Goal: Information Seeking & Learning: Learn about a topic

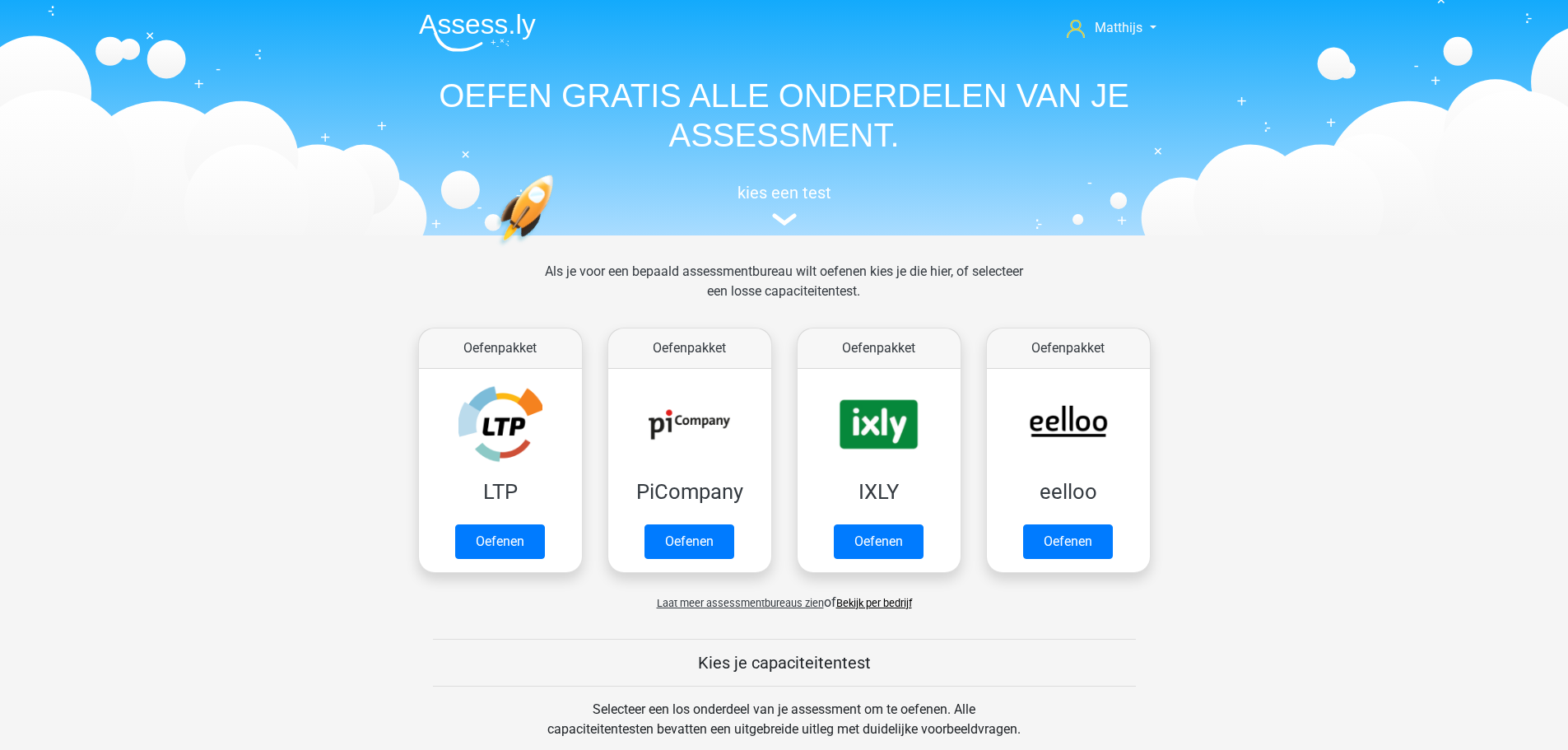
scroll to position [577, 0]
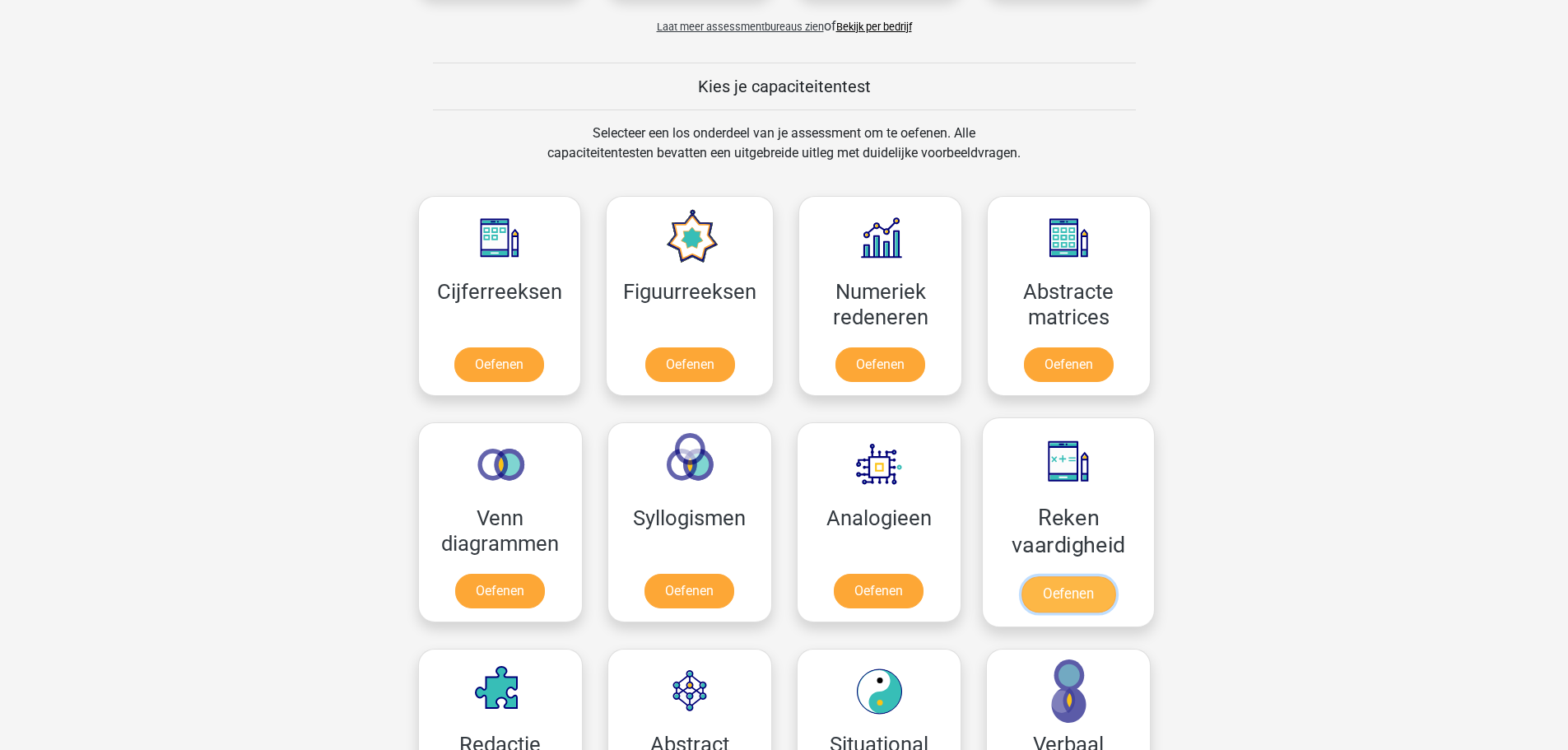
drag, startPoint x: 1074, startPoint y: 470, endPoint x: 1069, endPoint y: 453, distance: 17.7
click at [1074, 577] on link "Oefenen" at bounding box center [1068, 595] width 94 height 36
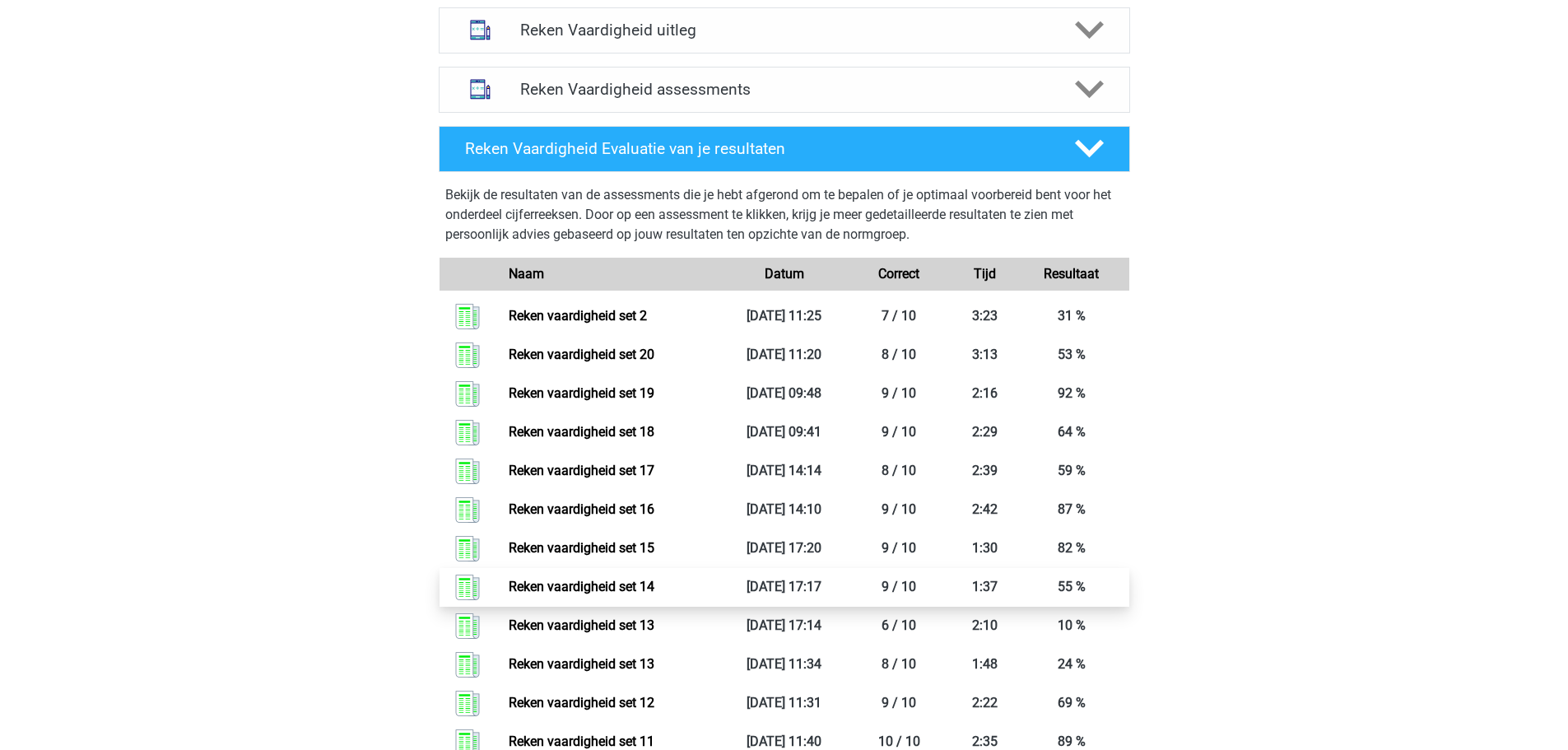
scroll to position [823, 0]
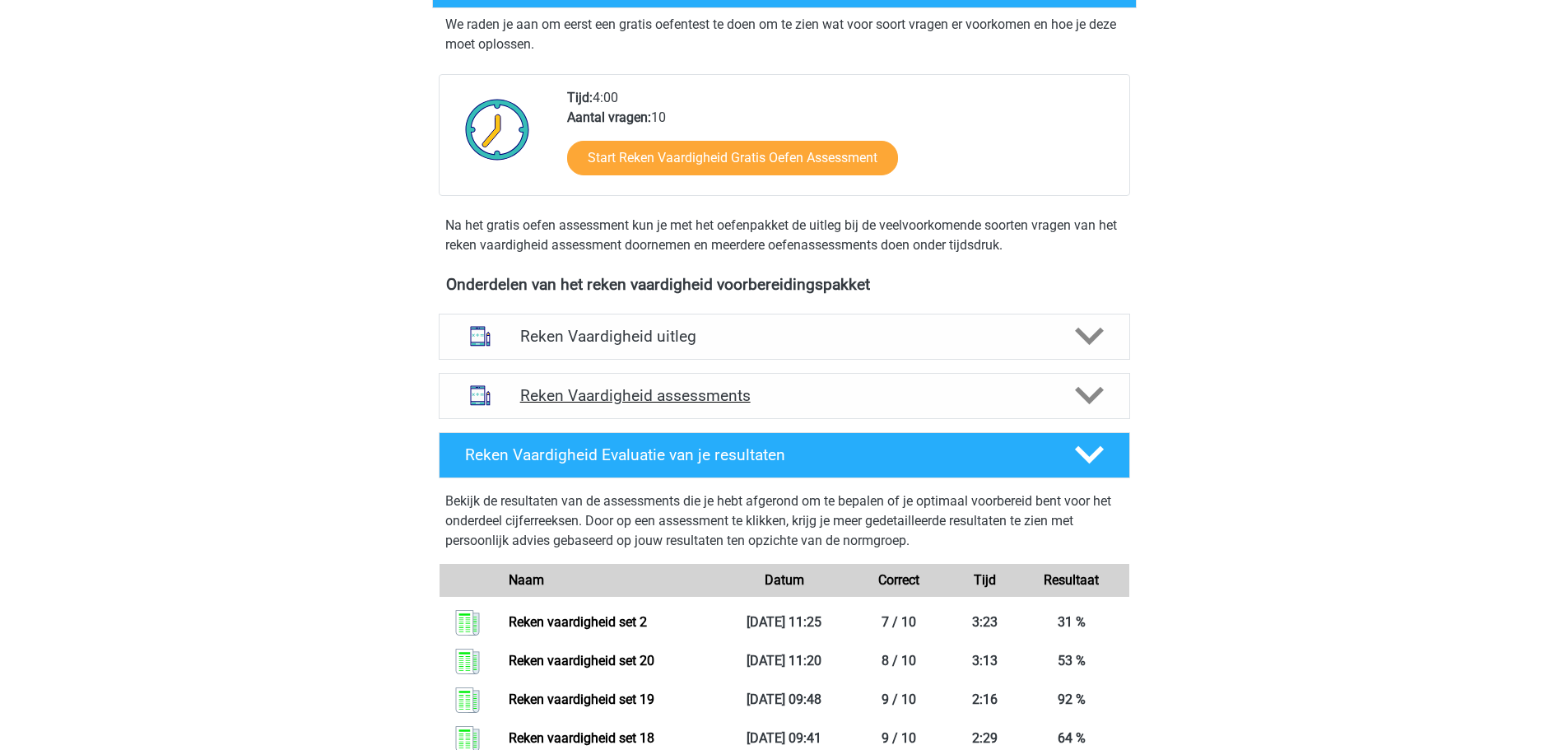
click at [871, 403] on h4 "Reken Vaardigheid assessments" at bounding box center [784, 396] width 528 height 19
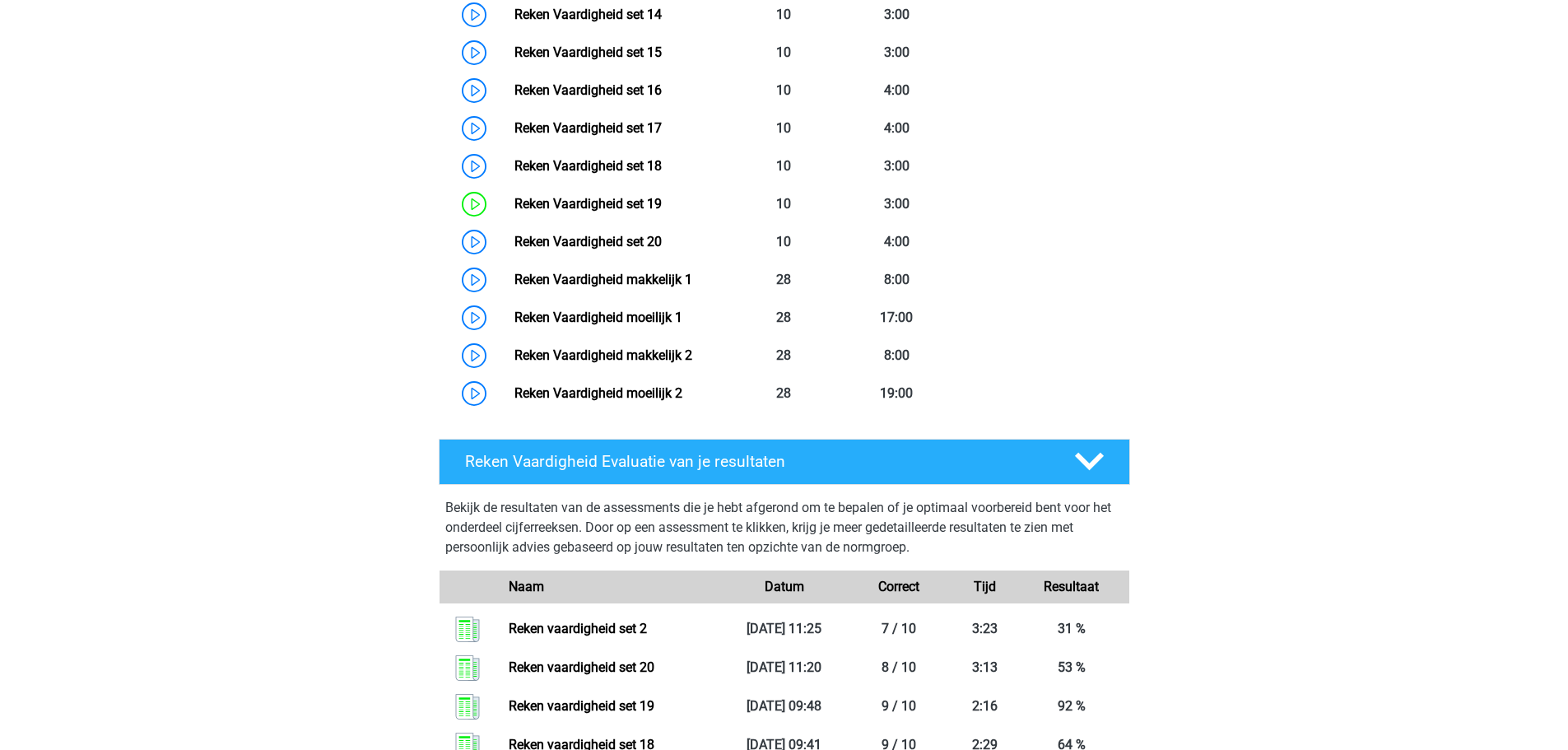
scroll to position [1482, 0]
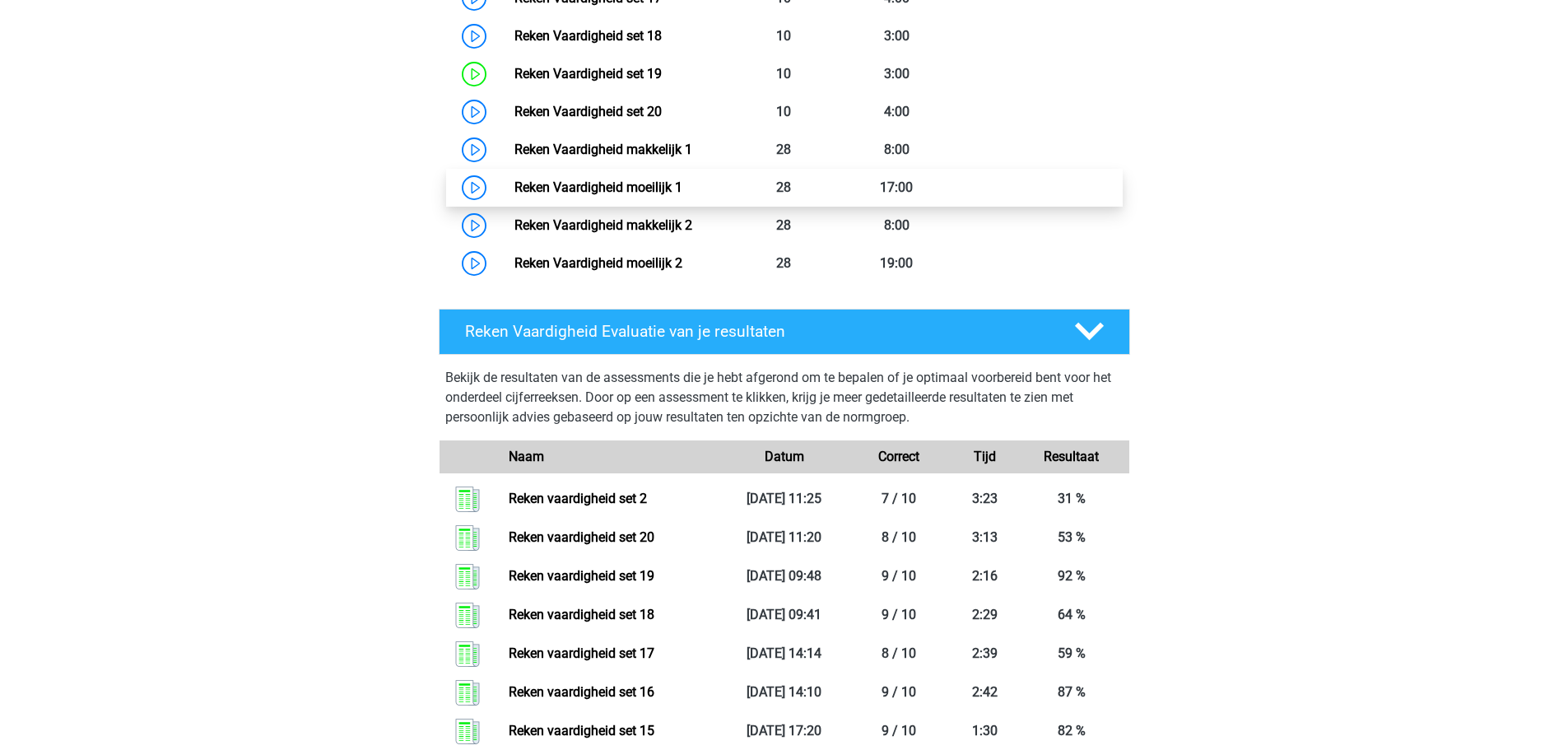
click at [682, 181] on link "Reken Vaardigheid moeilijk 1" at bounding box center [598, 188] width 168 height 16
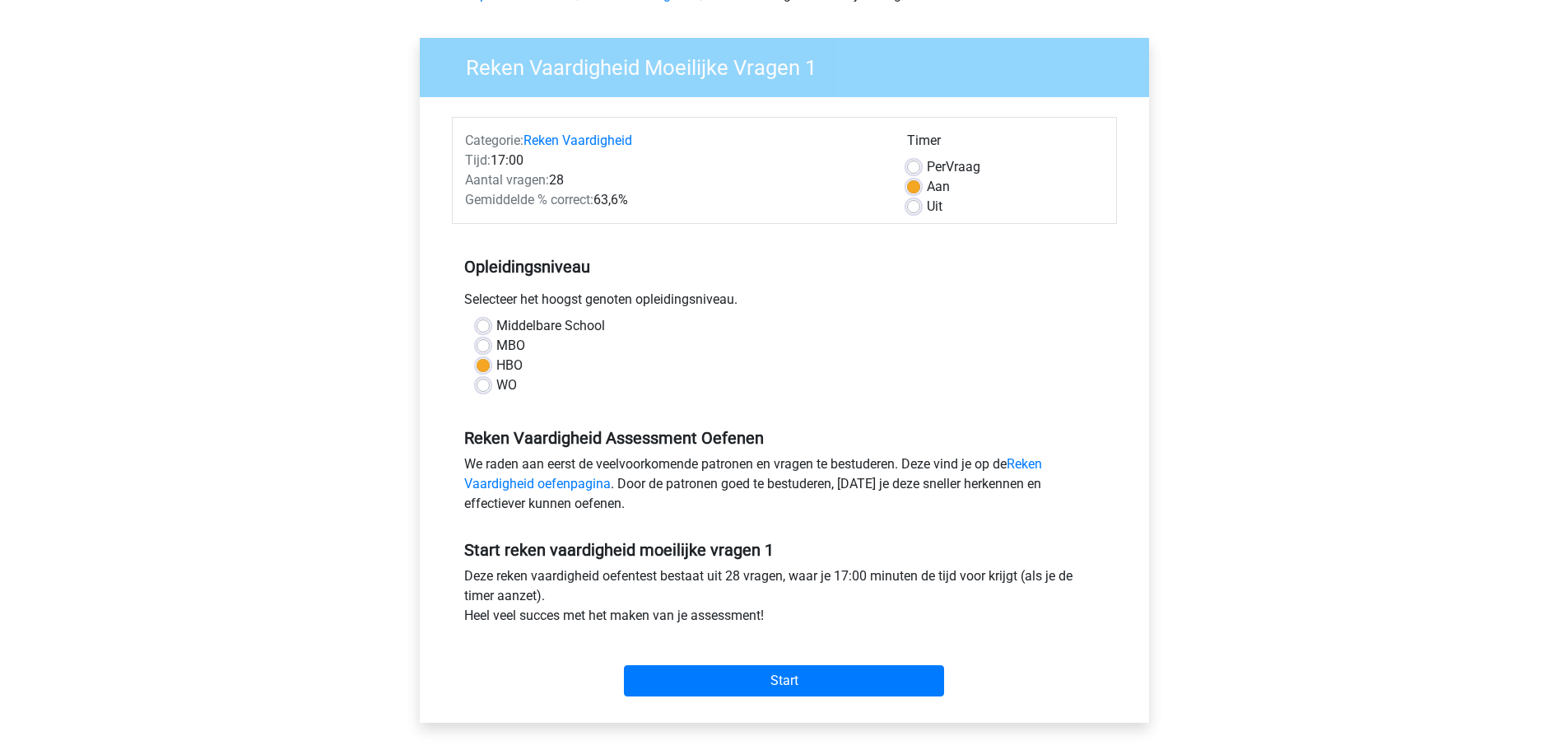
scroll to position [247, 0]
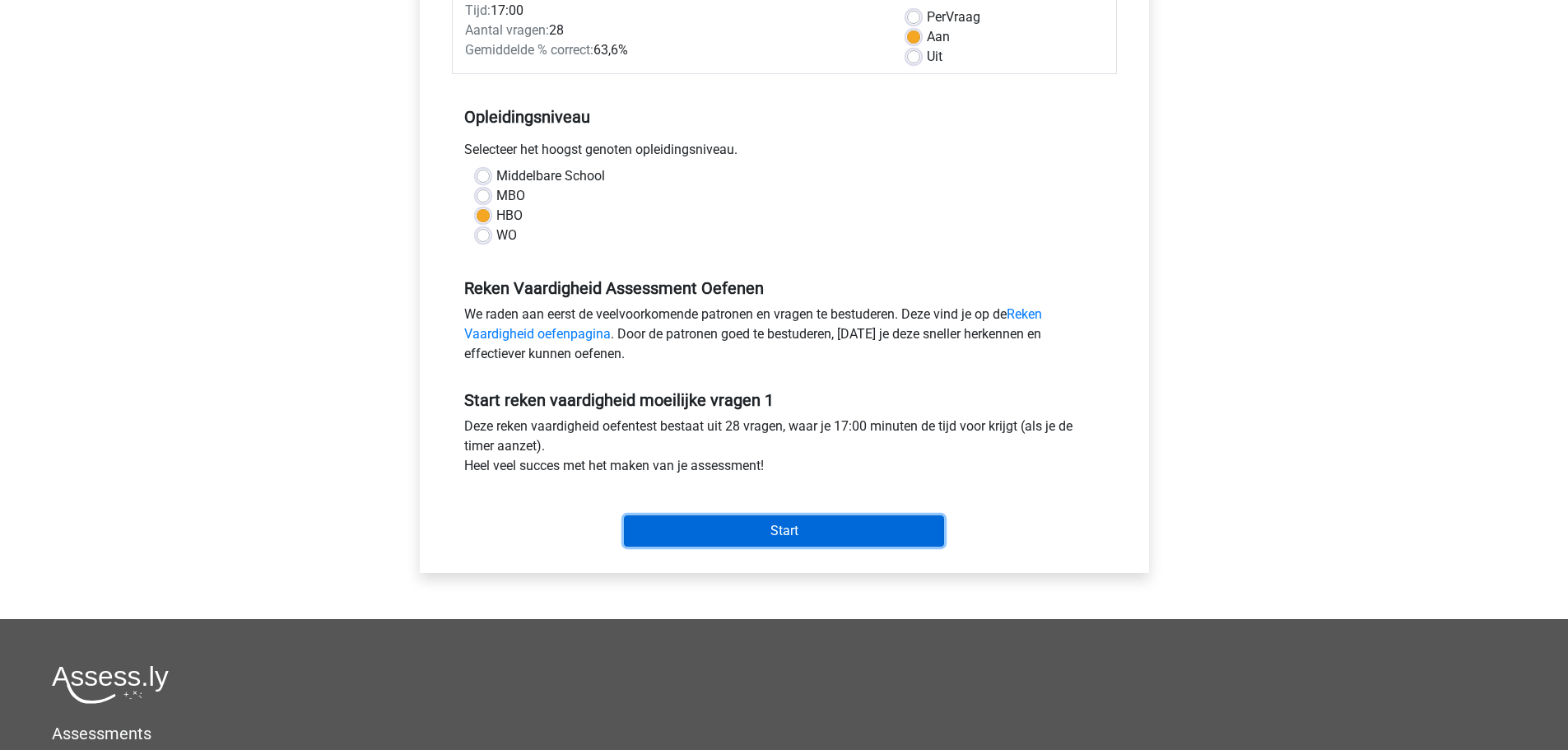
click at [829, 520] on input "Start" at bounding box center [784, 530] width 320 height 31
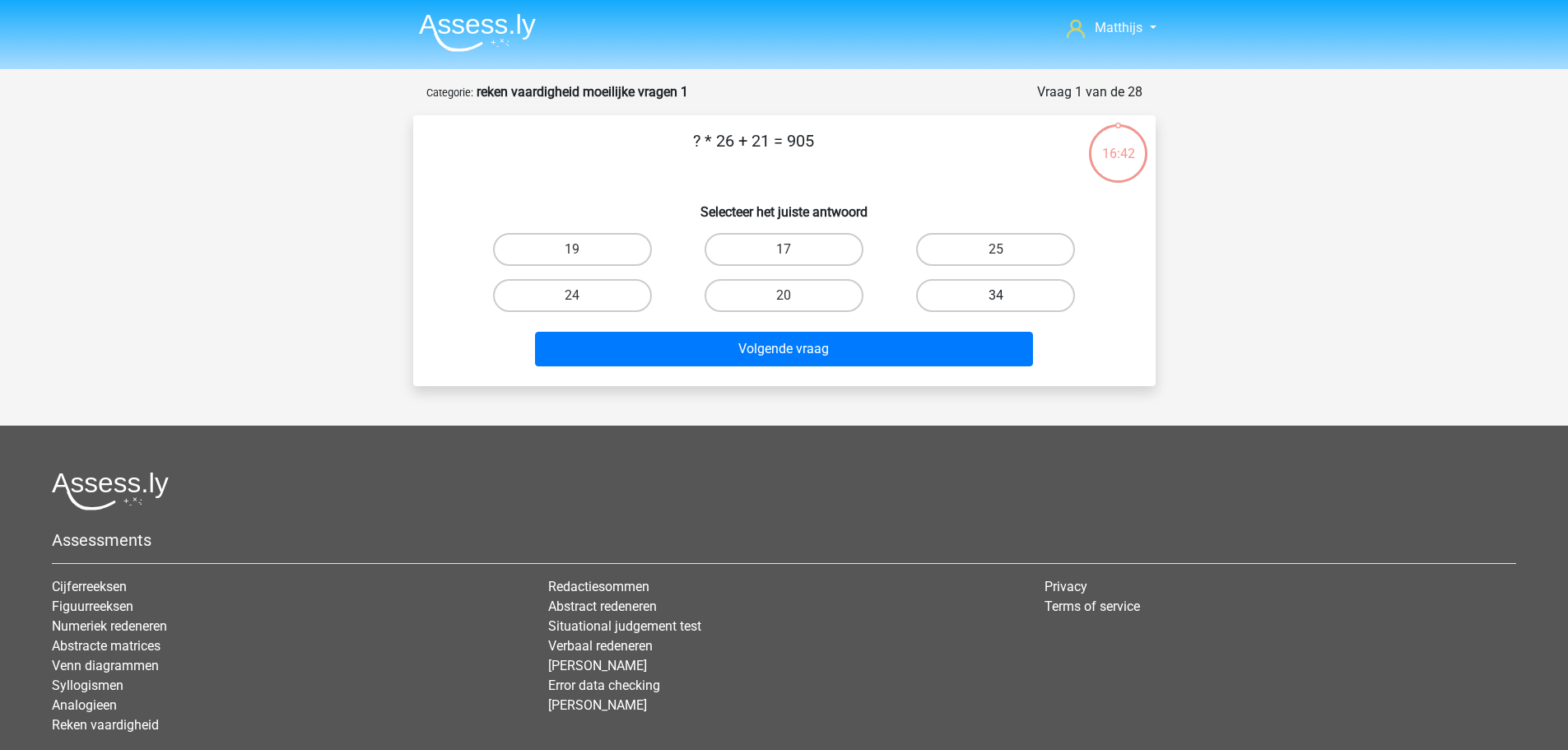
drag, startPoint x: 968, startPoint y: 285, endPoint x: 949, endPoint y: 304, distance: 26.9
click at [970, 285] on label "34" at bounding box center [995, 295] width 159 height 33
click at [995, 296] on input "34" at bounding box center [1000, 301] width 10 height 10
radio input "true"
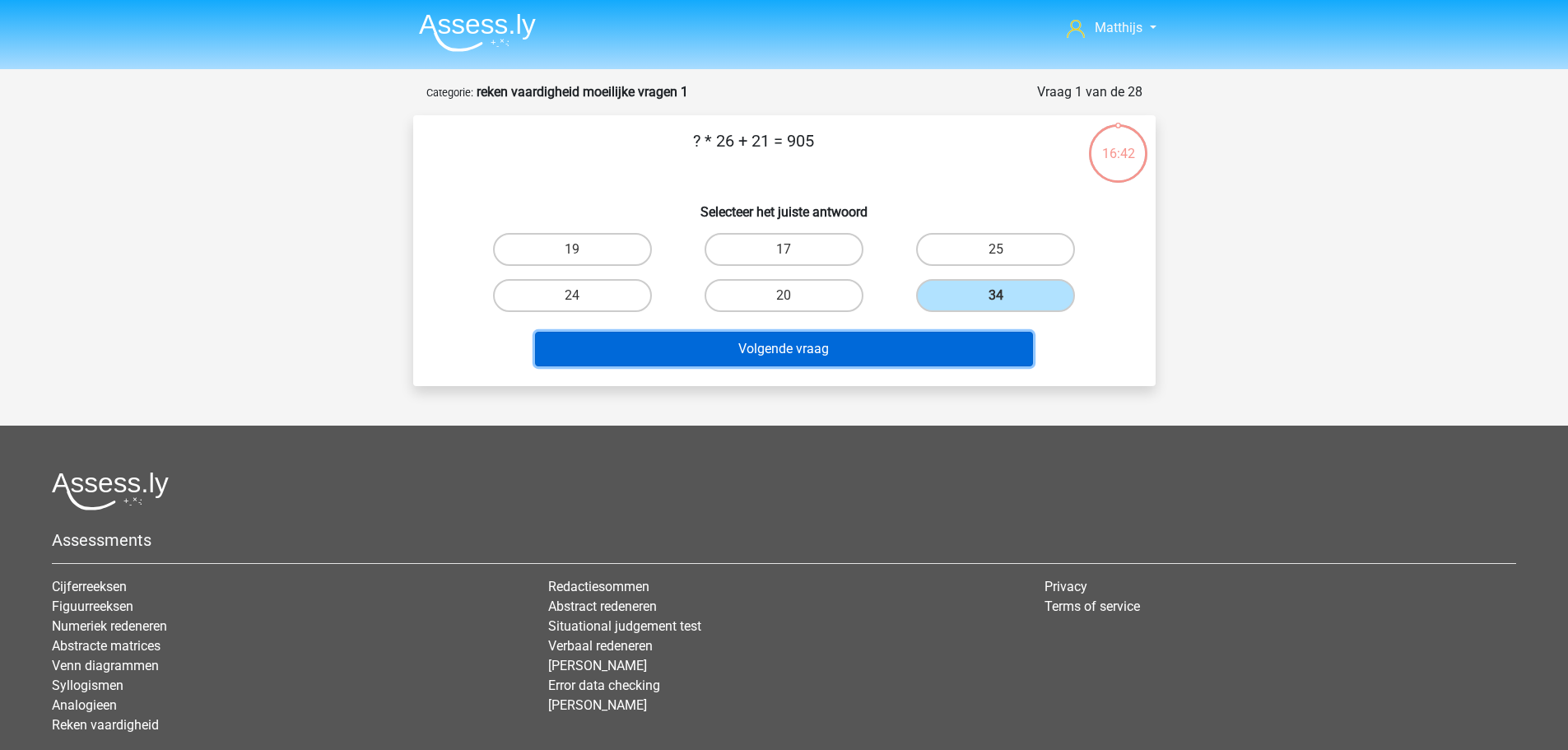
click at [832, 350] on button "Volgende vraag" at bounding box center [784, 349] width 498 height 35
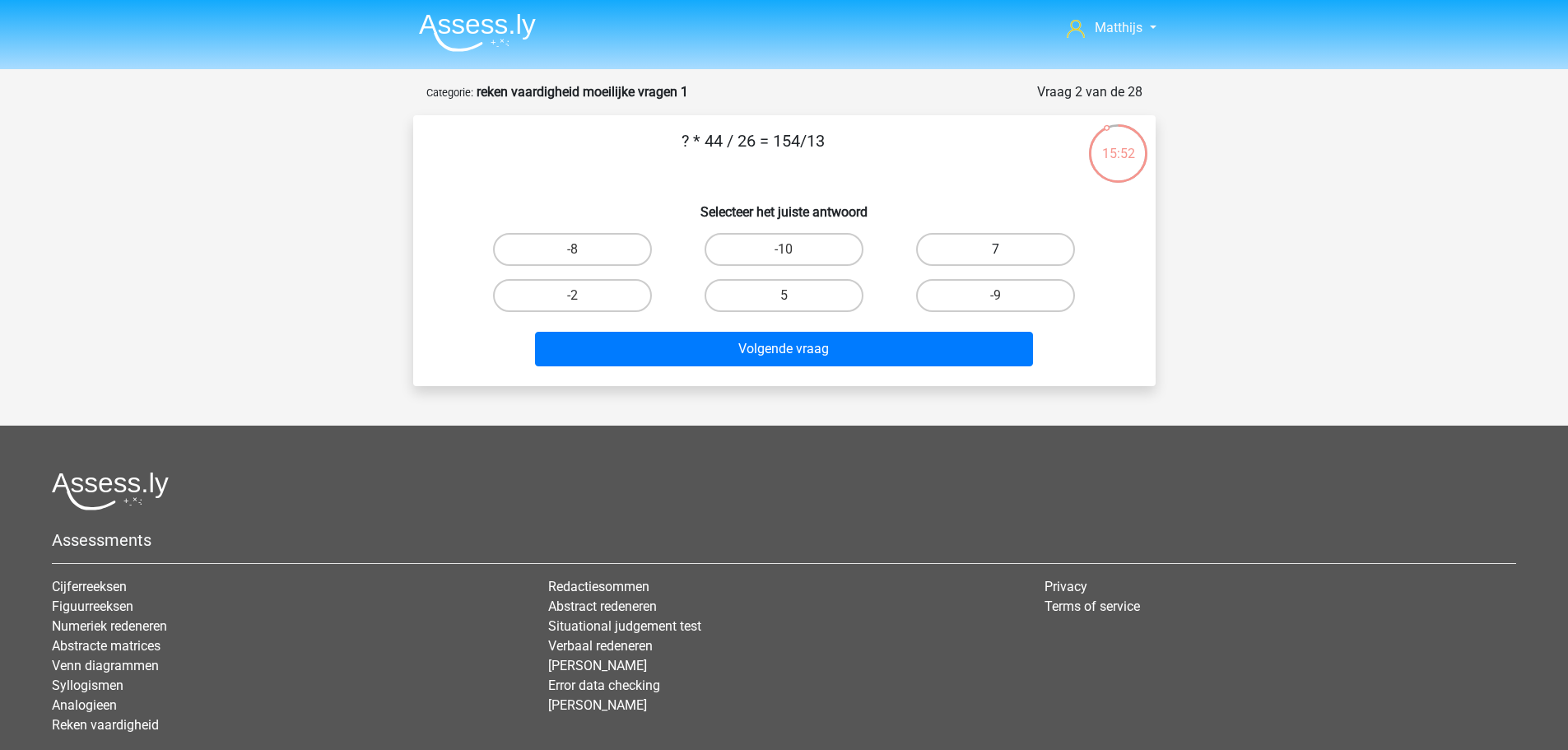
click at [1034, 247] on label "7" at bounding box center [995, 249] width 159 height 33
click at [1007, 250] on input "7" at bounding box center [1000, 254] width 10 height 10
radio input "true"
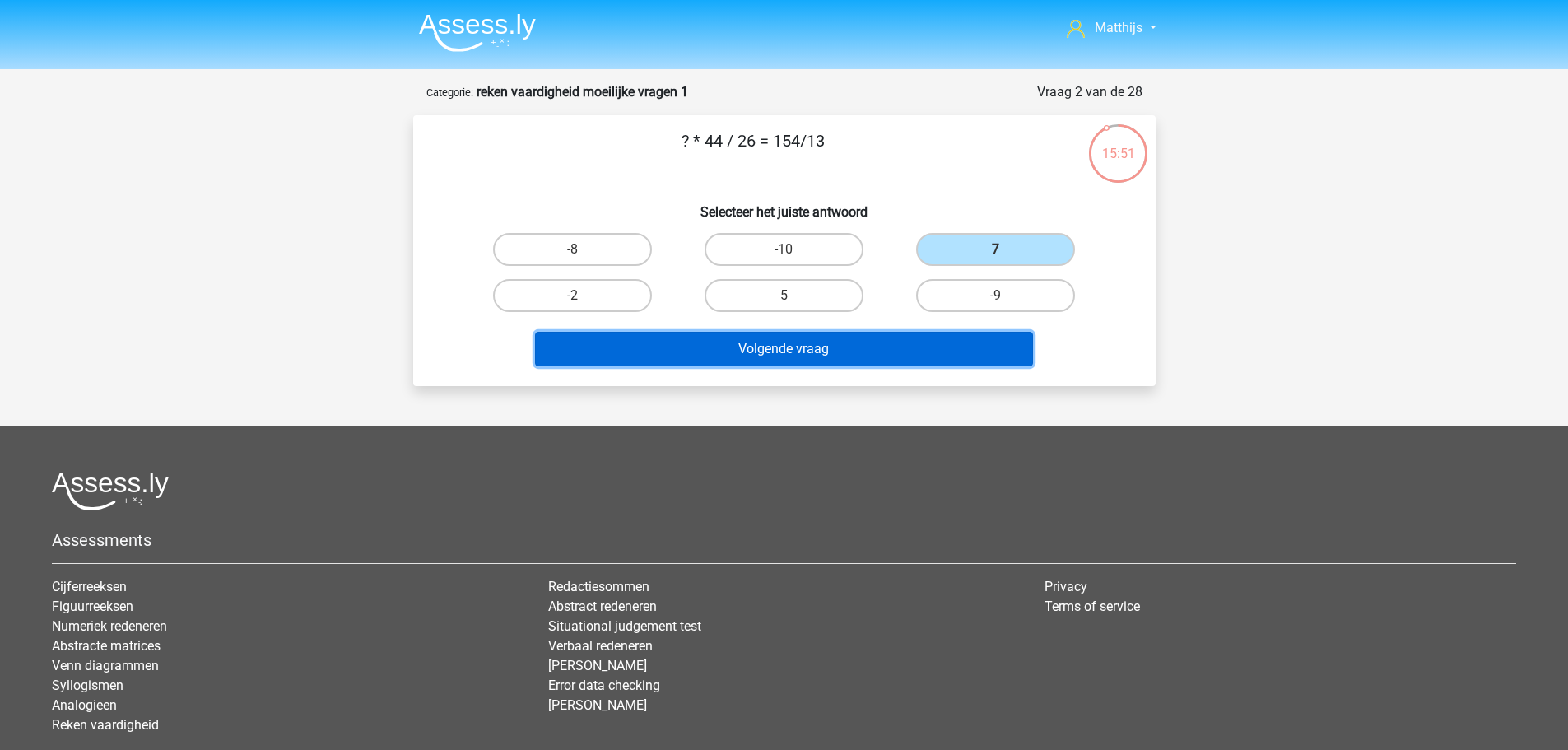
click at [873, 358] on button "Volgende vraag" at bounding box center [784, 349] width 498 height 35
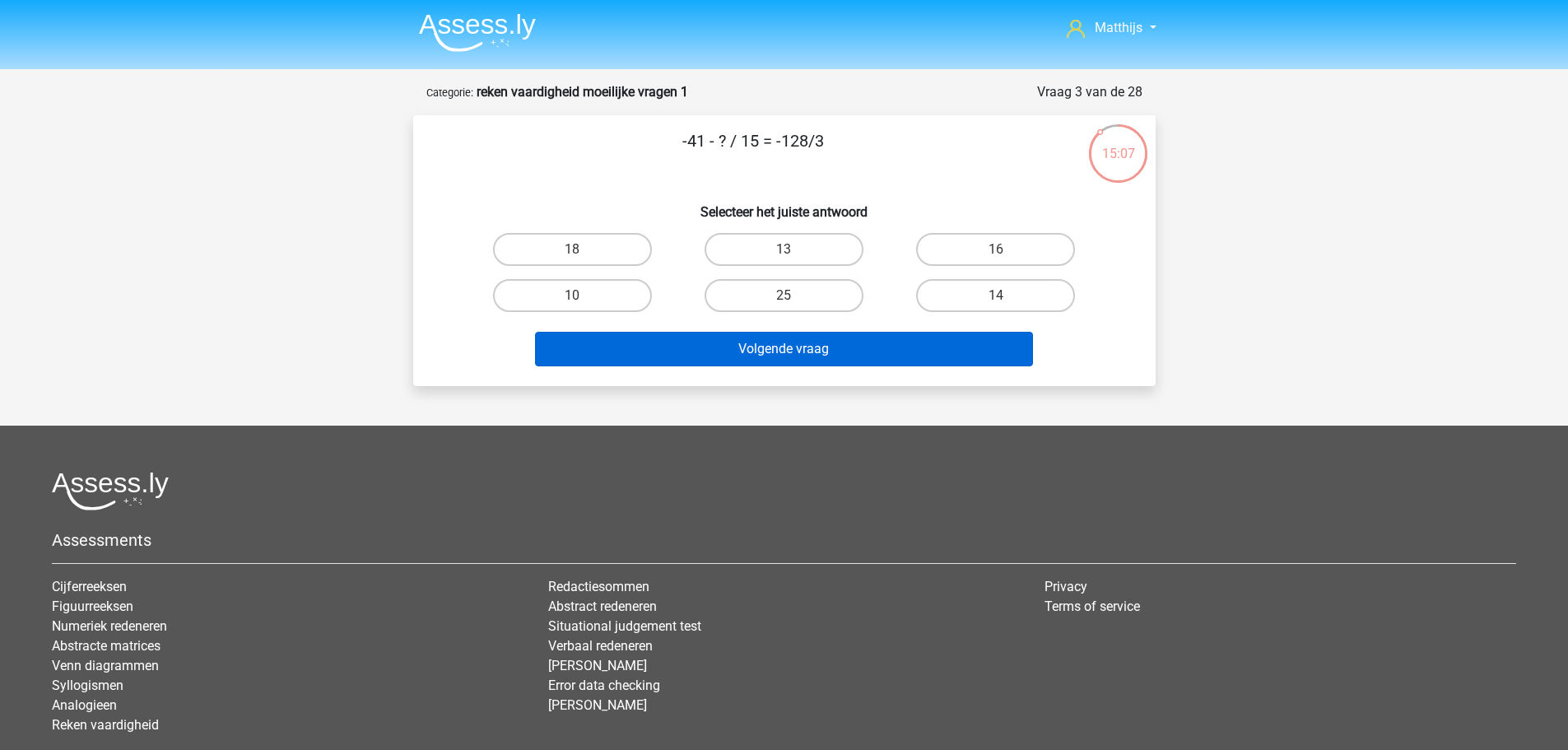
drag, startPoint x: 799, startPoint y: 296, endPoint x: 835, endPoint y: 333, distance: 51.6
click at [800, 296] on label "25" at bounding box center [784, 295] width 159 height 33
click at [794, 296] on input "25" at bounding box center [788, 301] width 10 height 10
radio input "true"
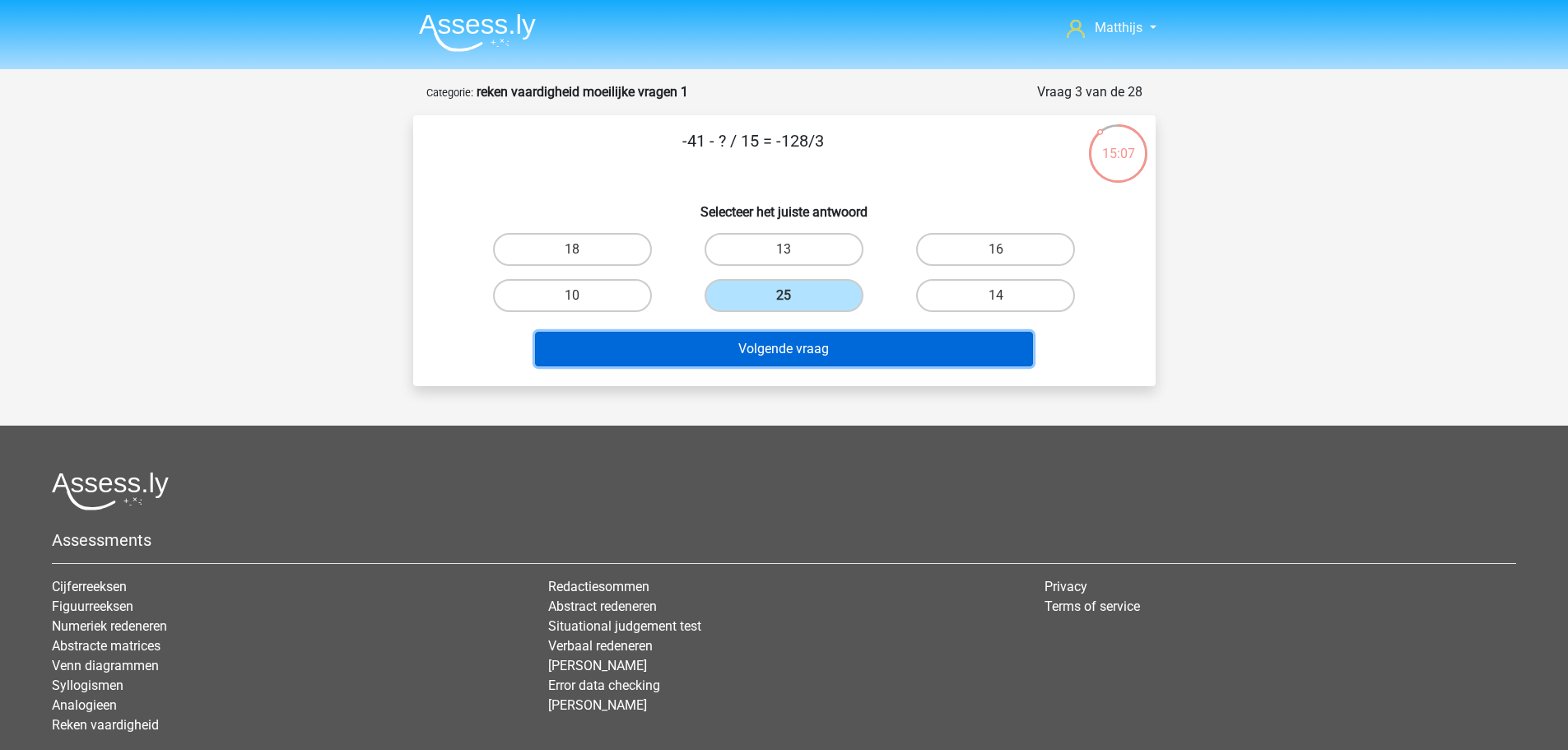
click at [870, 360] on button "Volgende vraag" at bounding box center [784, 349] width 498 height 35
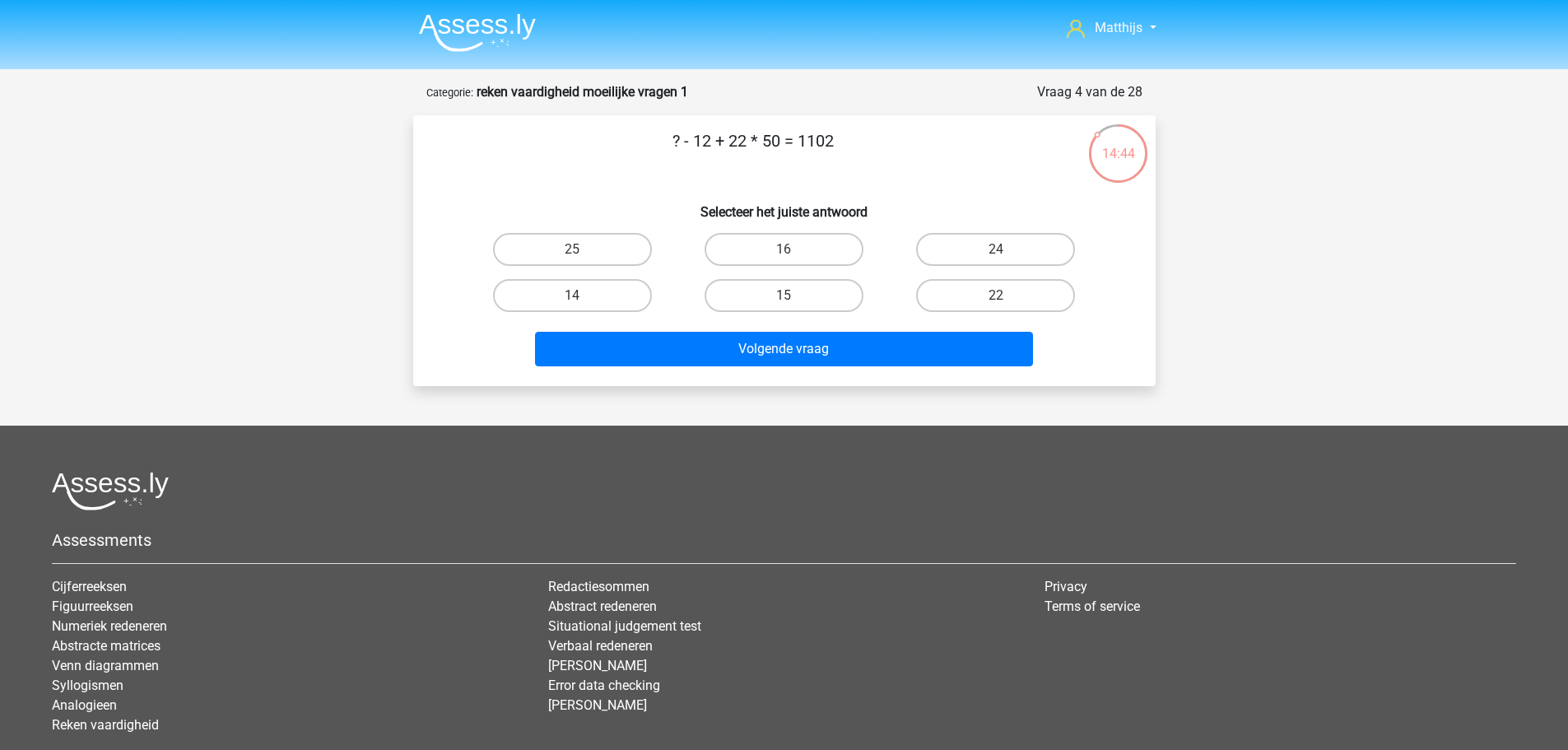
click at [611, 299] on label "14" at bounding box center [572, 295] width 159 height 33
click at [583, 299] on input "14" at bounding box center [576, 301] width 10 height 10
radio input "true"
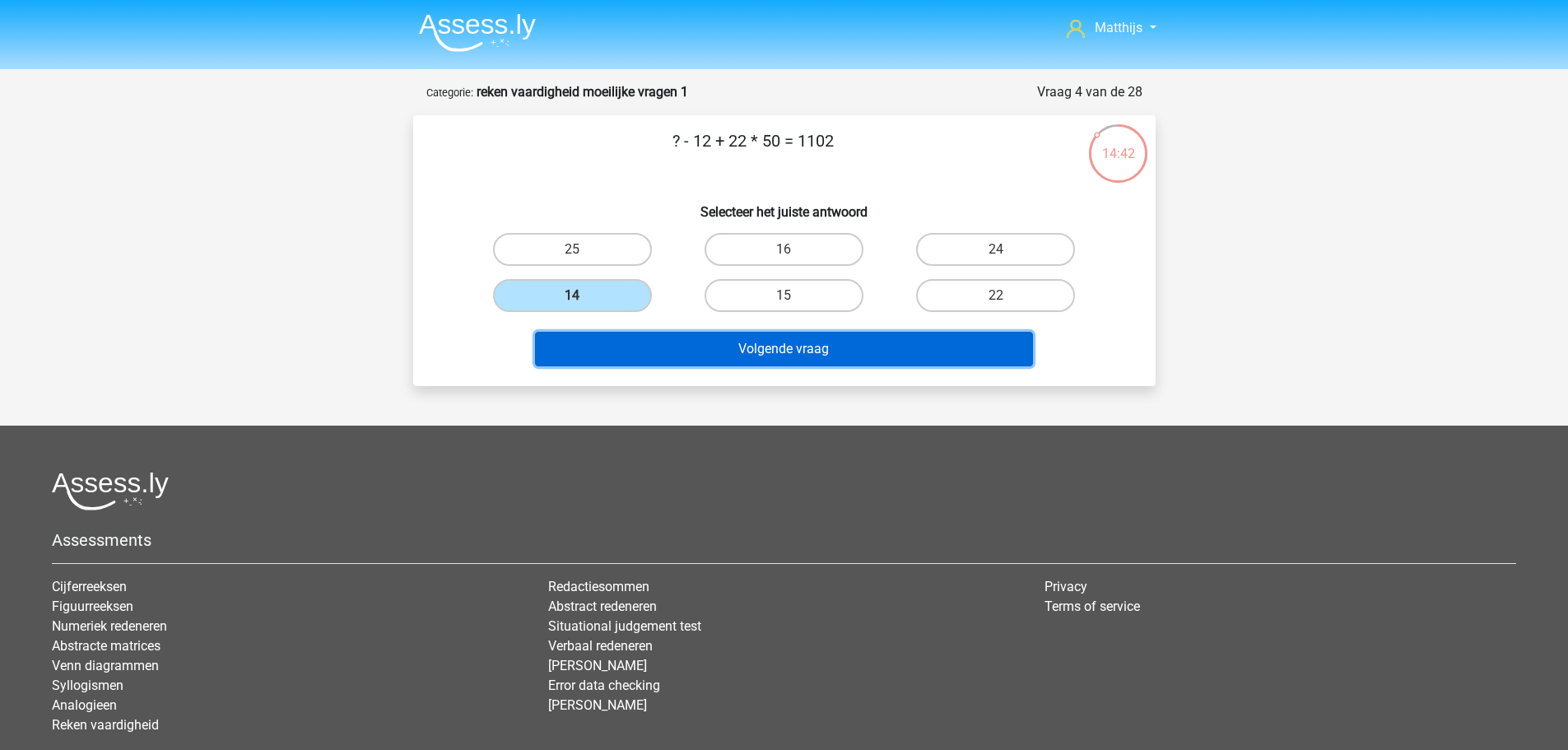
click at [873, 352] on button "Volgende vraag" at bounding box center [784, 349] width 498 height 35
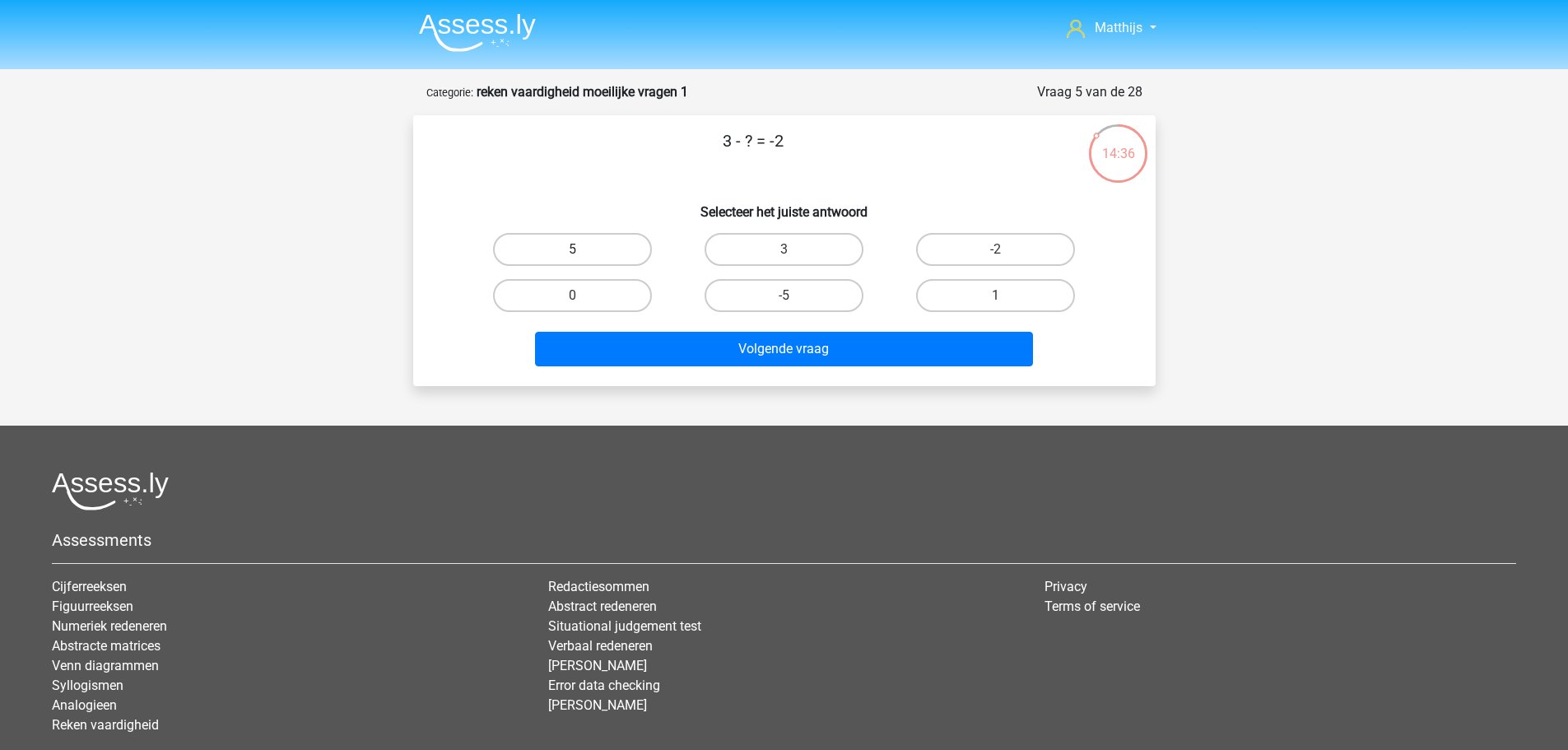
drag, startPoint x: 622, startPoint y: 241, endPoint x: 735, endPoint y: 343, distance: 152.2
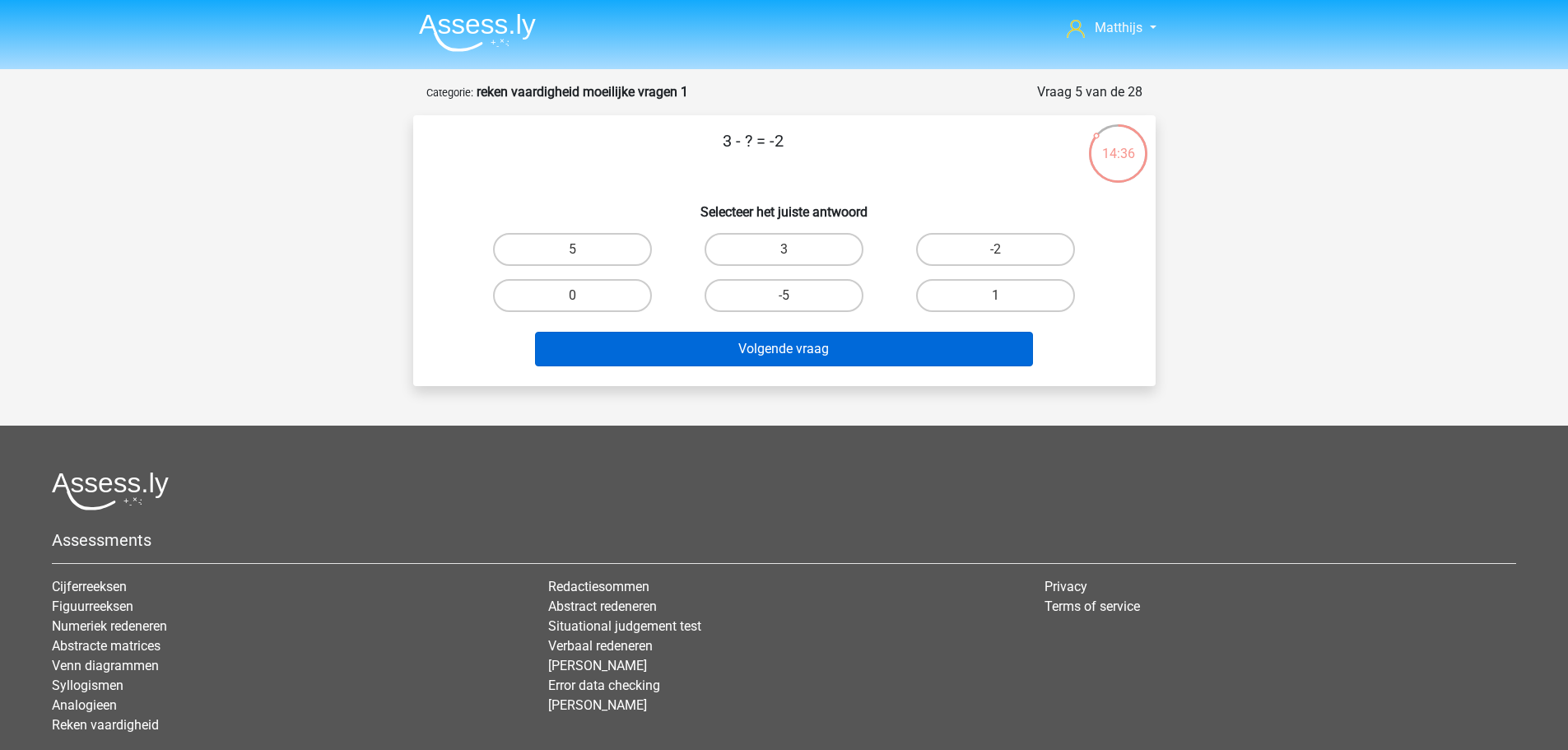
click at [625, 245] on label "5" at bounding box center [572, 249] width 159 height 33
click at [583, 250] on input "5" at bounding box center [576, 254] width 10 height 10
radio input "true"
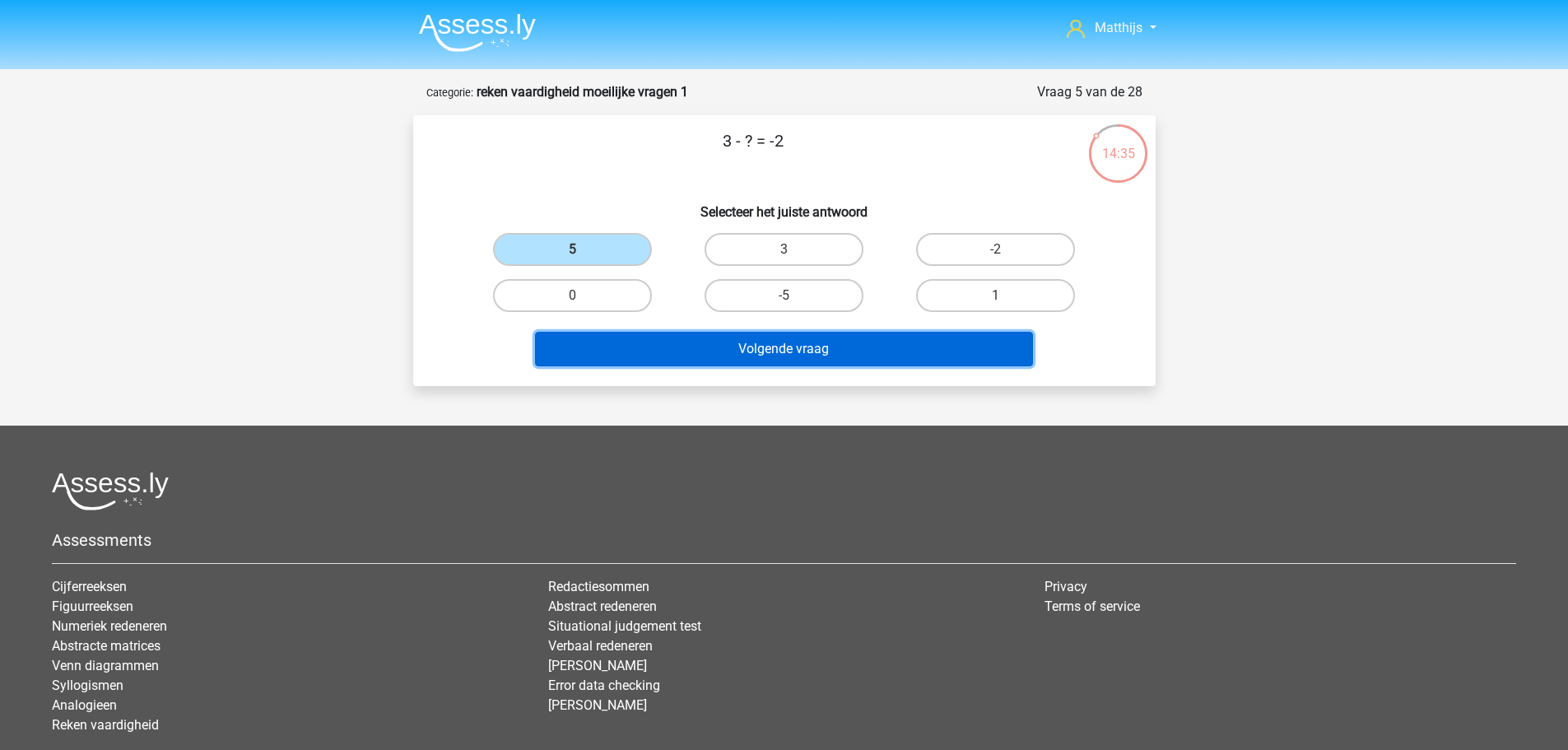
click at [852, 349] on button "Volgende vraag" at bounding box center [784, 349] width 498 height 35
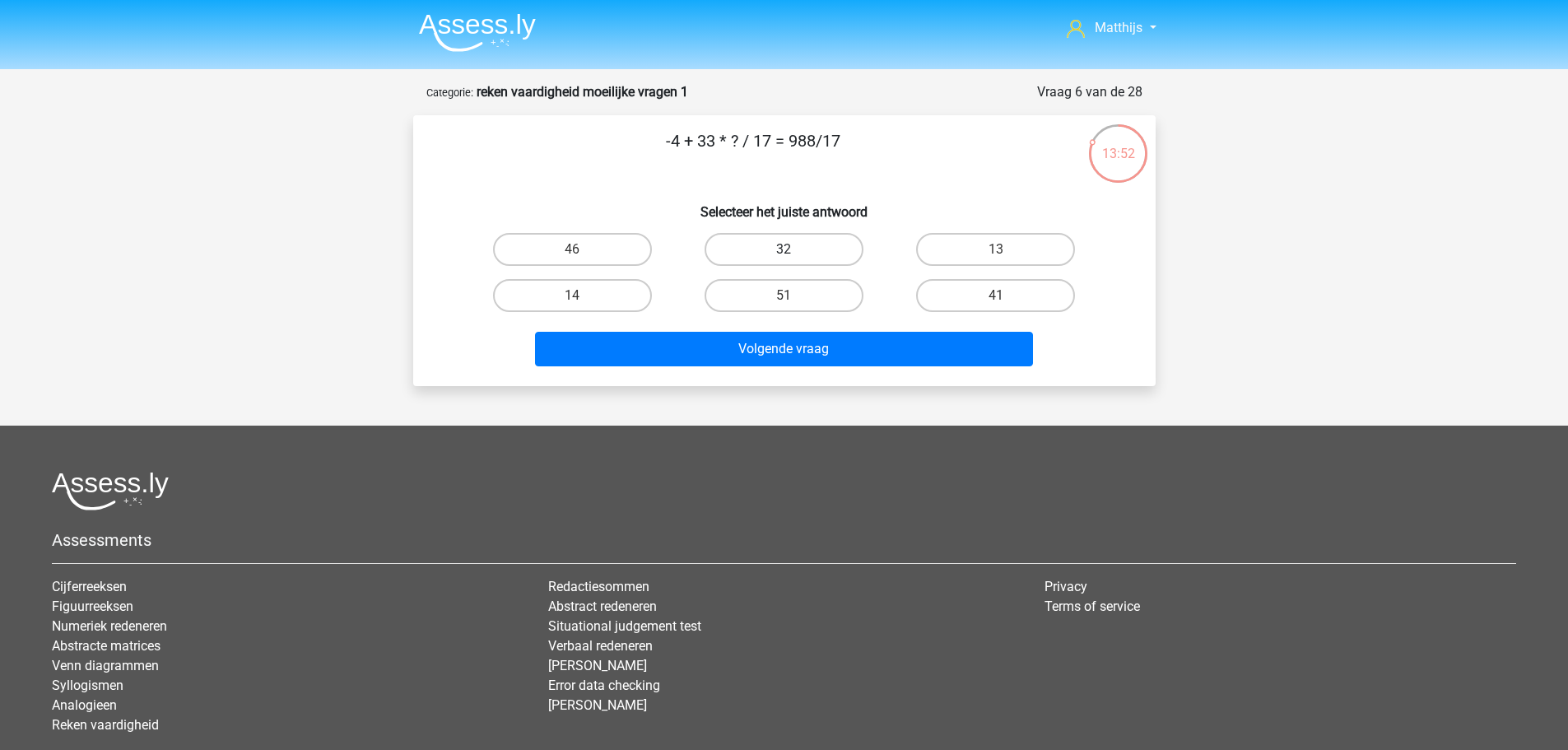
click at [774, 247] on label "32" at bounding box center [784, 249] width 159 height 33
click at [784, 250] on input "32" at bounding box center [788, 254] width 10 height 10
radio input "true"
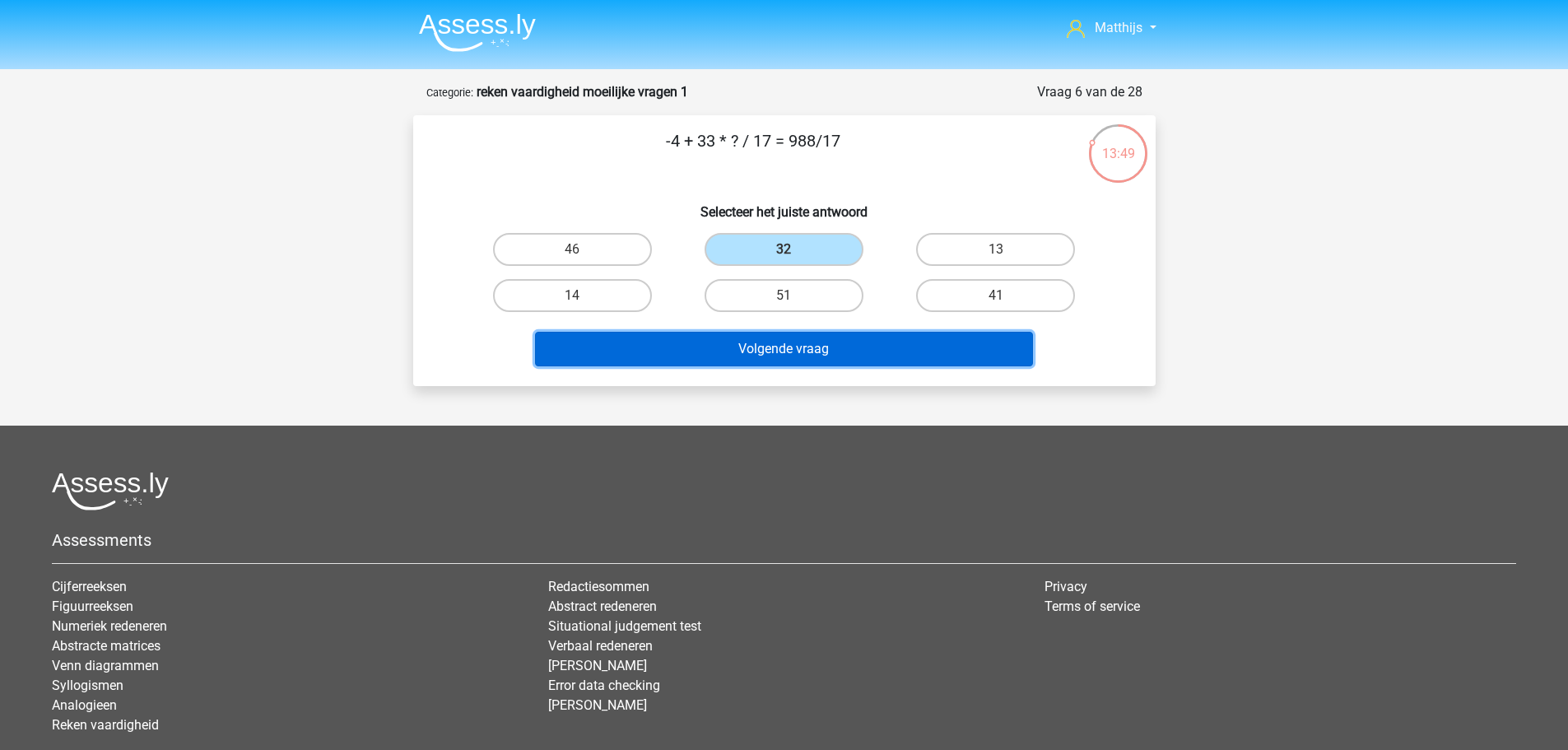
click at [894, 353] on button "Volgende vraag" at bounding box center [784, 349] width 498 height 35
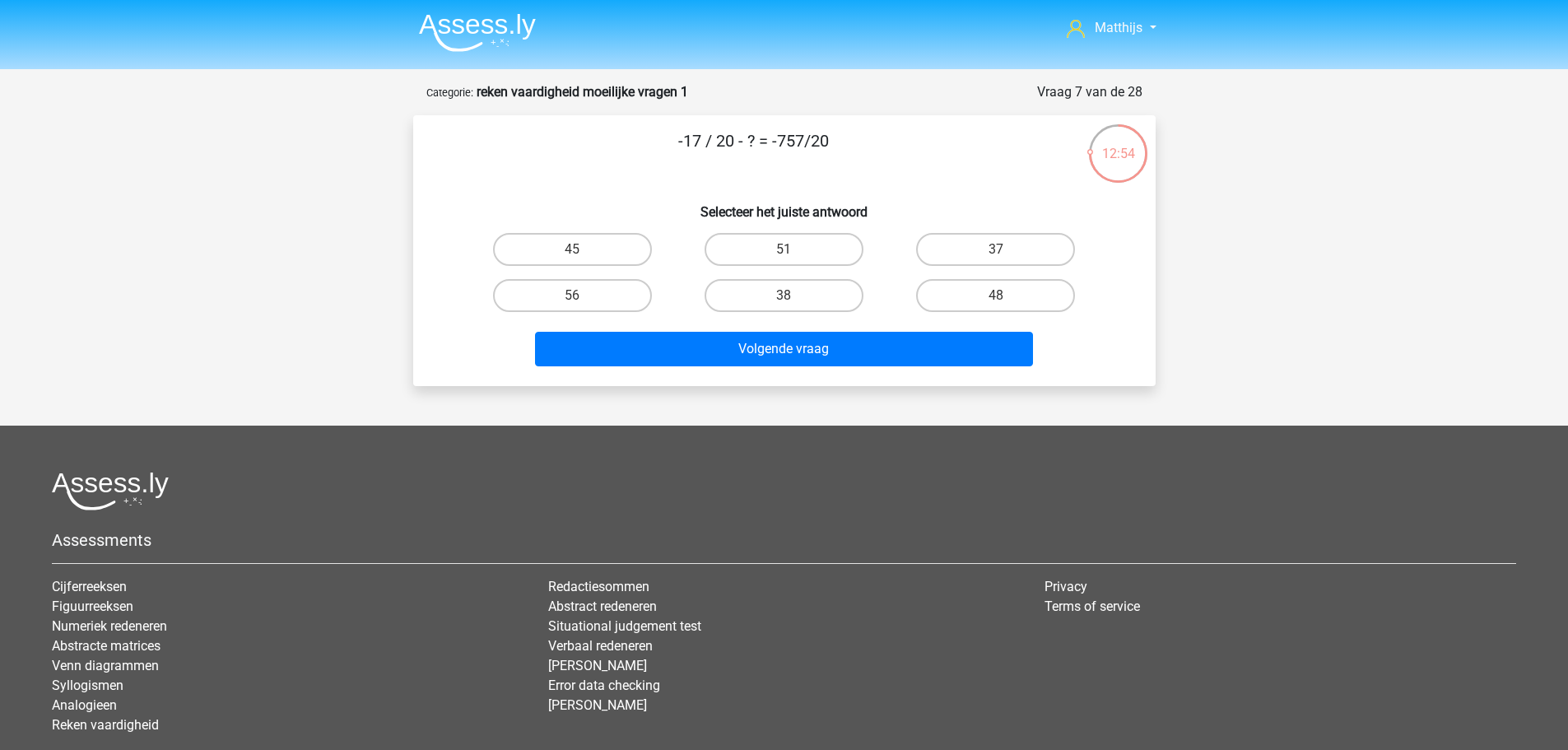
drag, startPoint x: 797, startPoint y: 290, endPoint x: 855, endPoint y: 324, distance: 67.2
click at [797, 289] on label "38" at bounding box center [784, 295] width 159 height 33
click at [794, 296] on input "38" at bounding box center [788, 301] width 10 height 10
radio input "true"
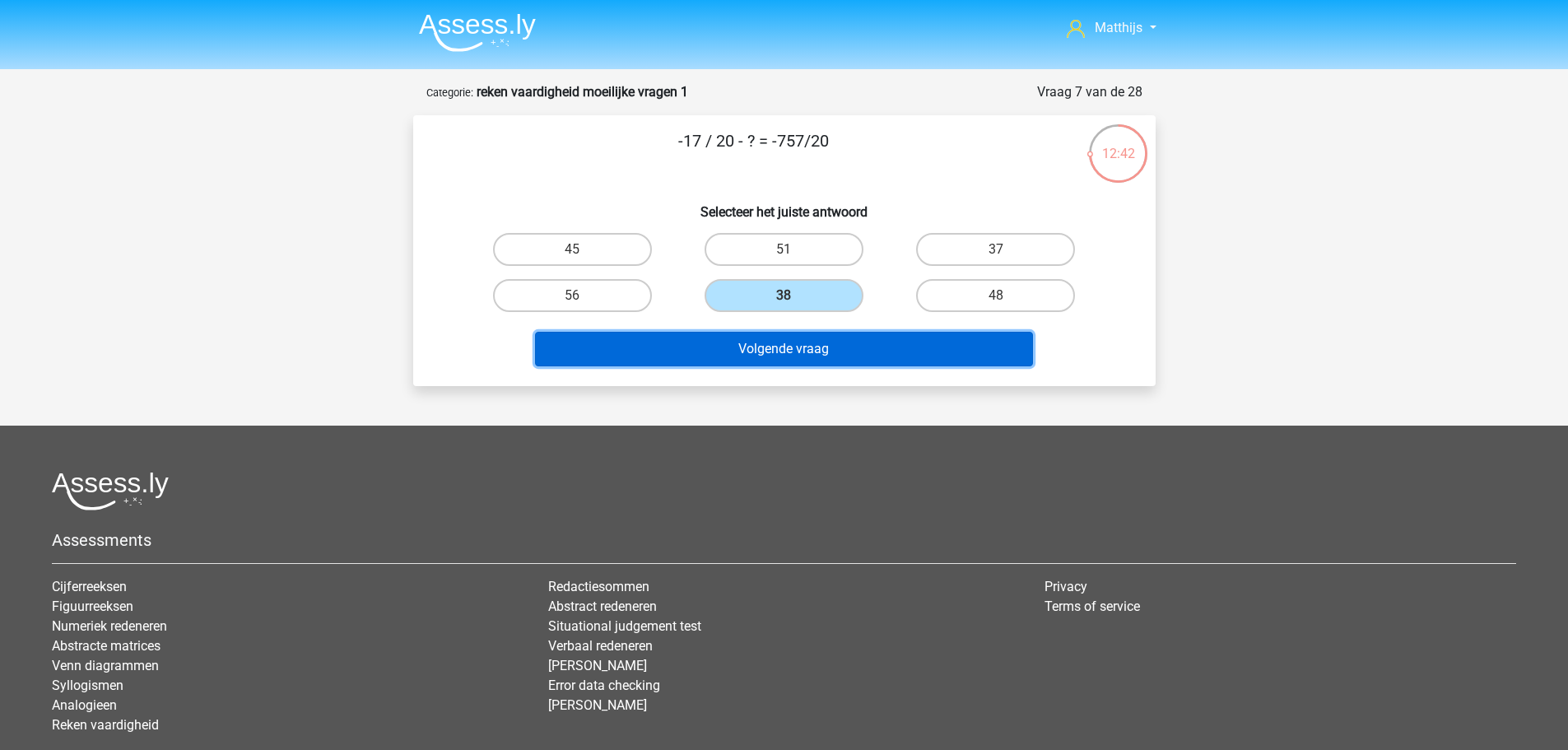
click at [859, 345] on button "Volgende vraag" at bounding box center [784, 349] width 498 height 35
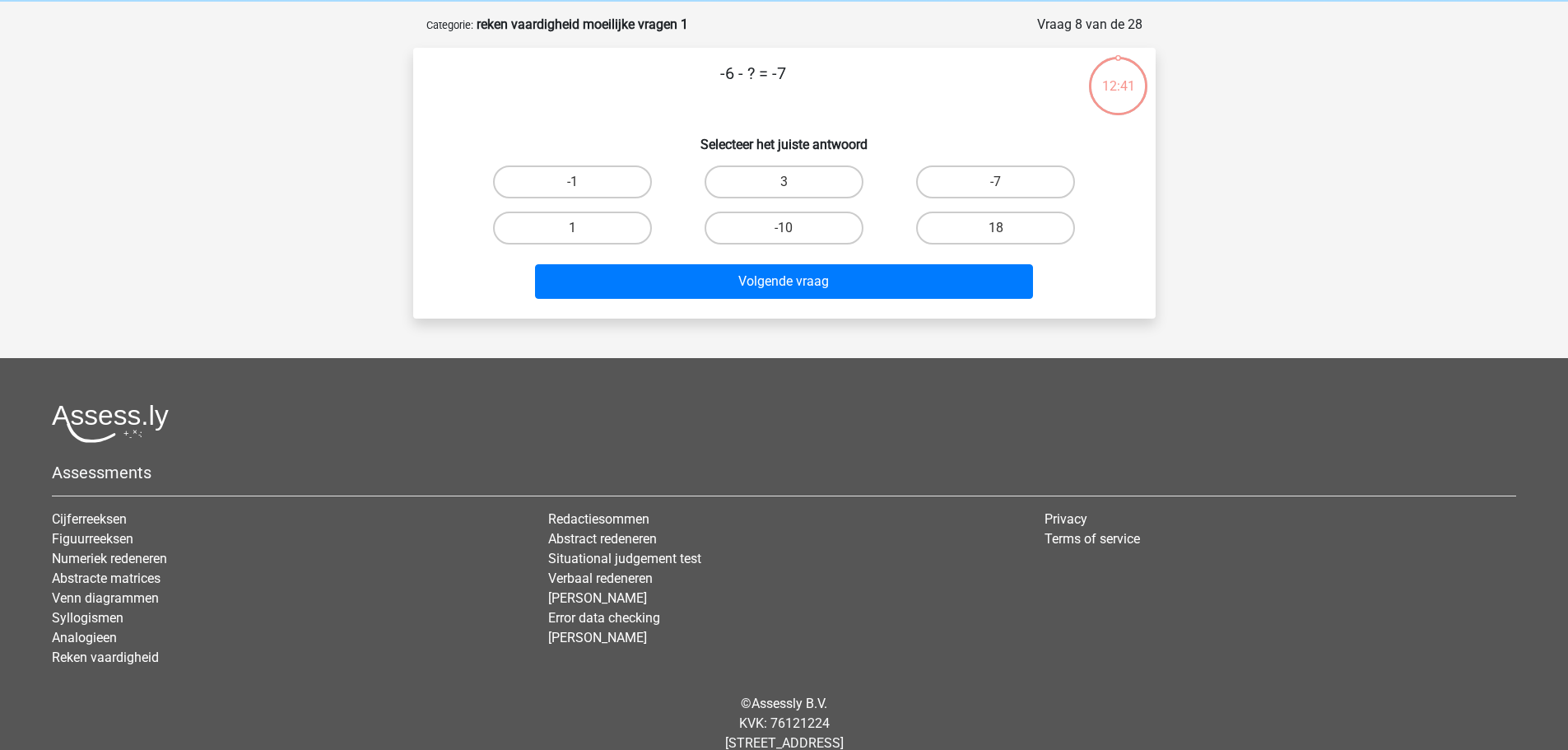
scroll to position [82, 0]
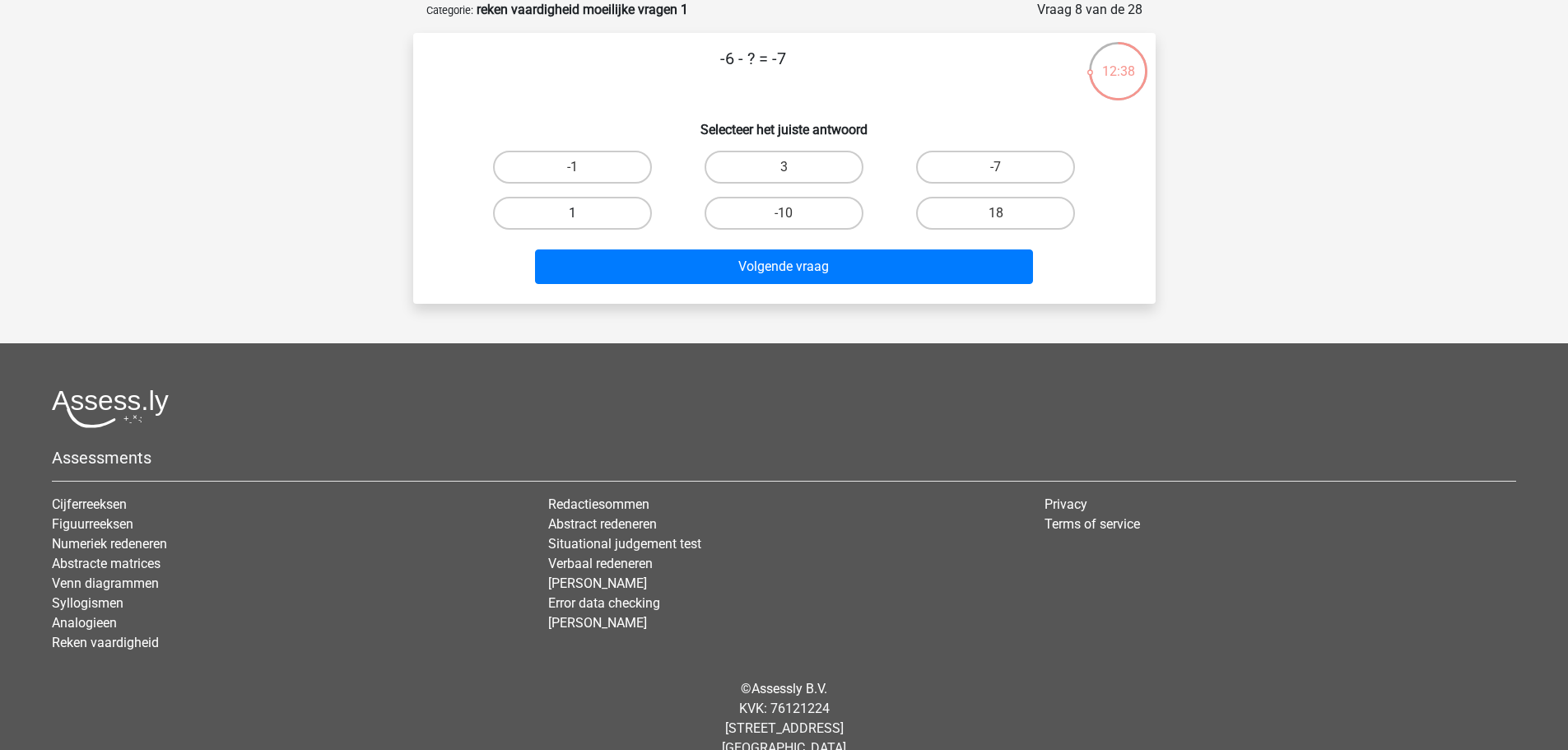
click at [600, 212] on label "1" at bounding box center [572, 213] width 159 height 33
click at [583, 213] on input "1" at bounding box center [576, 218] width 10 height 10
radio input "true"
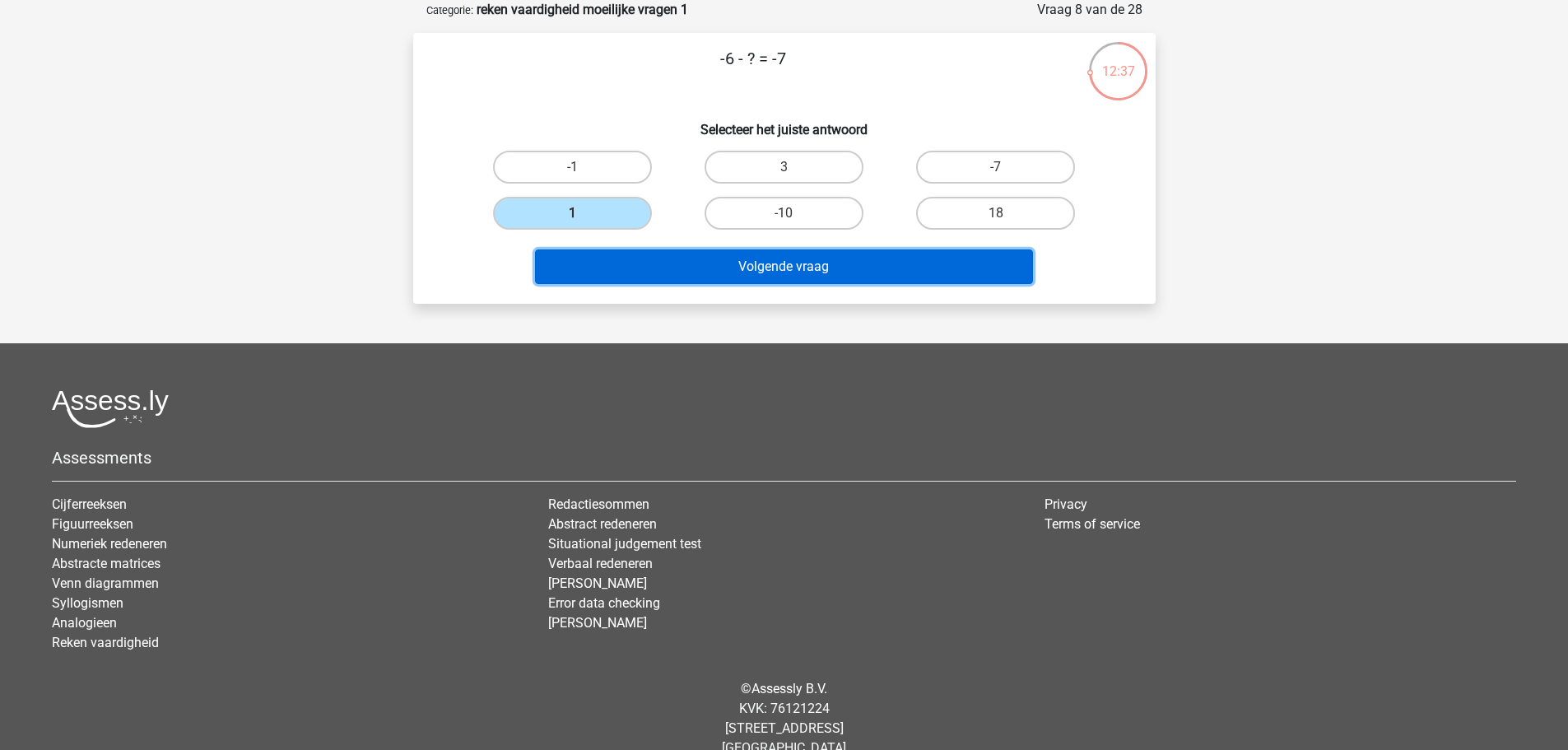
click at [722, 266] on button "Volgende vraag" at bounding box center [784, 267] width 498 height 35
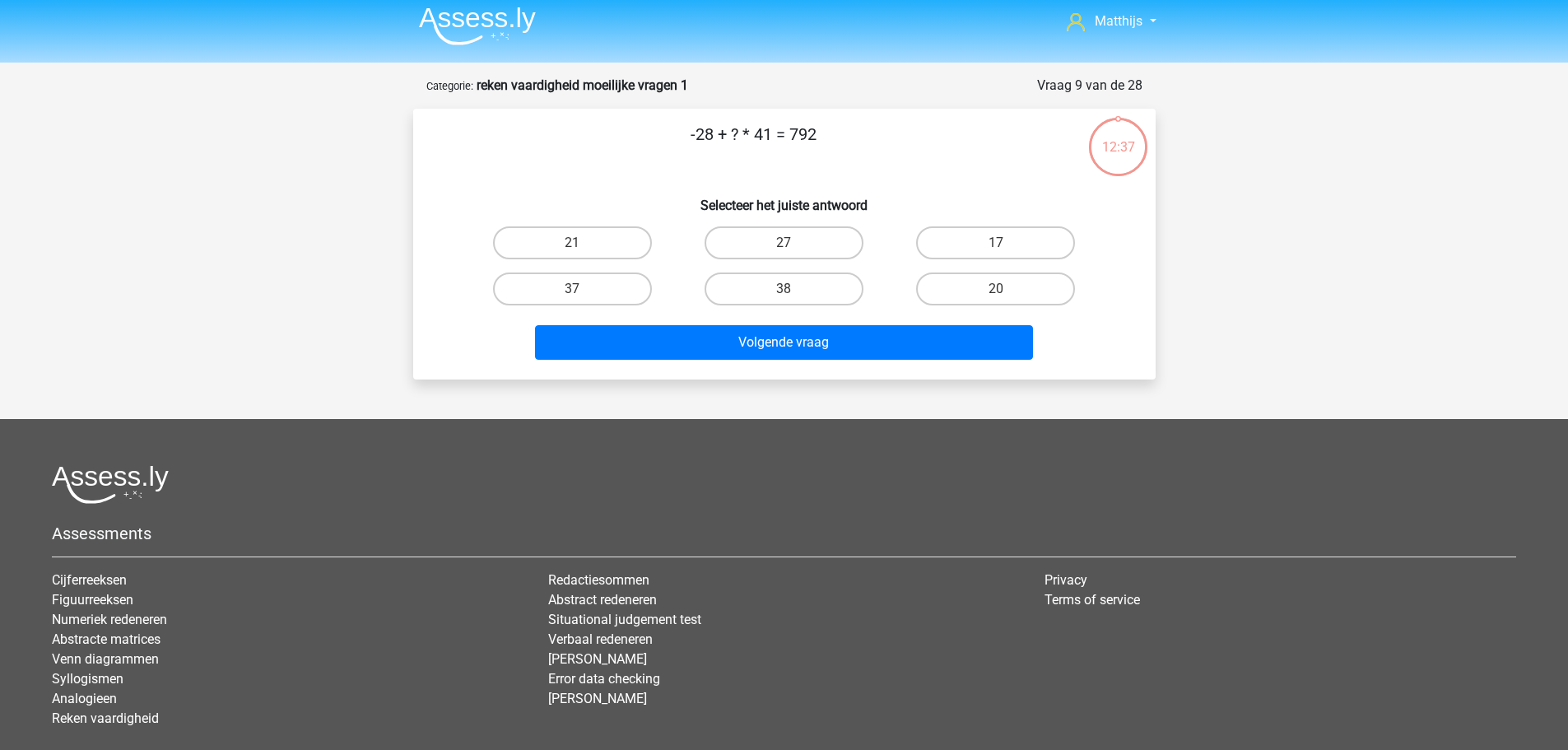
scroll to position [0, 0]
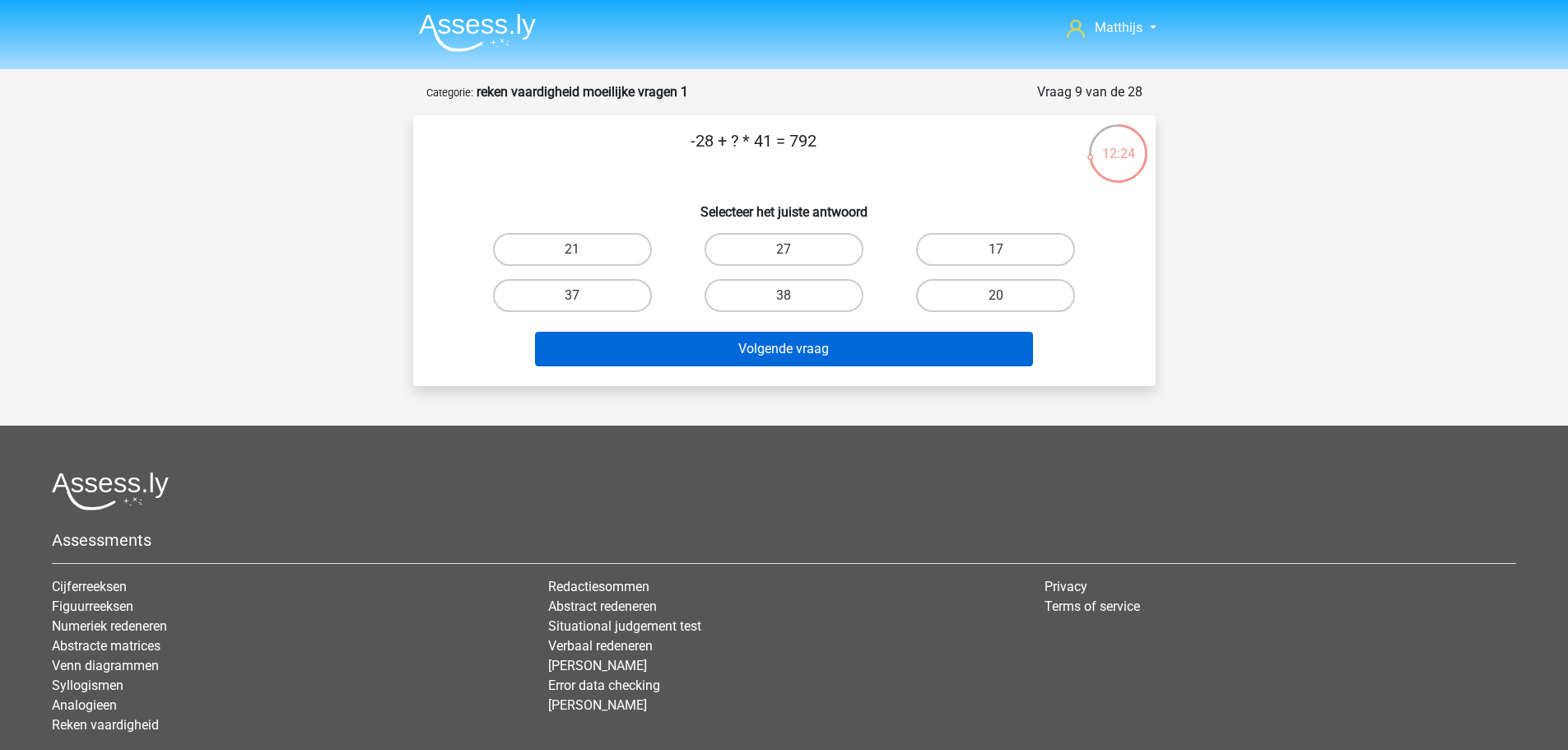
drag, startPoint x: 982, startPoint y: 303, endPoint x: 931, endPoint y: 340, distance: 63.0
click at [982, 303] on label "20" at bounding box center [995, 295] width 159 height 33
click at [995, 303] on input "20" at bounding box center [1000, 301] width 10 height 10
radio input "true"
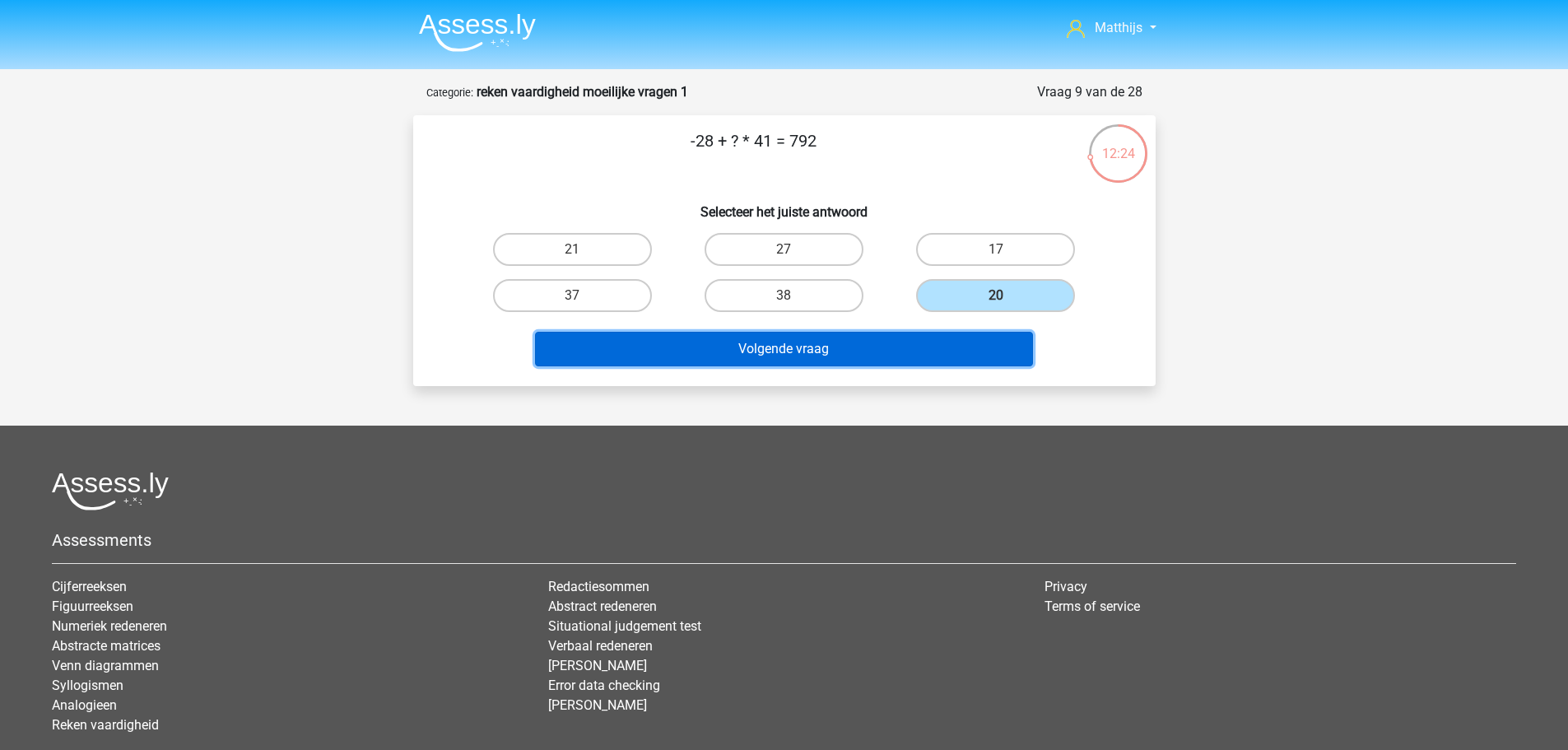
click at [900, 356] on button "Volgende vraag" at bounding box center [784, 349] width 498 height 35
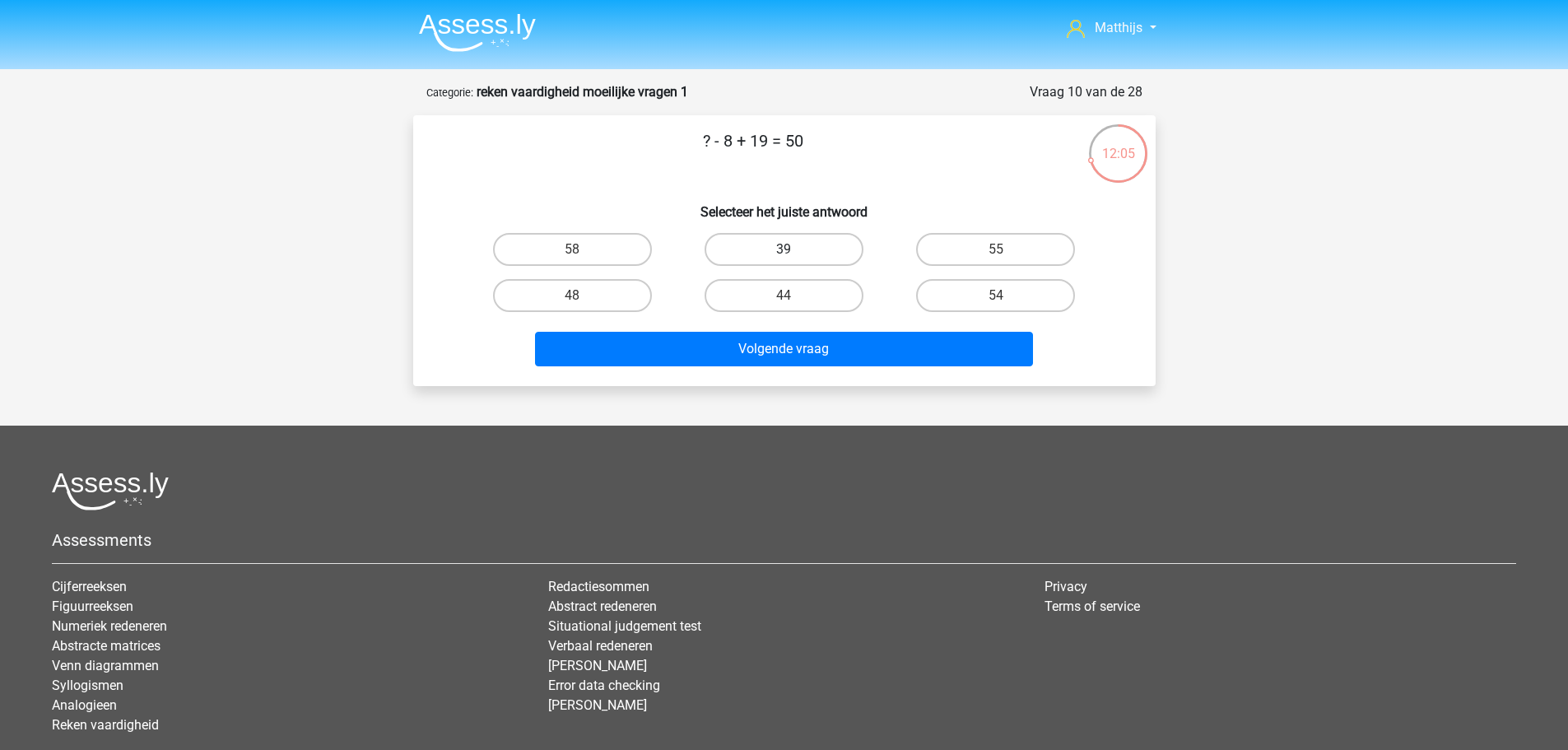
click at [807, 237] on label "39" at bounding box center [784, 249] width 159 height 33
click at [794, 250] on input "39" at bounding box center [788, 254] width 10 height 10
radio input "true"
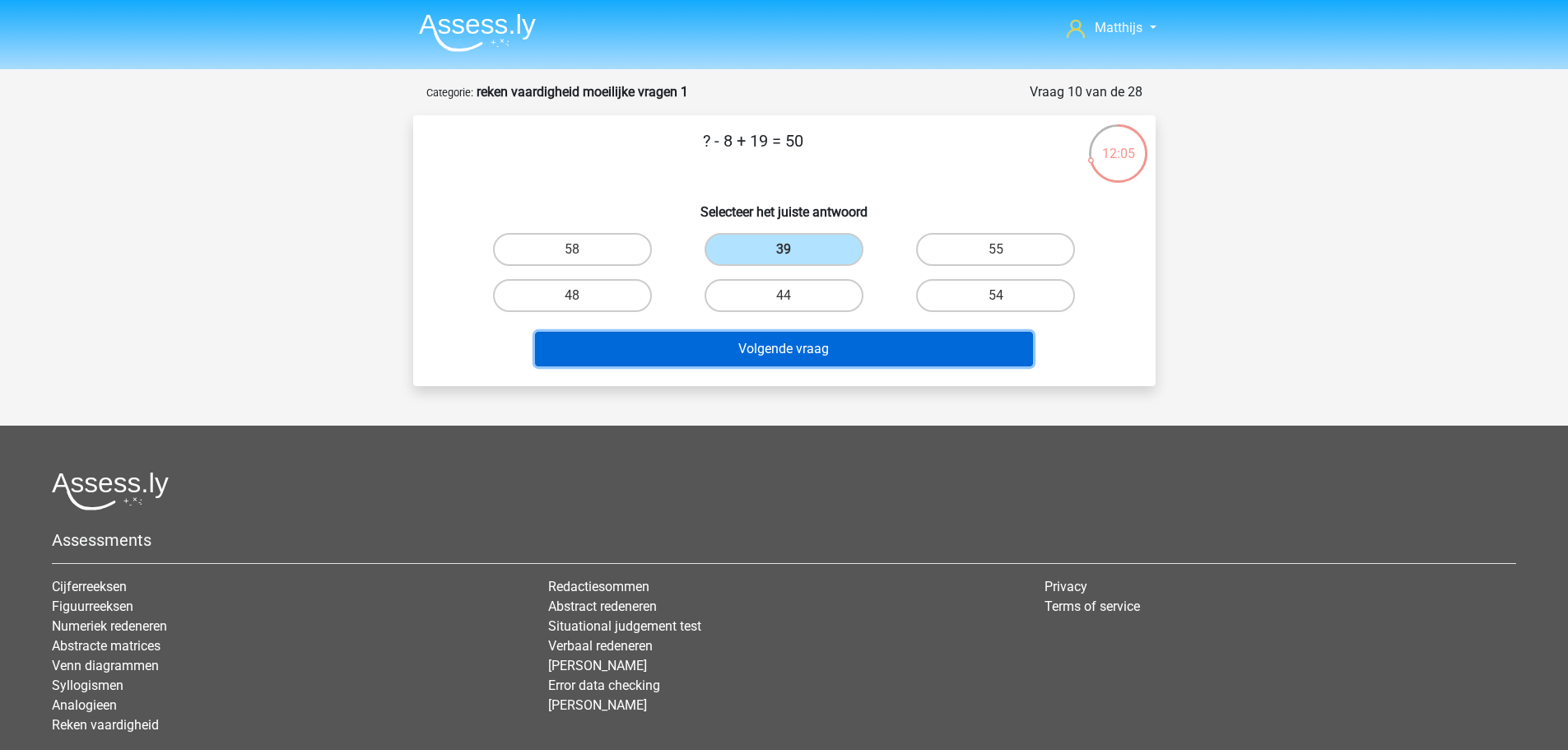
click at [868, 364] on button "Volgende vraag" at bounding box center [784, 349] width 498 height 35
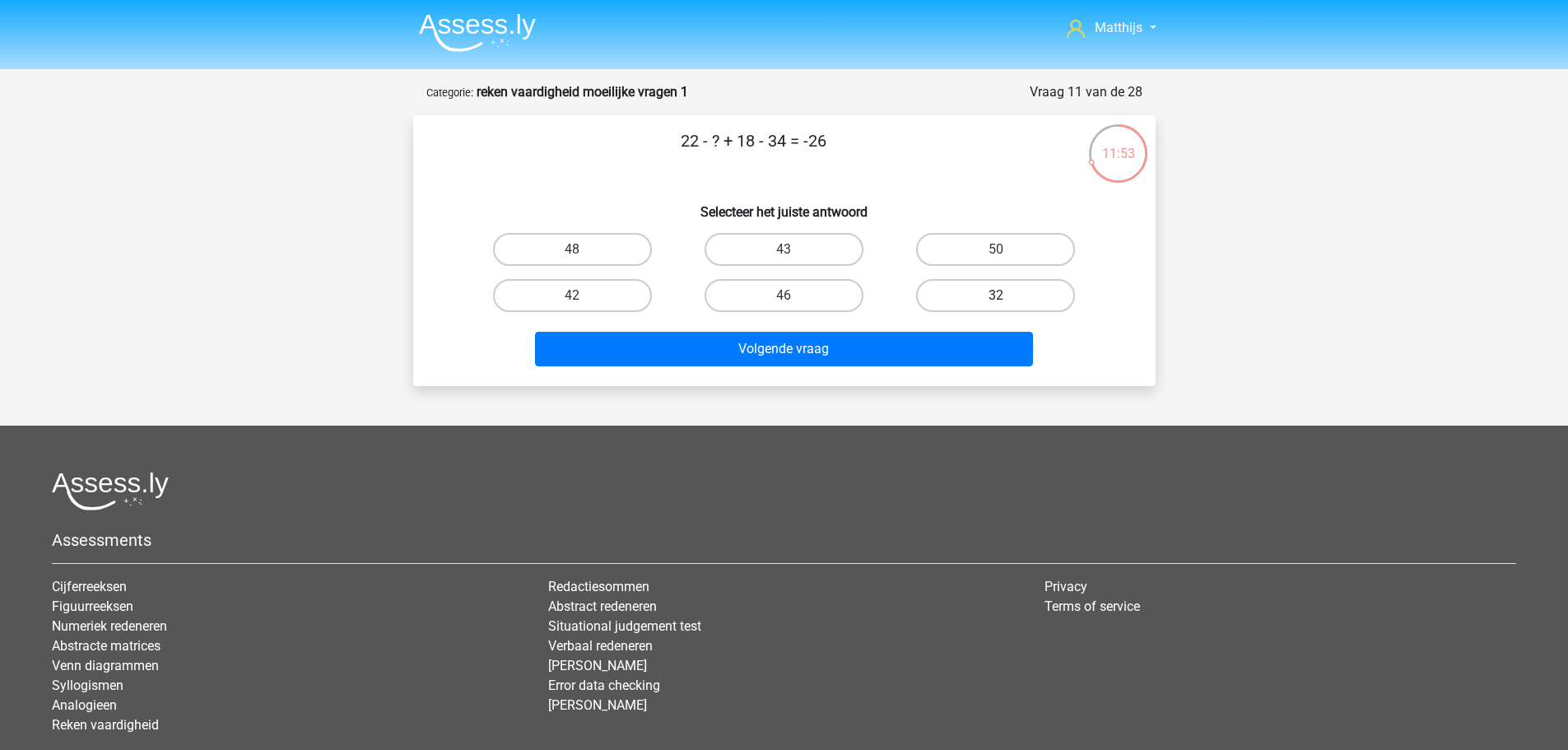
click at [974, 306] on label "32" at bounding box center [995, 295] width 159 height 33
click at [995, 306] on input "32" at bounding box center [1000, 301] width 10 height 10
radio input "true"
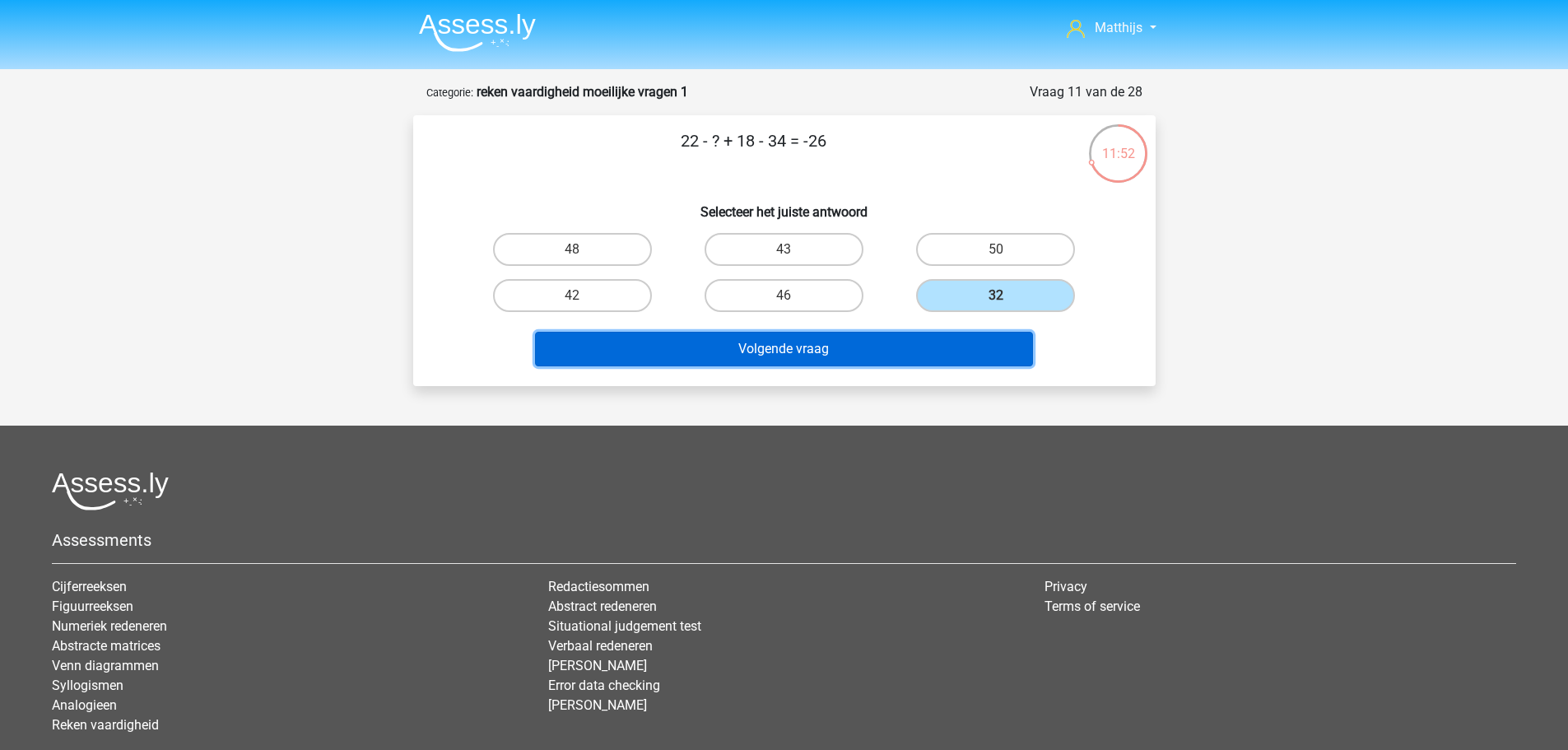
click at [885, 351] on button "Volgende vraag" at bounding box center [784, 349] width 498 height 35
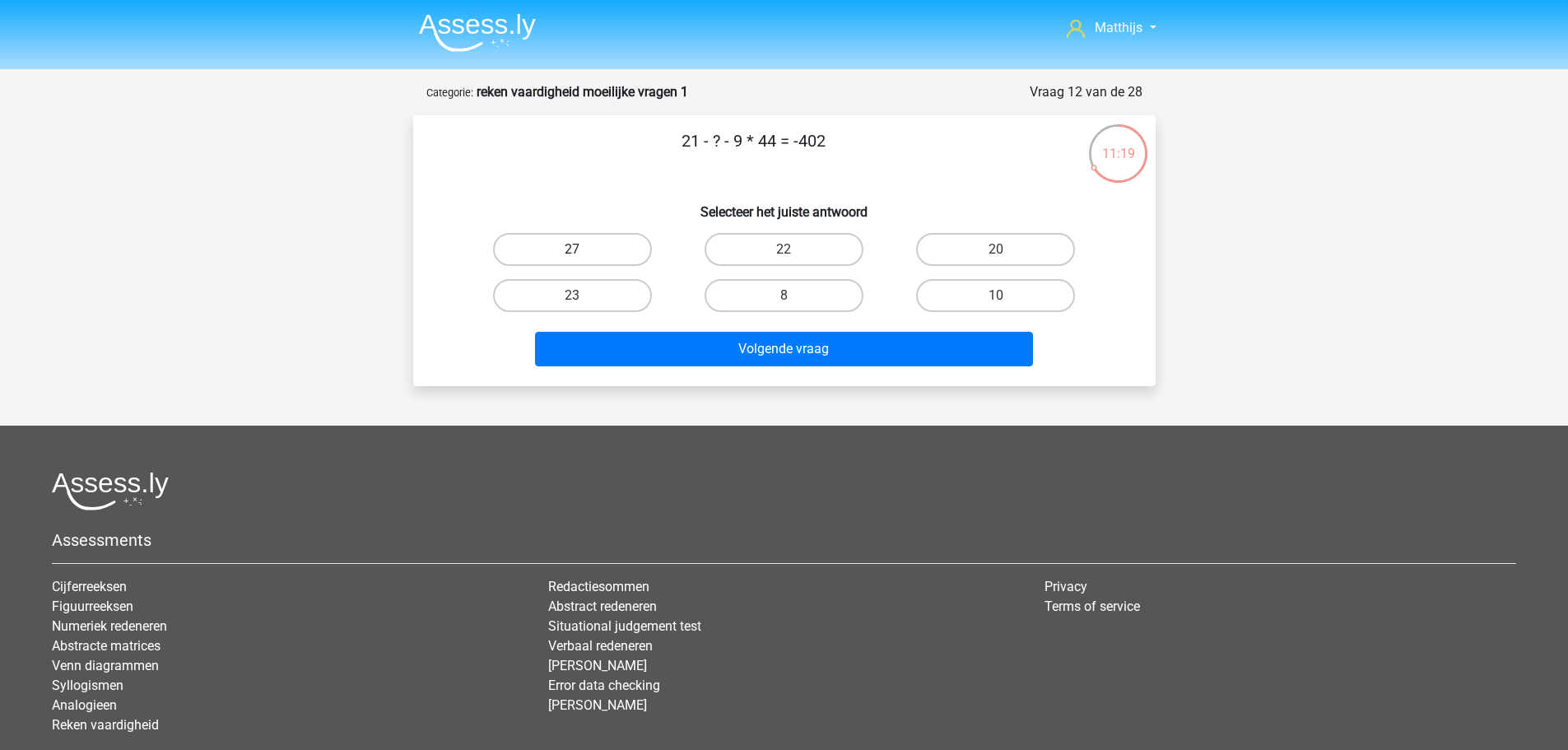
drag, startPoint x: 545, startPoint y: 250, endPoint x: 697, endPoint y: 325, distance: 169.5
click at [545, 250] on label "27" at bounding box center [572, 249] width 159 height 33
click at [572, 250] on input "27" at bounding box center [576, 254] width 10 height 10
radio input "true"
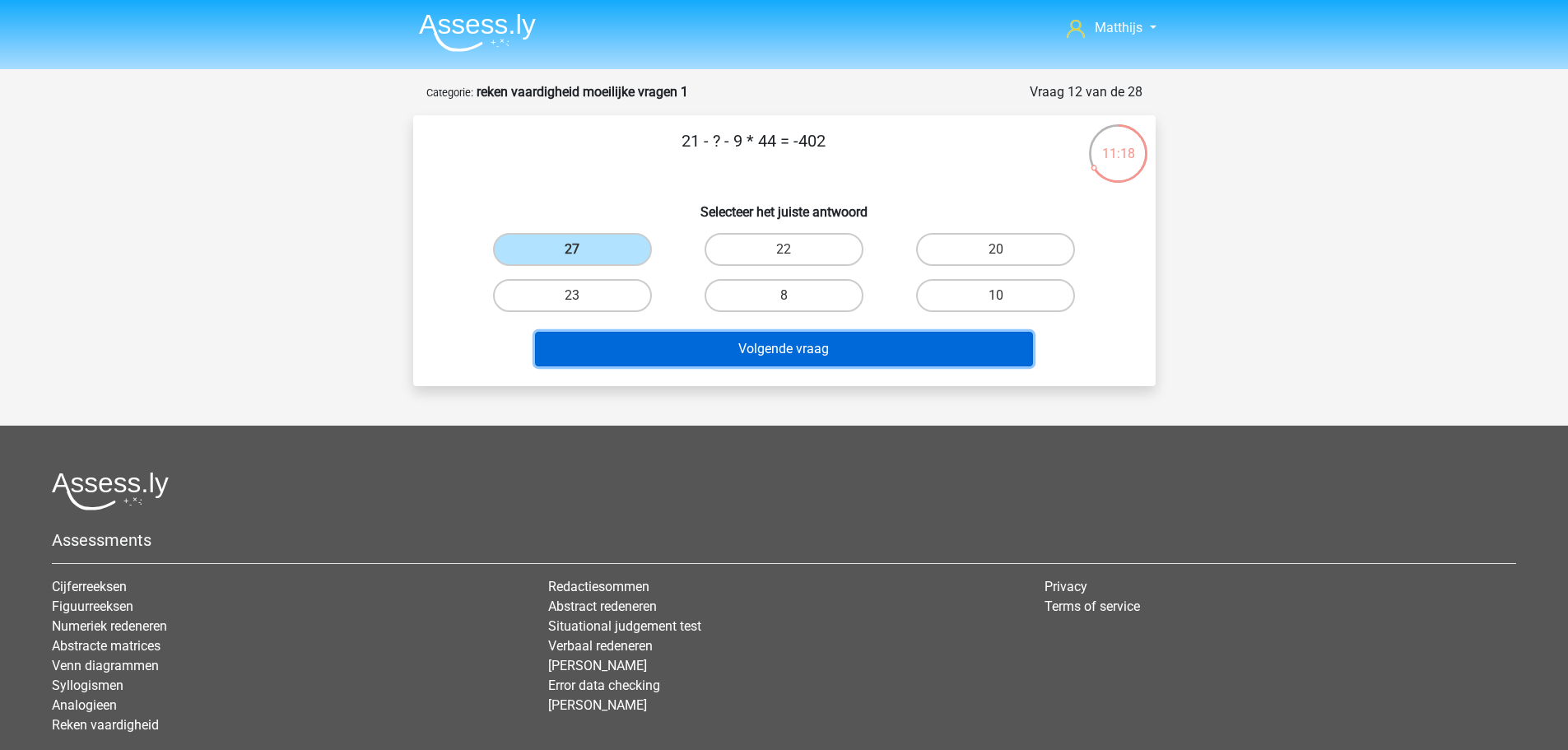
click at [833, 358] on button "Volgende vraag" at bounding box center [784, 349] width 498 height 35
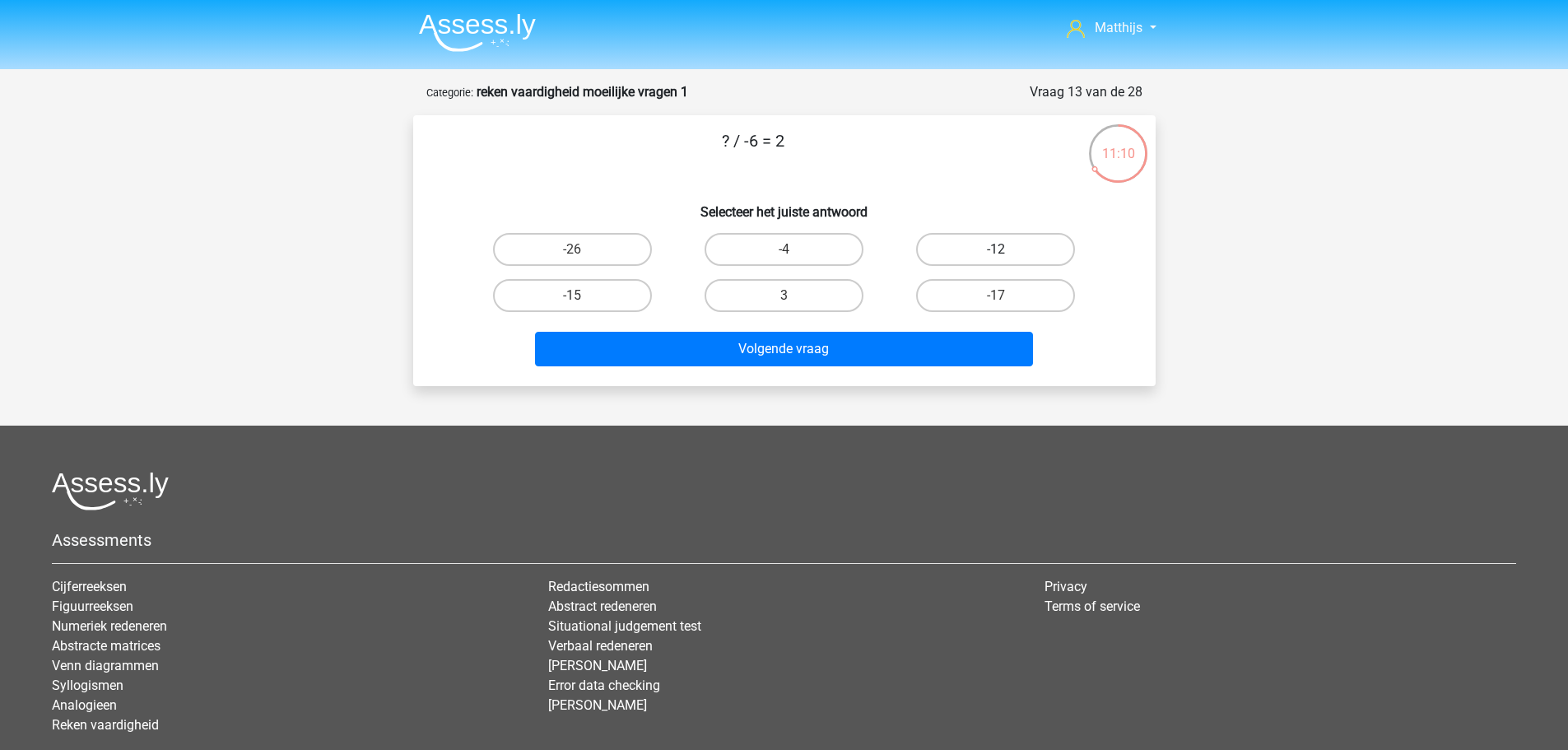
drag, startPoint x: 1013, startPoint y: 252, endPoint x: 962, endPoint y: 305, distance: 73.6
click at [1011, 252] on label "-12" at bounding box center [995, 249] width 159 height 33
click at [1007, 252] on input "-12" at bounding box center [1000, 254] width 10 height 10
radio input "true"
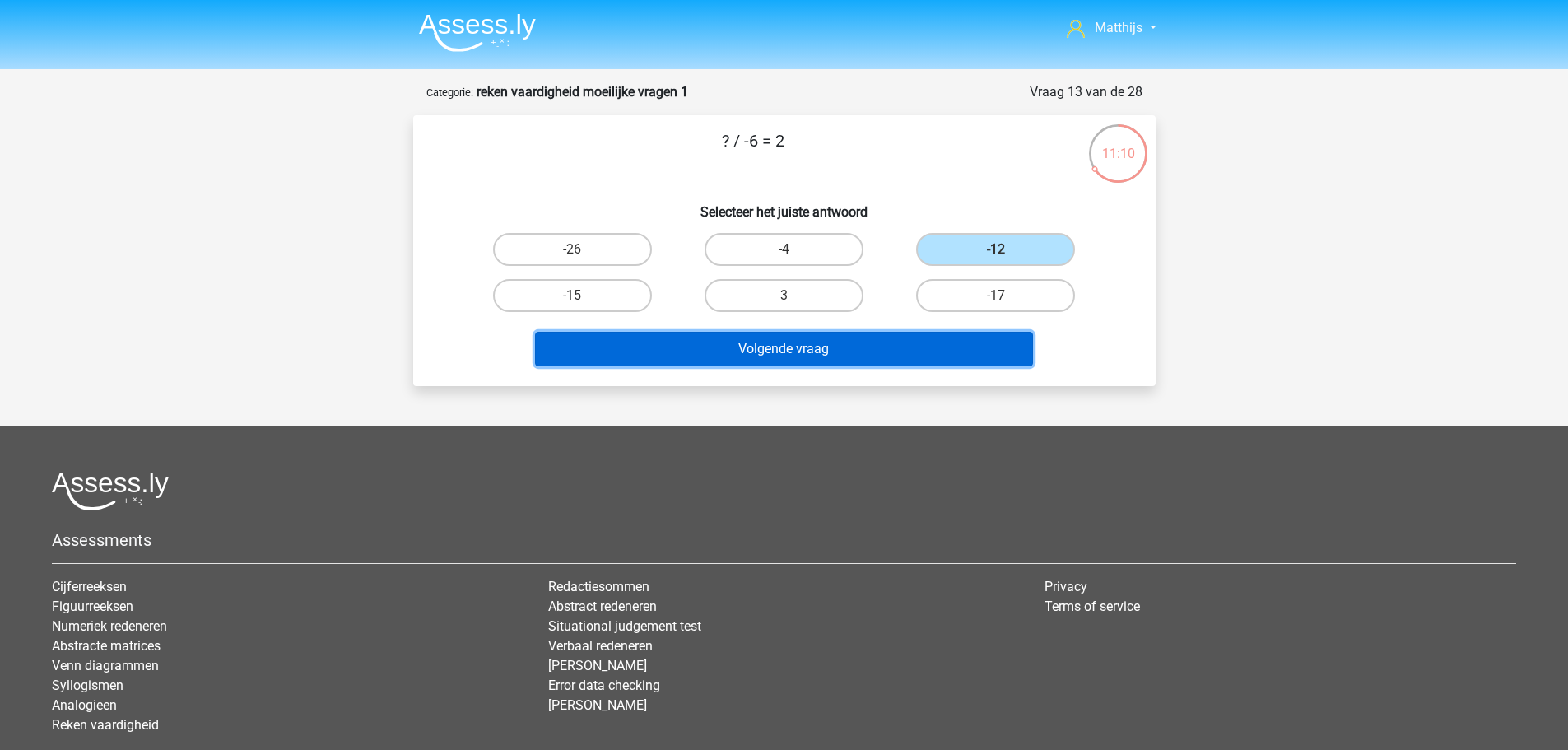
click at [885, 343] on button "Volgende vraag" at bounding box center [784, 349] width 498 height 35
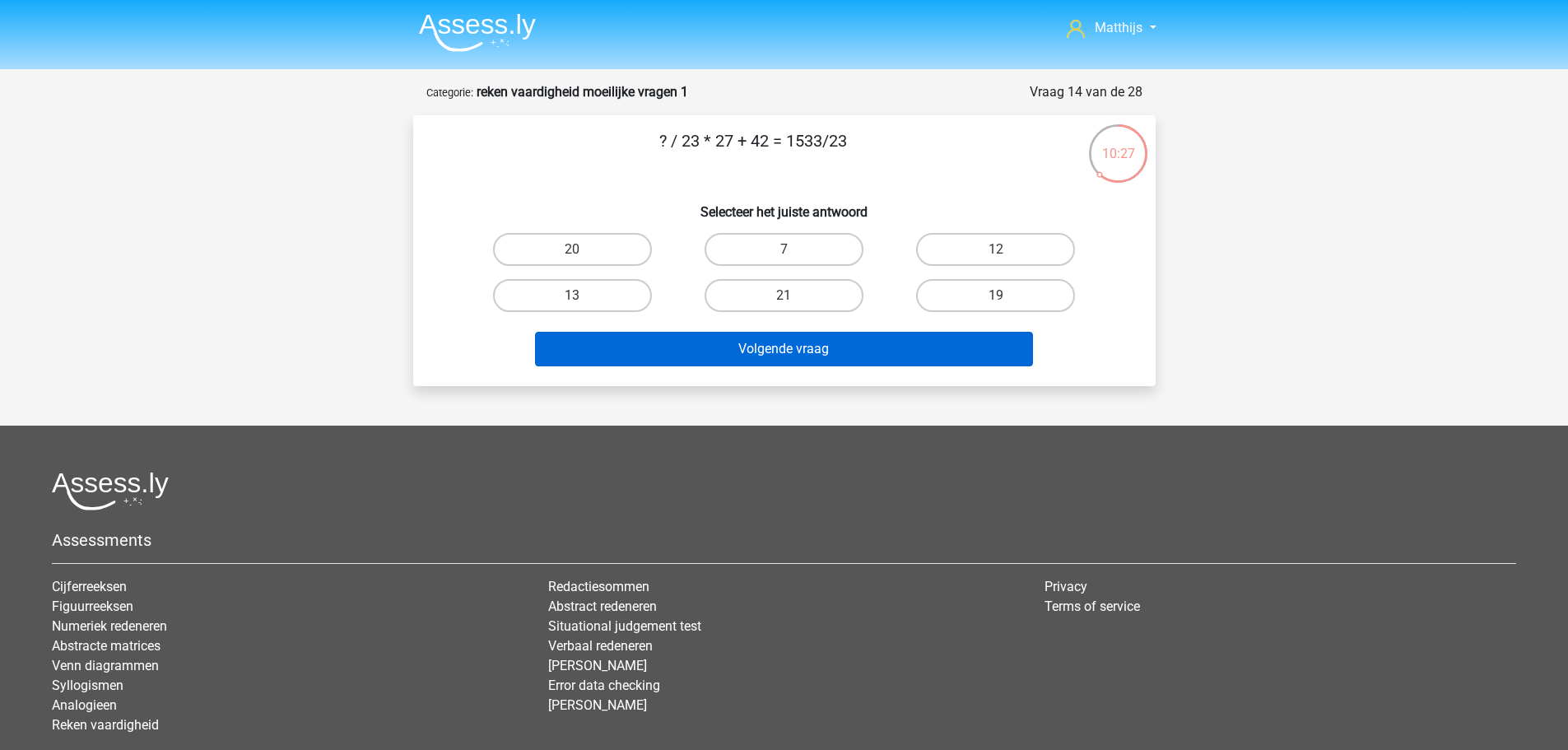
drag, startPoint x: 753, startPoint y: 293, endPoint x: 865, endPoint y: 345, distance: 123.5
click at [757, 296] on label "21" at bounding box center [784, 295] width 159 height 33
click at [784, 296] on input "21" at bounding box center [788, 301] width 10 height 10
radio input "true"
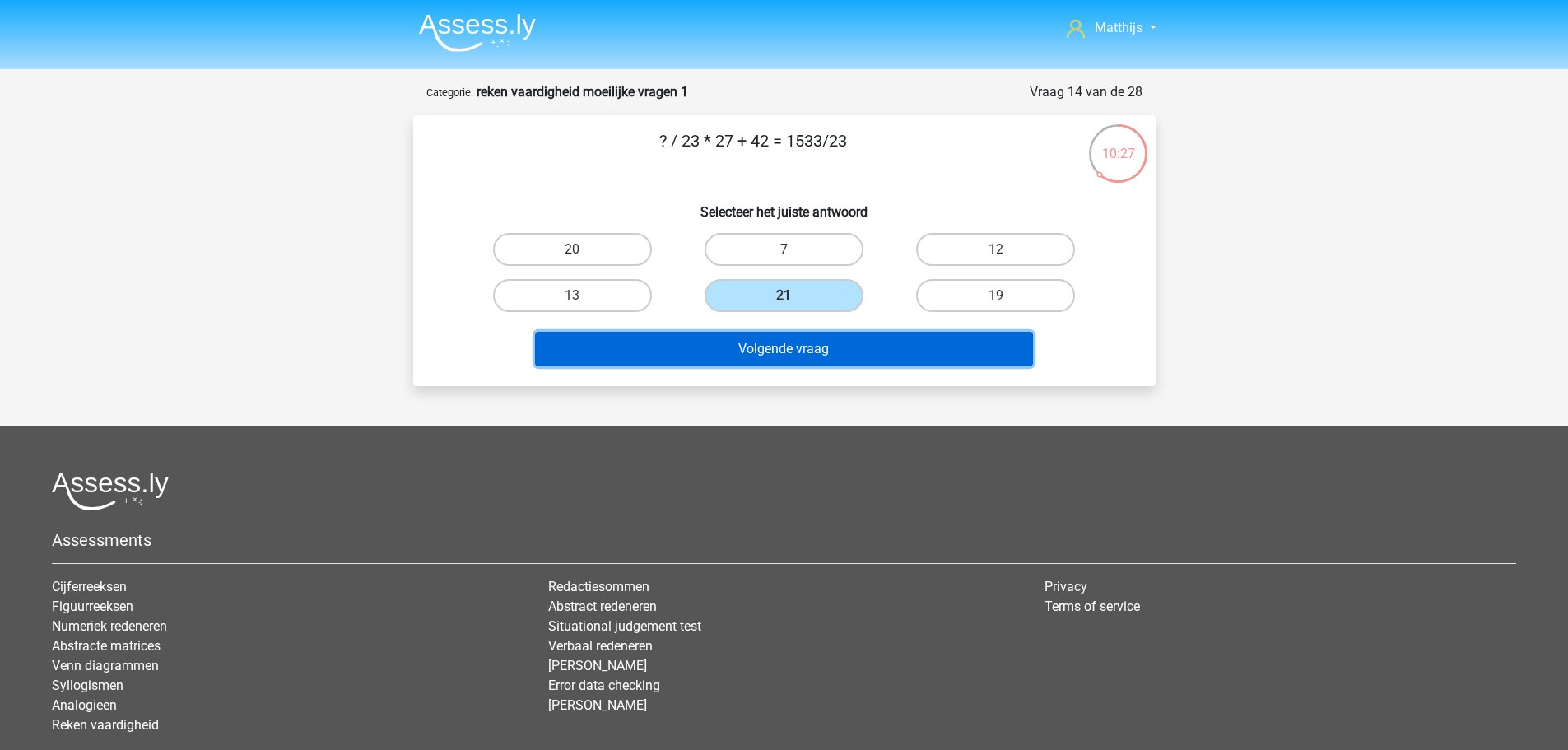
drag, startPoint x: 865, startPoint y: 345, endPoint x: 881, endPoint y: 362, distance: 23.3
click at [867, 348] on button "Volgende vraag" at bounding box center [784, 349] width 498 height 35
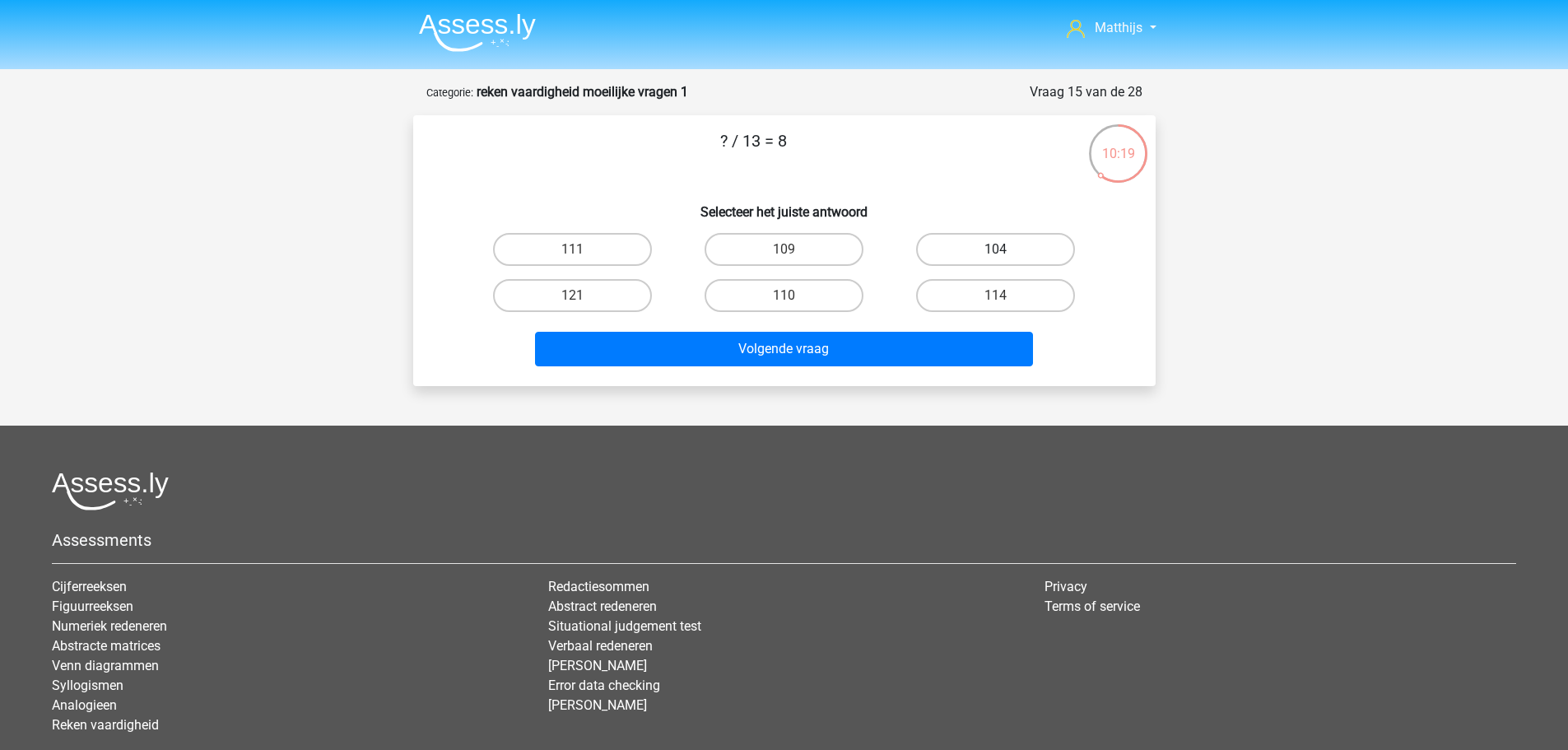
click at [995, 245] on label "104" at bounding box center [995, 249] width 159 height 33
click at [995, 250] on input "104" at bounding box center [1000, 254] width 10 height 10
radio input "true"
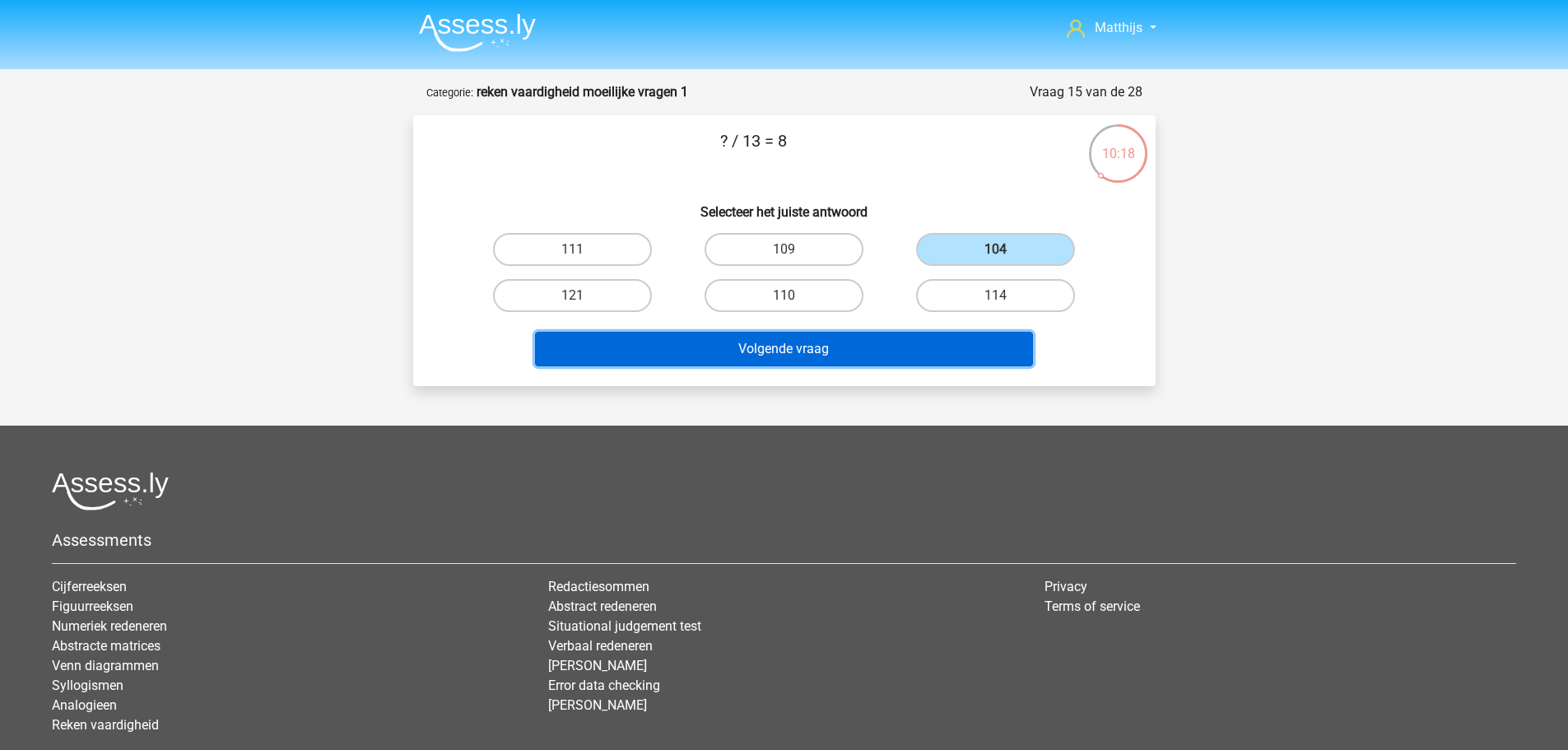
click at [850, 359] on button "Volgende vraag" at bounding box center [784, 349] width 498 height 35
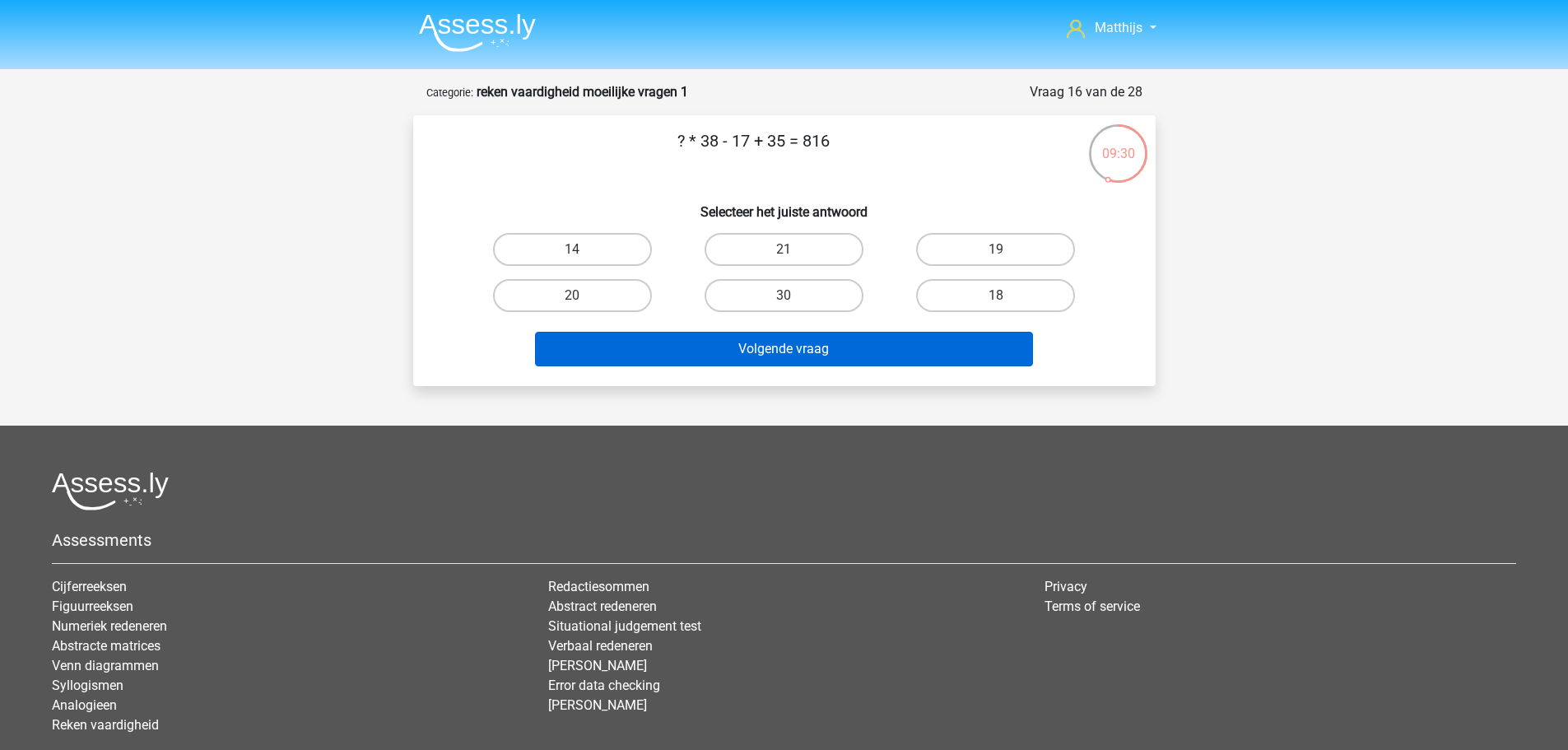
drag, startPoint x: 827, startPoint y: 297, endPoint x: 832, endPoint y: 333, distance: 36.3
click at [827, 297] on label "30" at bounding box center [784, 295] width 159 height 33
click at [794, 297] on input "30" at bounding box center [788, 301] width 10 height 10
radio input "true"
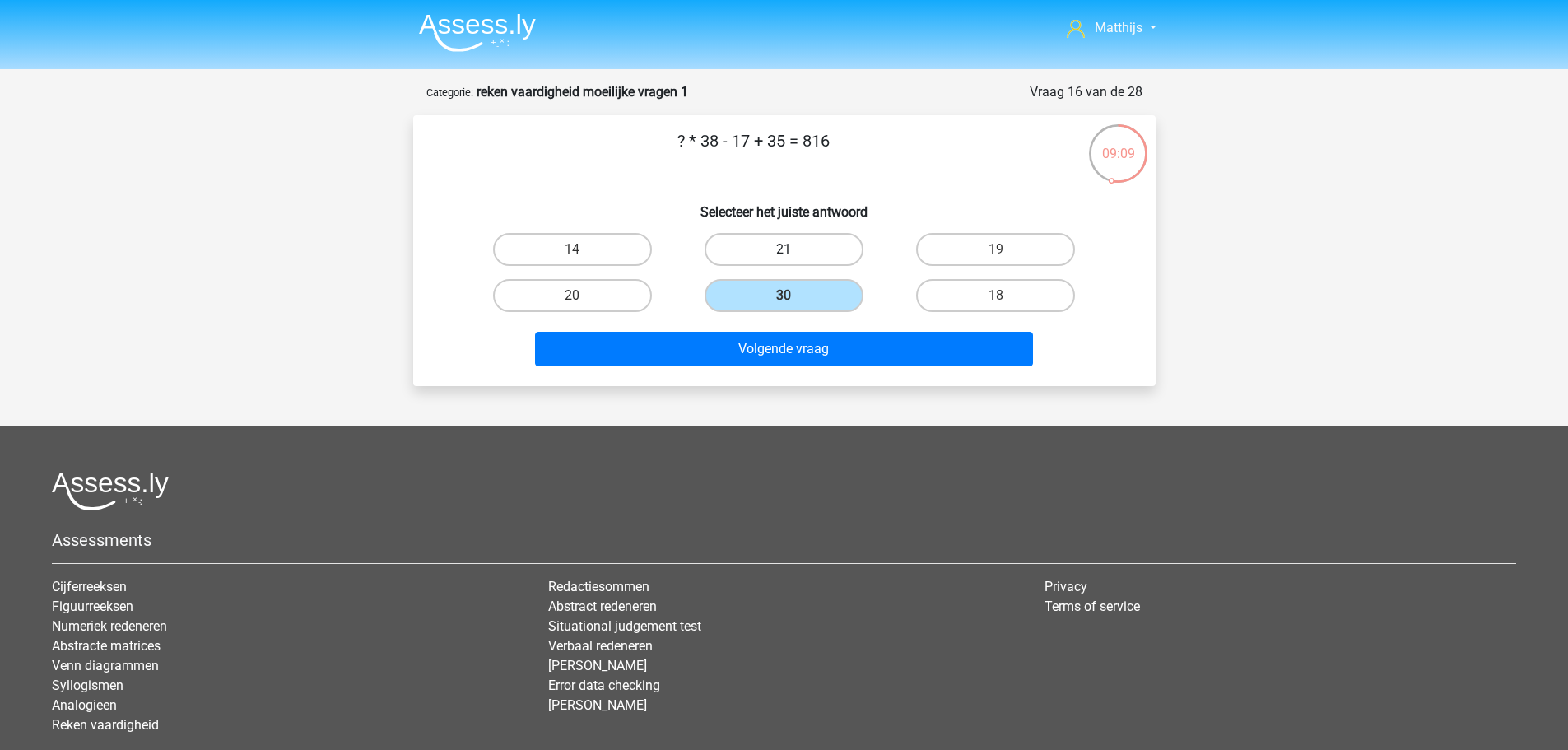
click at [803, 252] on label "21" at bounding box center [784, 249] width 159 height 33
click at [794, 252] on input "21" at bounding box center [788, 254] width 10 height 10
radio input "true"
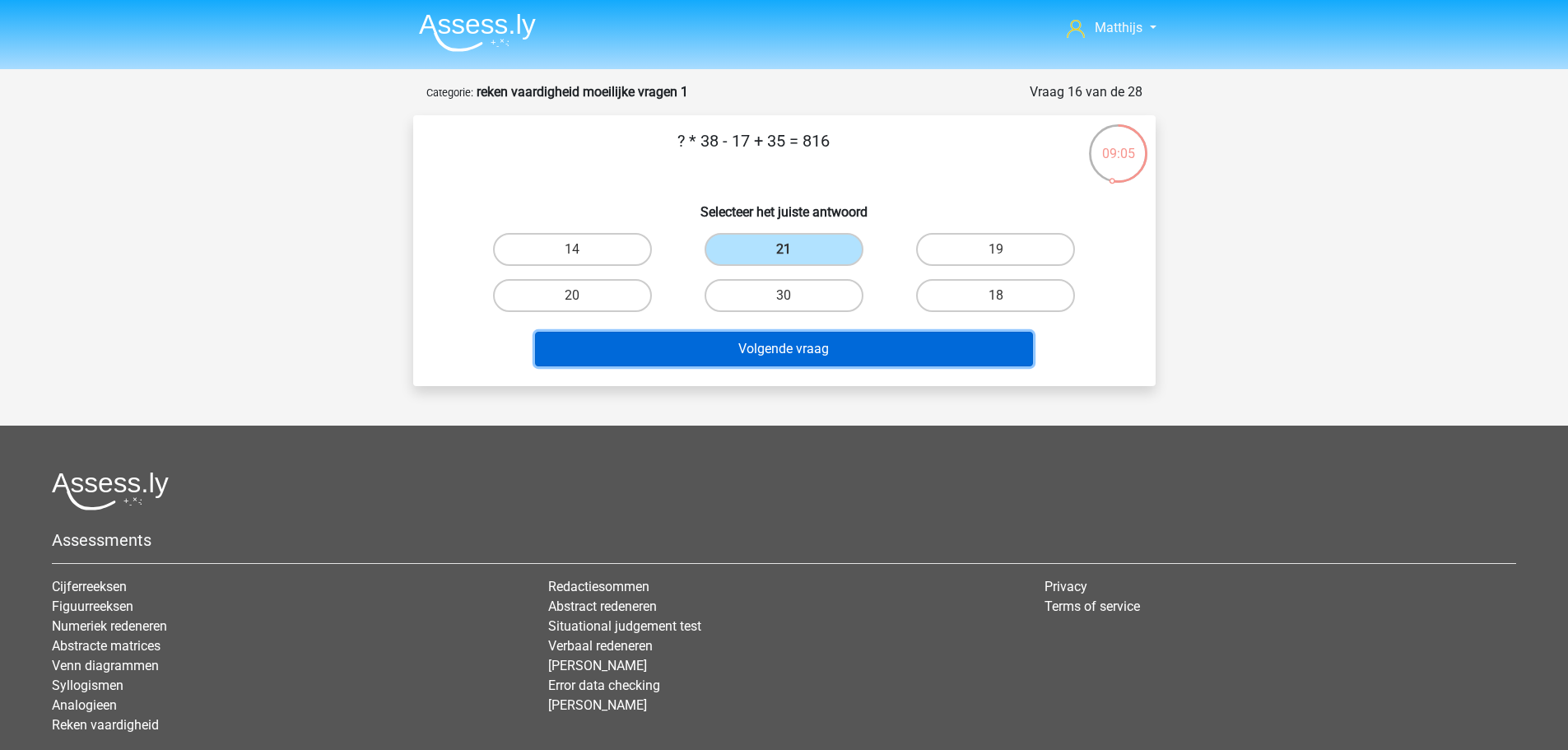
click at [860, 337] on button "Volgende vraag" at bounding box center [784, 349] width 498 height 35
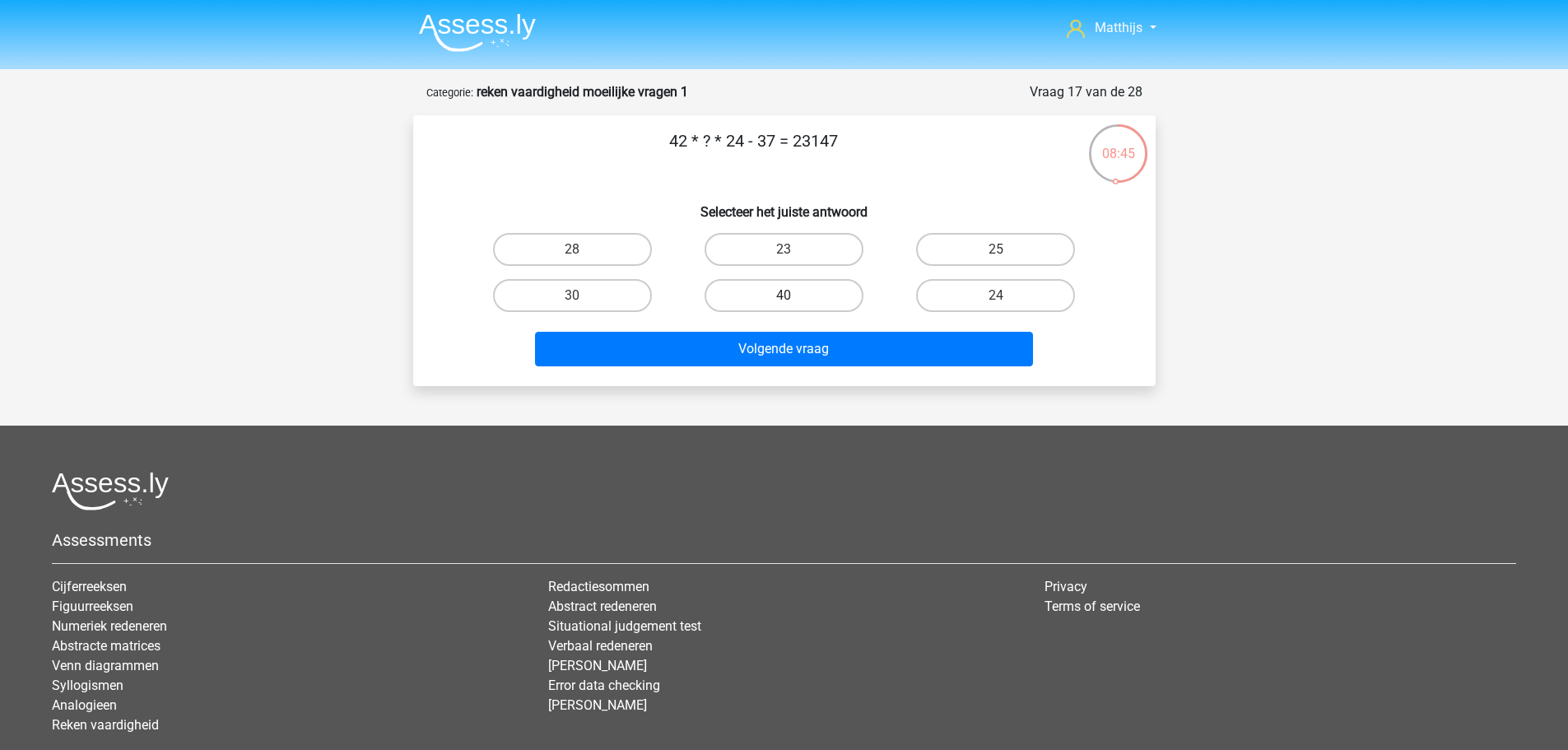
click at [803, 296] on label "40" at bounding box center [784, 295] width 159 height 33
click at [794, 296] on input "40" at bounding box center [788, 301] width 10 height 10
radio input "true"
drag, startPoint x: 623, startPoint y: 293, endPoint x: 719, endPoint y: 321, distance: 100.0
click at [624, 293] on label "30" at bounding box center [572, 295] width 159 height 33
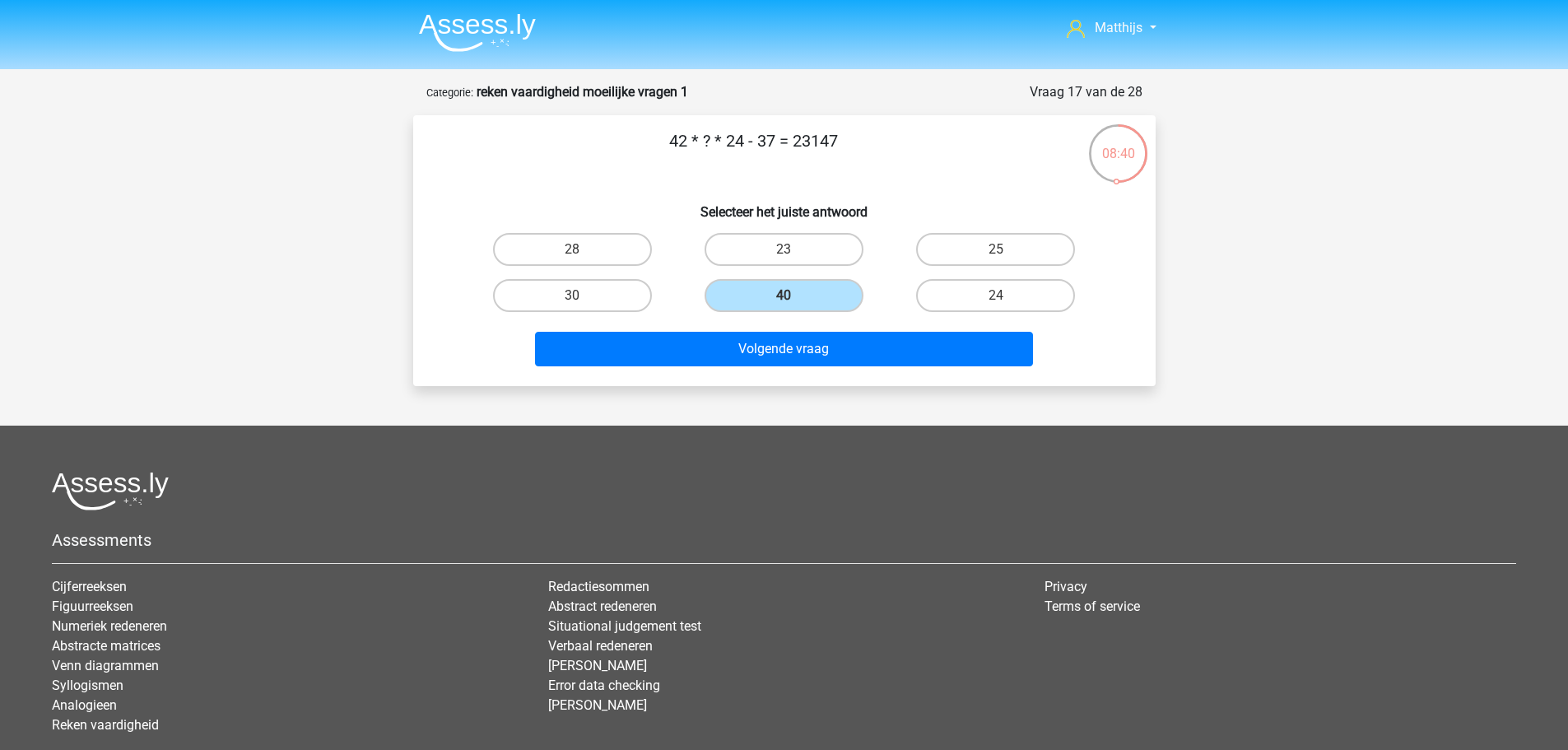
click at [583, 296] on input "30" at bounding box center [576, 301] width 10 height 10
radio input "true"
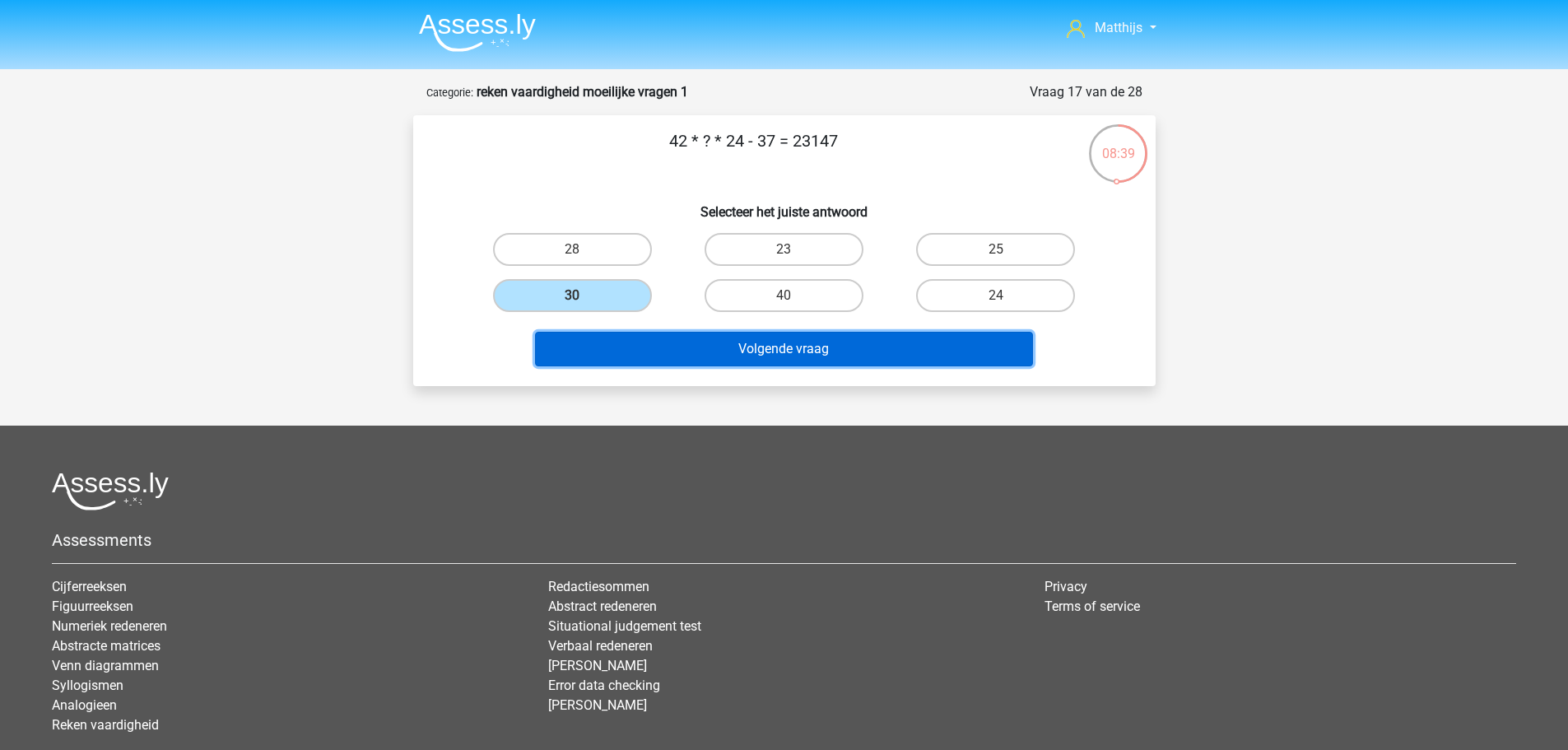
click at [884, 350] on button "Volgende vraag" at bounding box center [784, 349] width 498 height 35
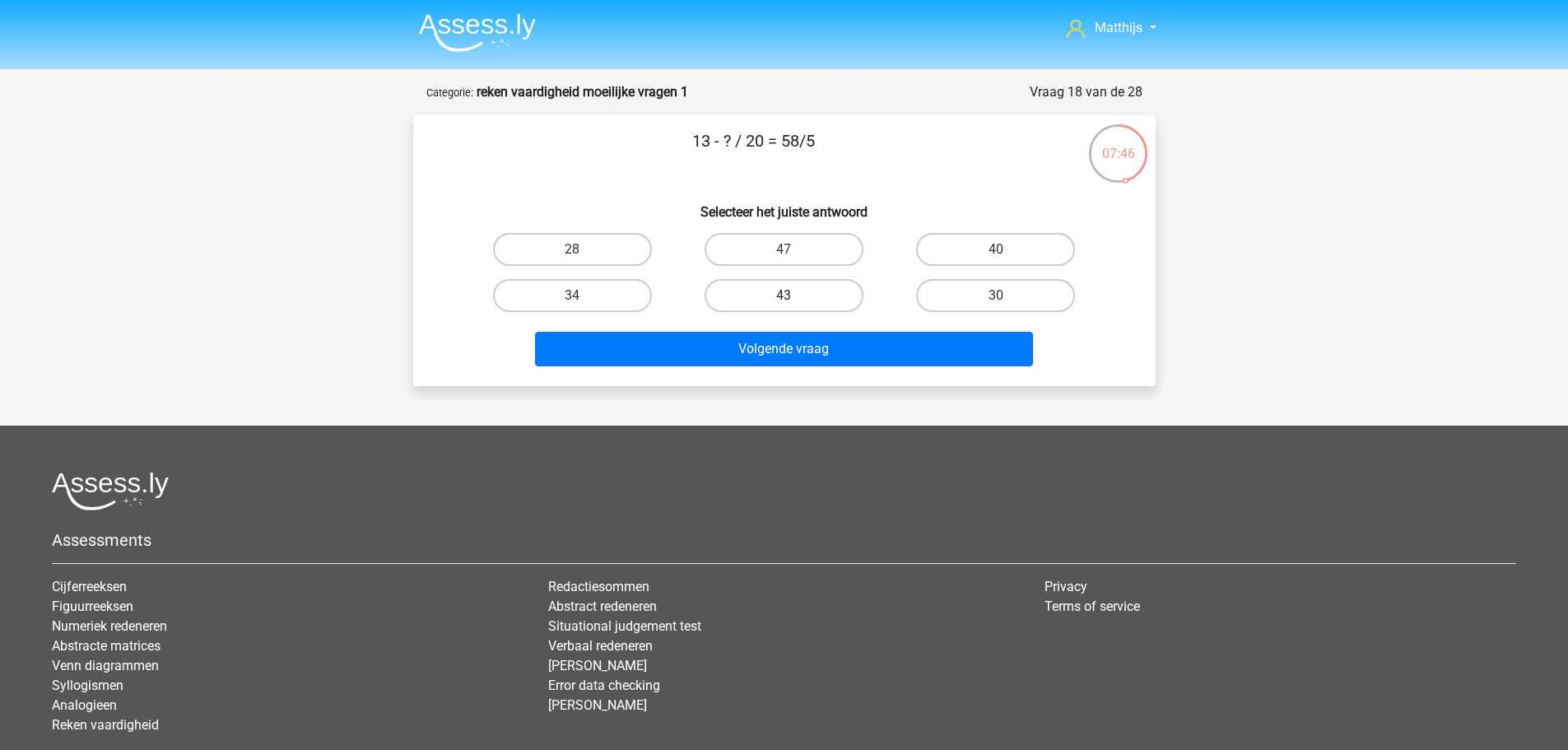
drag, startPoint x: 807, startPoint y: 290, endPoint x: 813, endPoint y: 297, distance: 9.2
click at [808, 292] on label "43" at bounding box center [784, 295] width 159 height 33
click at [794, 296] on input "43" at bounding box center [788, 301] width 10 height 10
radio input "true"
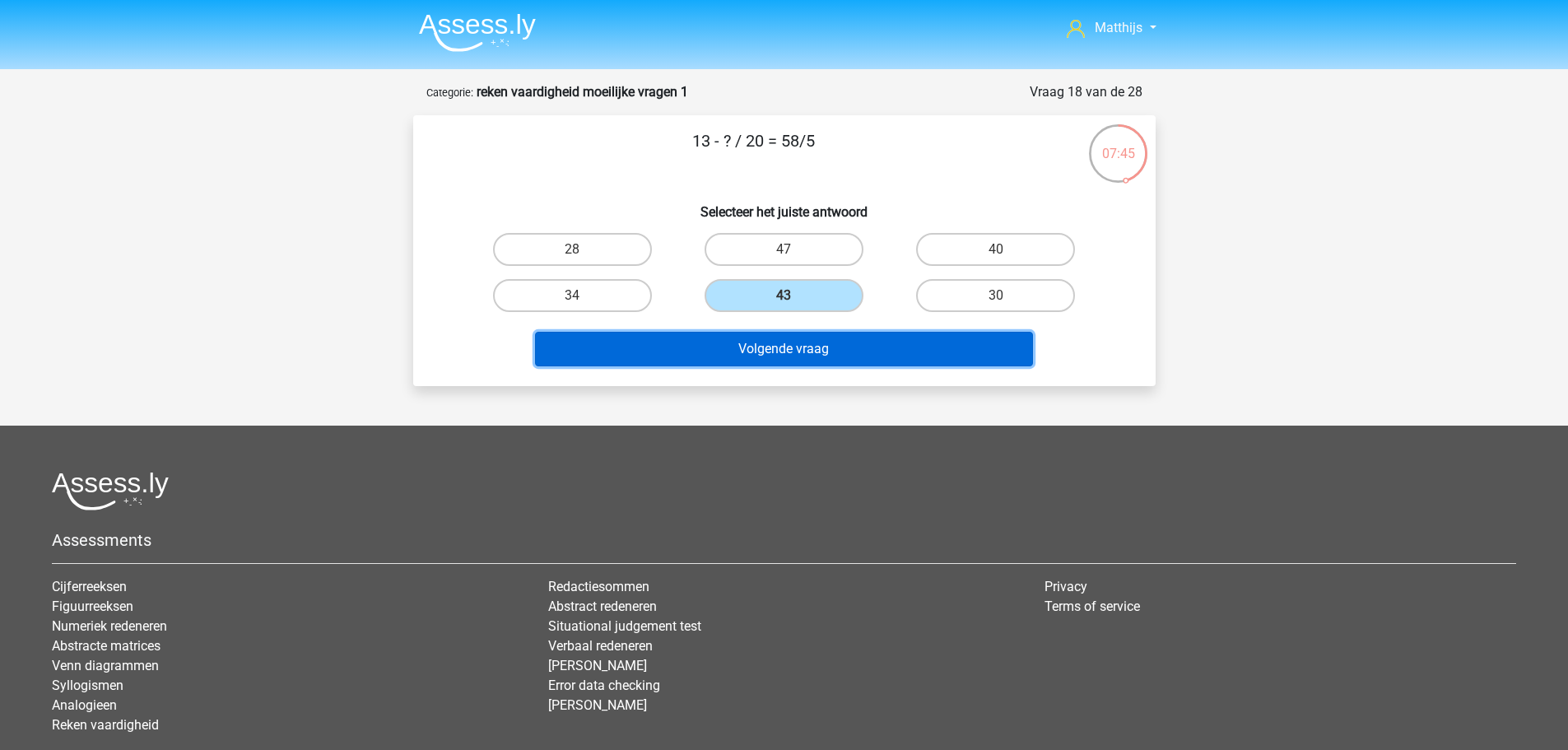
drag, startPoint x: 844, startPoint y: 340, endPoint x: 851, endPoint y: 345, distance: 8.6
click at [845, 340] on button "Volgende vraag" at bounding box center [784, 349] width 498 height 35
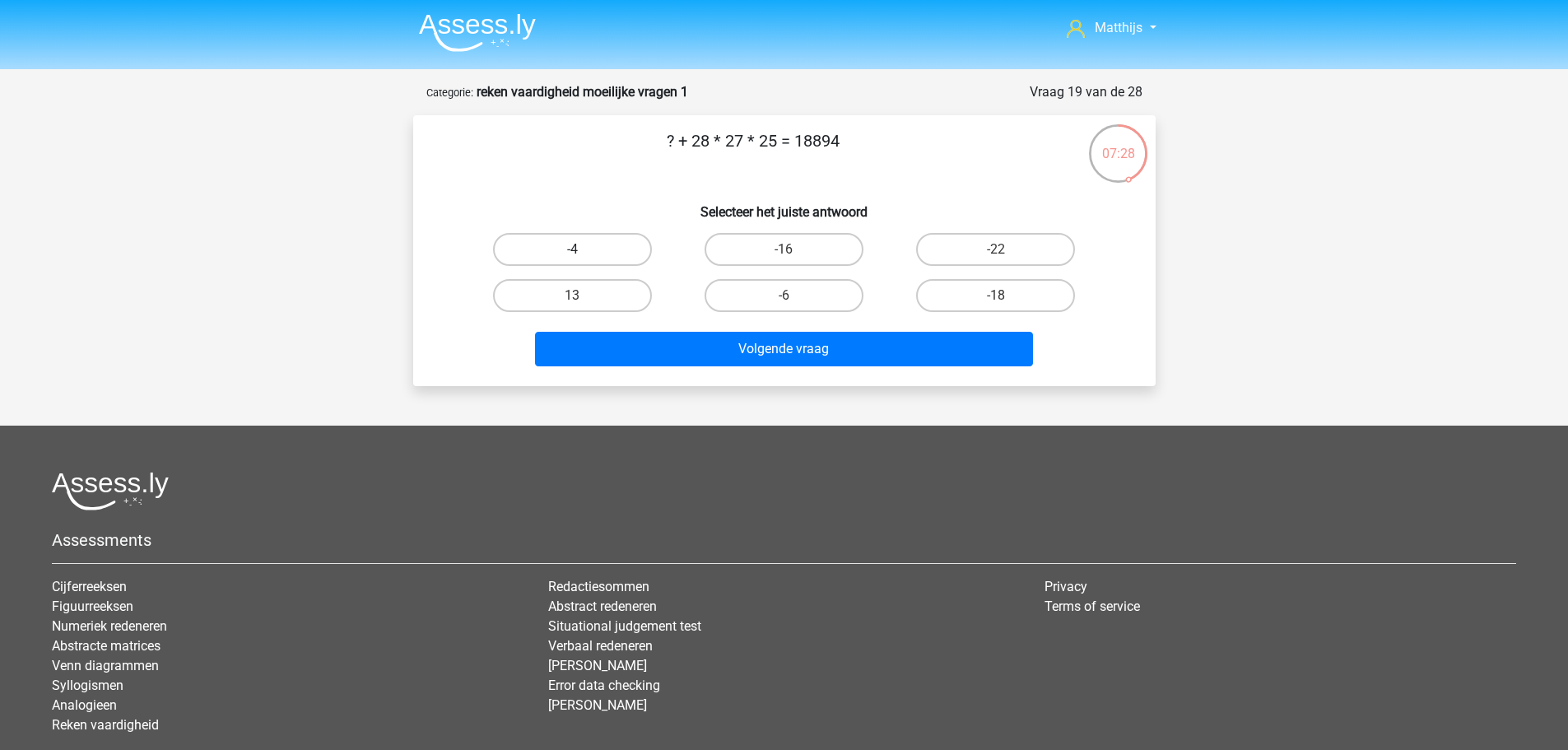
click at [596, 238] on label "-4" at bounding box center [572, 249] width 159 height 33
click at [583, 250] on input "-4" at bounding box center [576, 254] width 10 height 10
radio input "true"
click at [806, 296] on label "-6" at bounding box center [784, 295] width 159 height 33
click at [794, 296] on input "-6" at bounding box center [788, 301] width 10 height 10
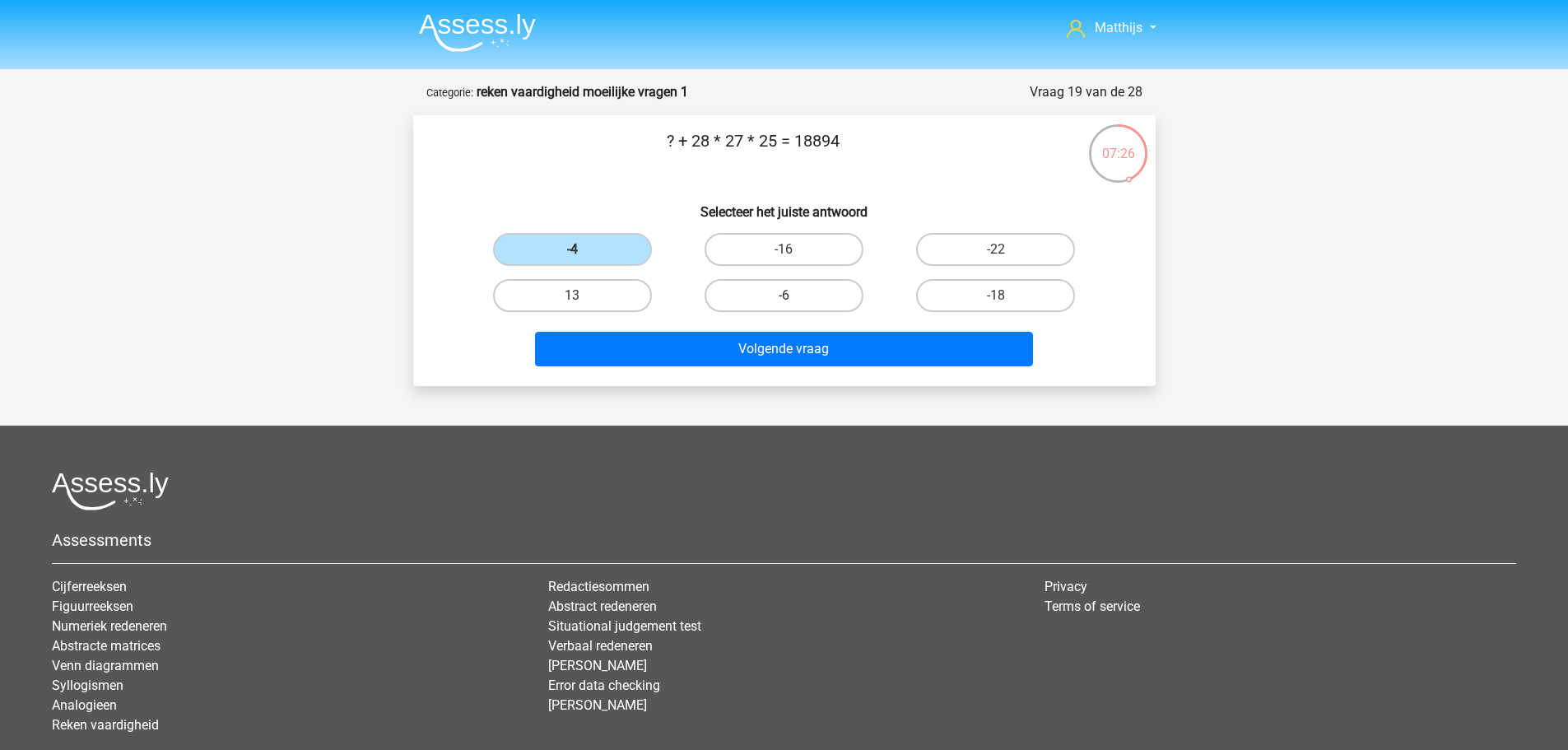
radio input "true"
click at [832, 250] on label "-16" at bounding box center [784, 249] width 159 height 33
click at [794, 250] on input "-16" at bounding box center [788, 254] width 10 height 10
radio input "true"
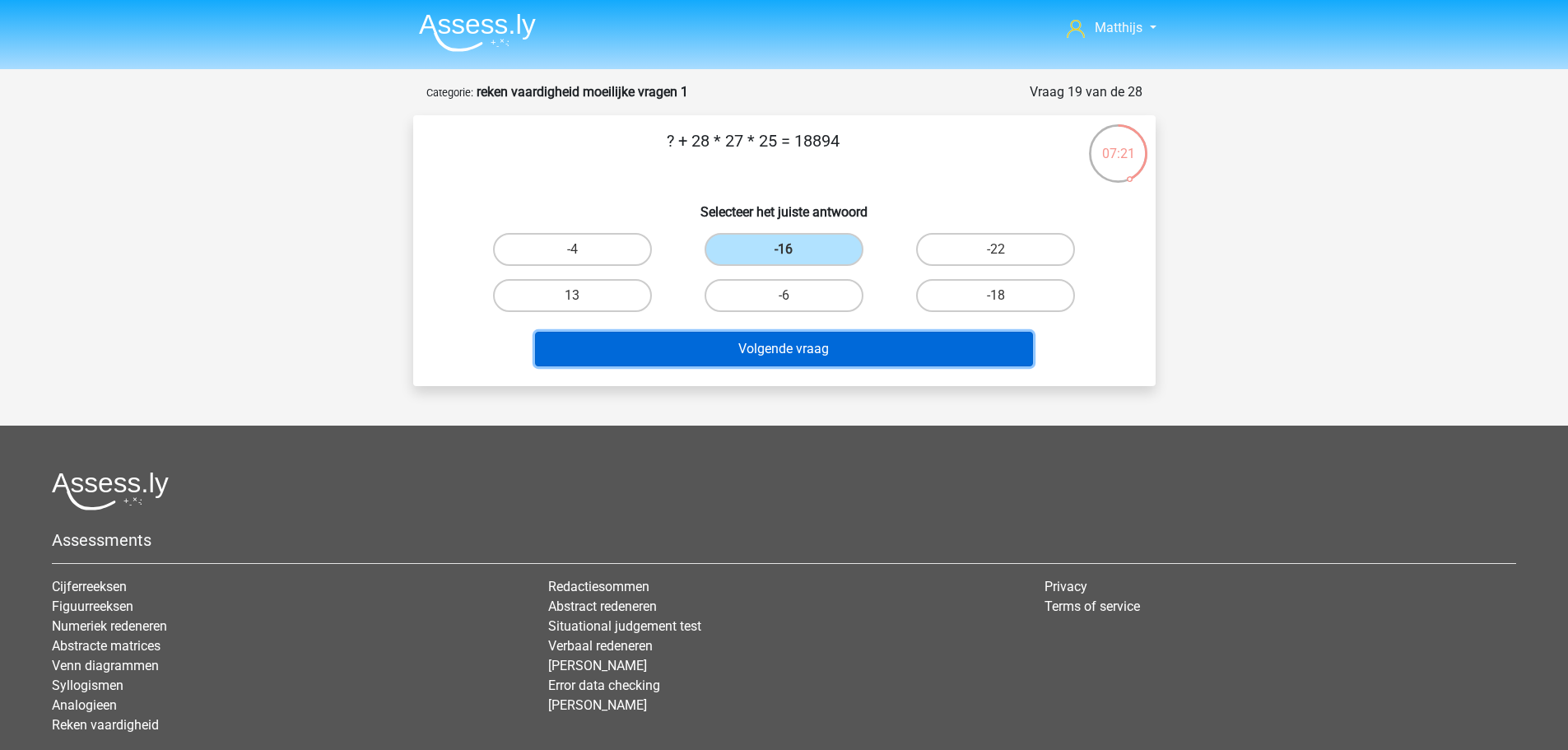
click at [924, 349] on button "Volgende vraag" at bounding box center [784, 349] width 498 height 35
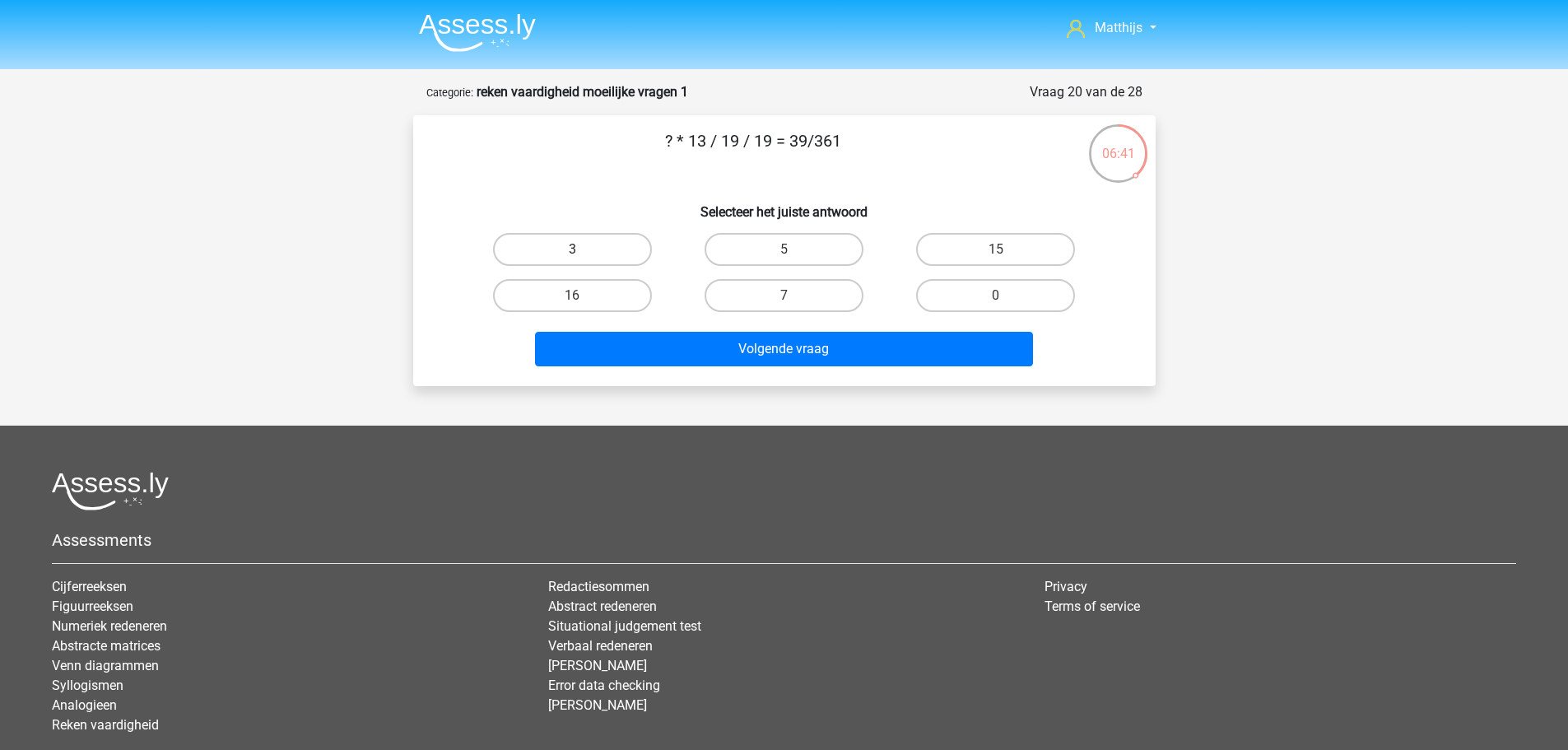
click at [558, 246] on label "3" at bounding box center [572, 249] width 159 height 33
click at [572, 250] on input "3" at bounding box center [576, 254] width 10 height 10
radio input "true"
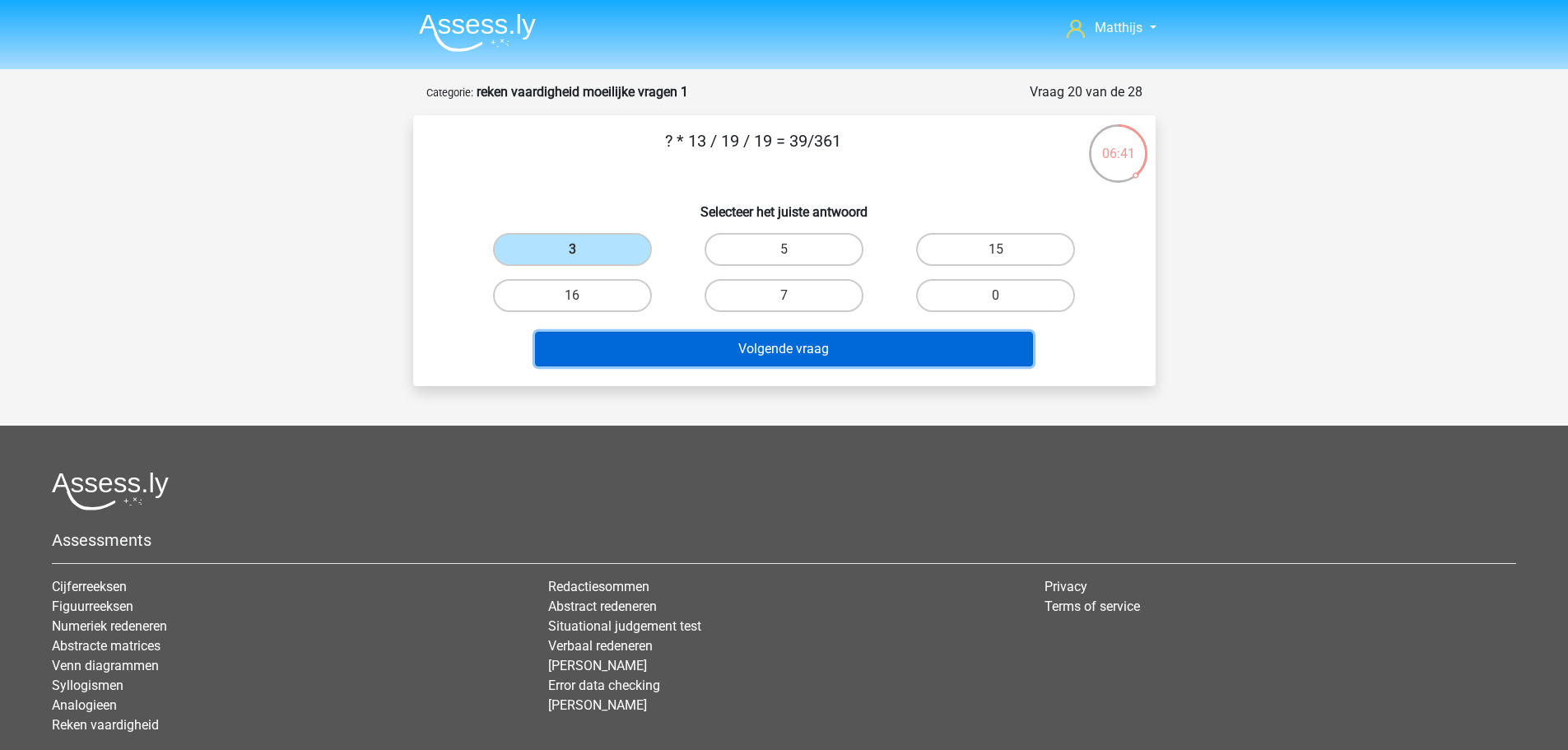
click at [780, 351] on button "Volgende vraag" at bounding box center [784, 349] width 498 height 35
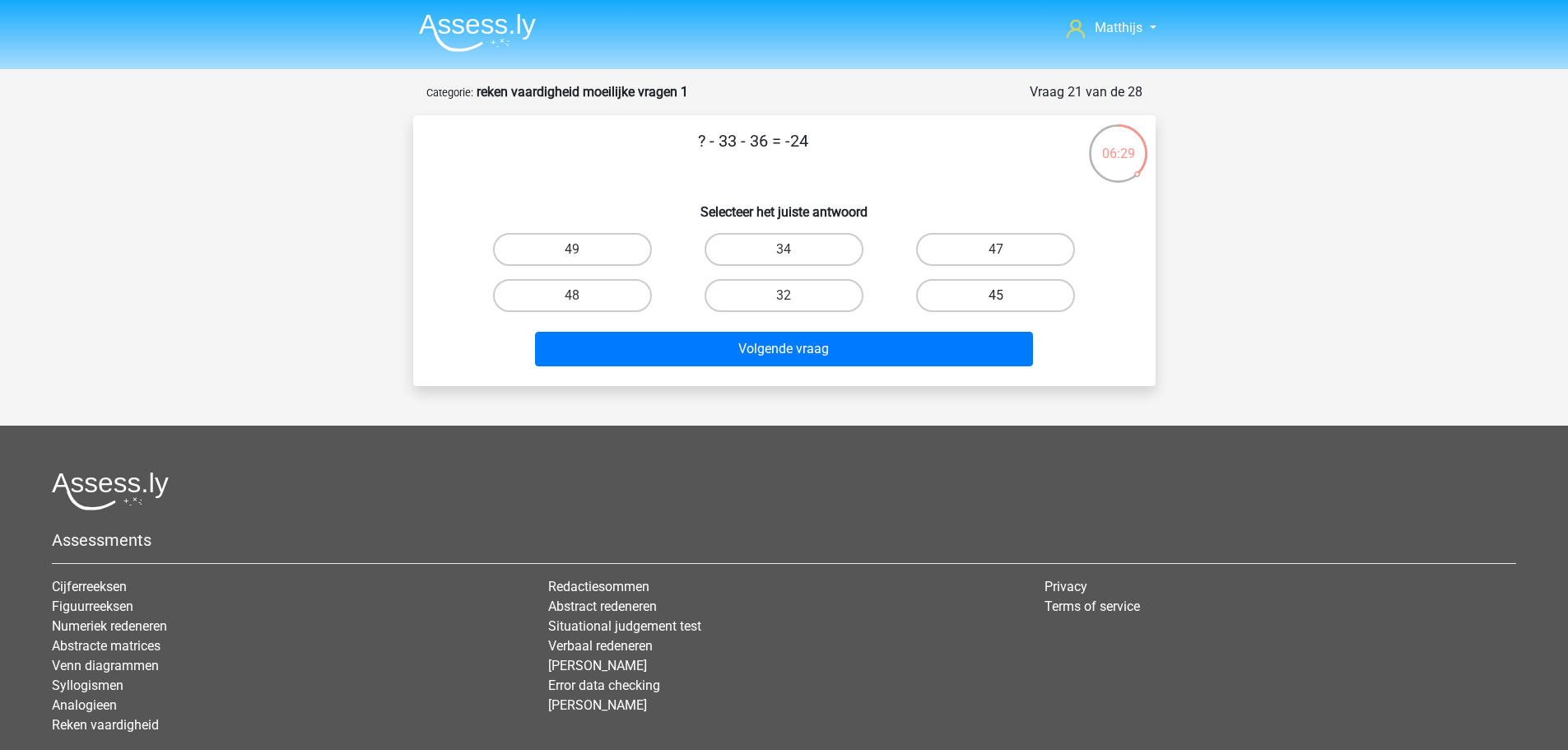
click at [1030, 295] on label "45" at bounding box center [995, 295] width 159 height 33
click at [1007, 296] on input "45" at bounding box center [1000, 301] width 10 height 10
radio input "true"
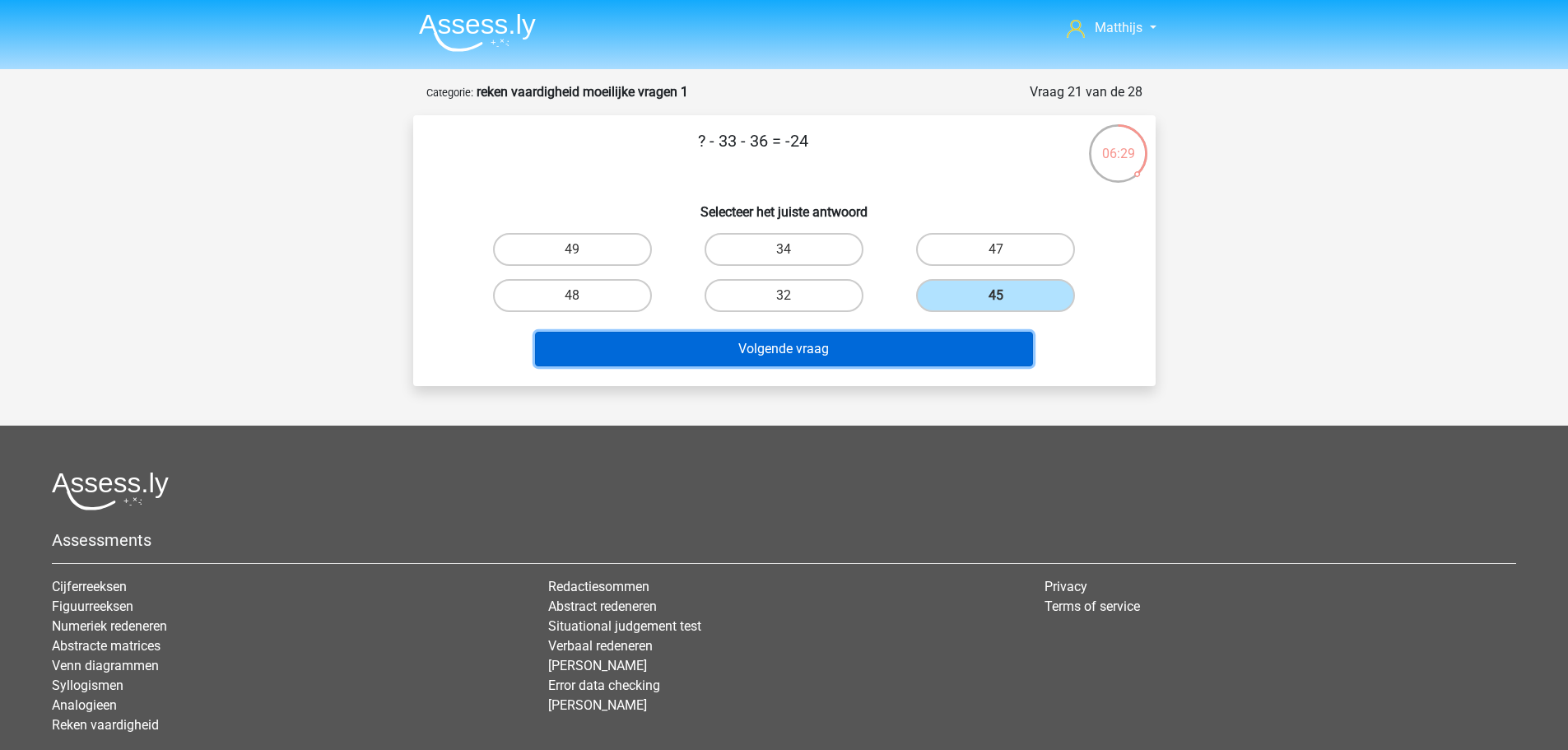
click at [949, 358] on button "Volgende vraag" at bounding box center [784, 349] width 498 height 35
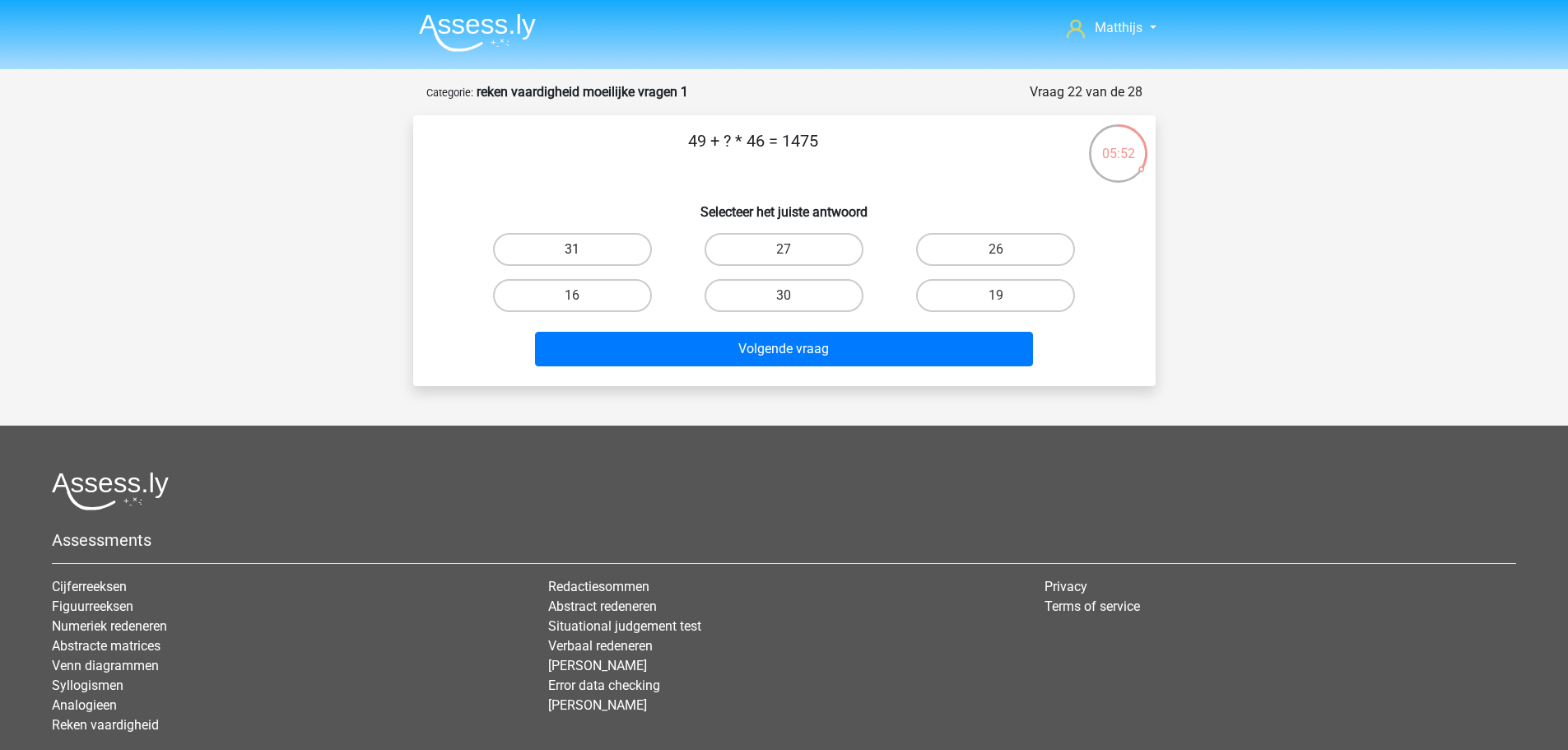
click at [604, 241] on label "31" at bounding box center [572, 249] width 159 height 33
click at [583, 250] on input "31" at bounding box center [576, 254] width 10 height 10
radio input "true"
click at [810, 371] on div "Volgende vraag" at bounding box center [784, 352] width 636 height 41
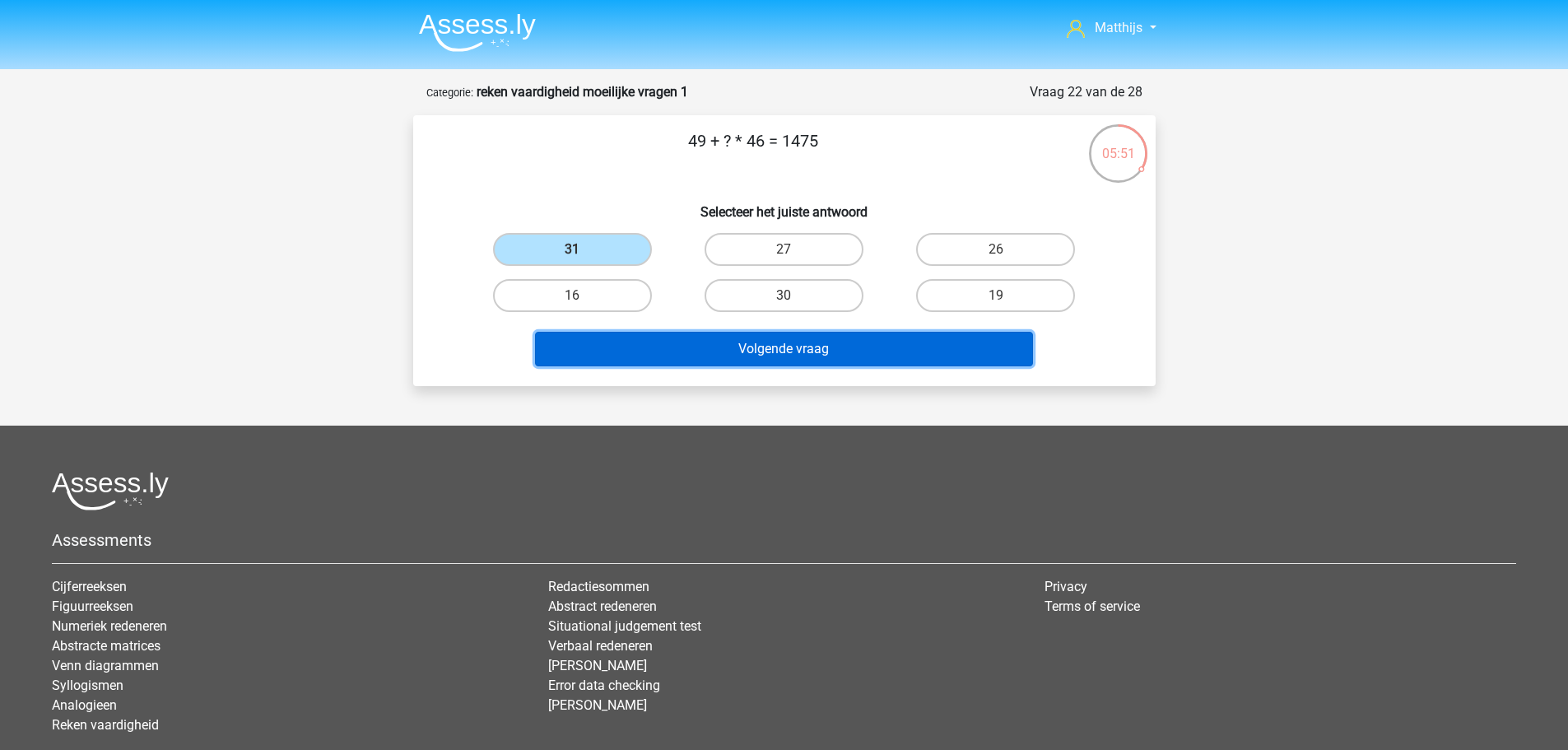
click at [822, 361] on button "Volgende vraag" at bounding box center [784, 349] width 498 height 35
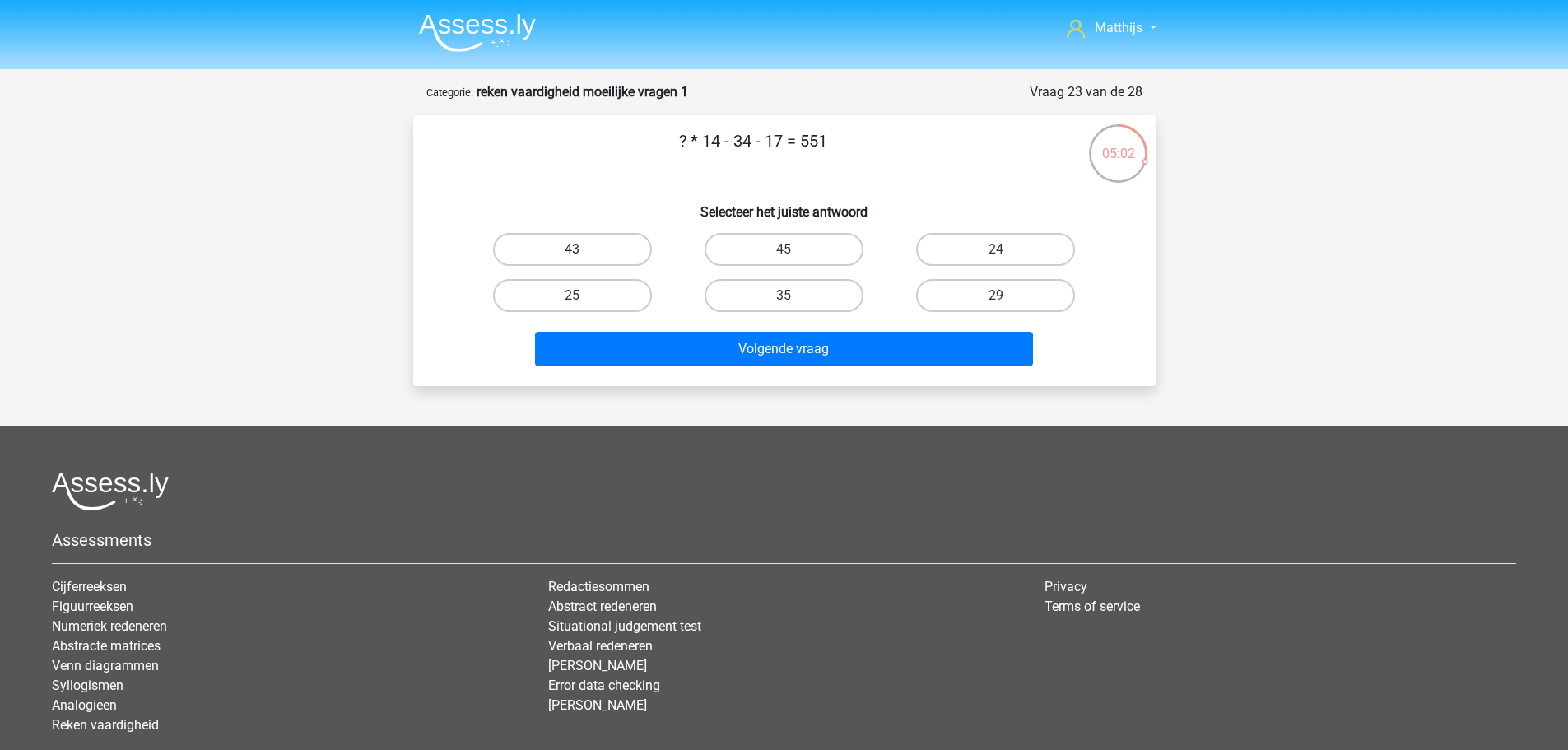
click at [604, 252] on label "43" at bounding box center [572, 249] width 159 height 33
click at [583, 252] on input "43" at bounding box center [576, 254] width 10 height 10
radio input "true"
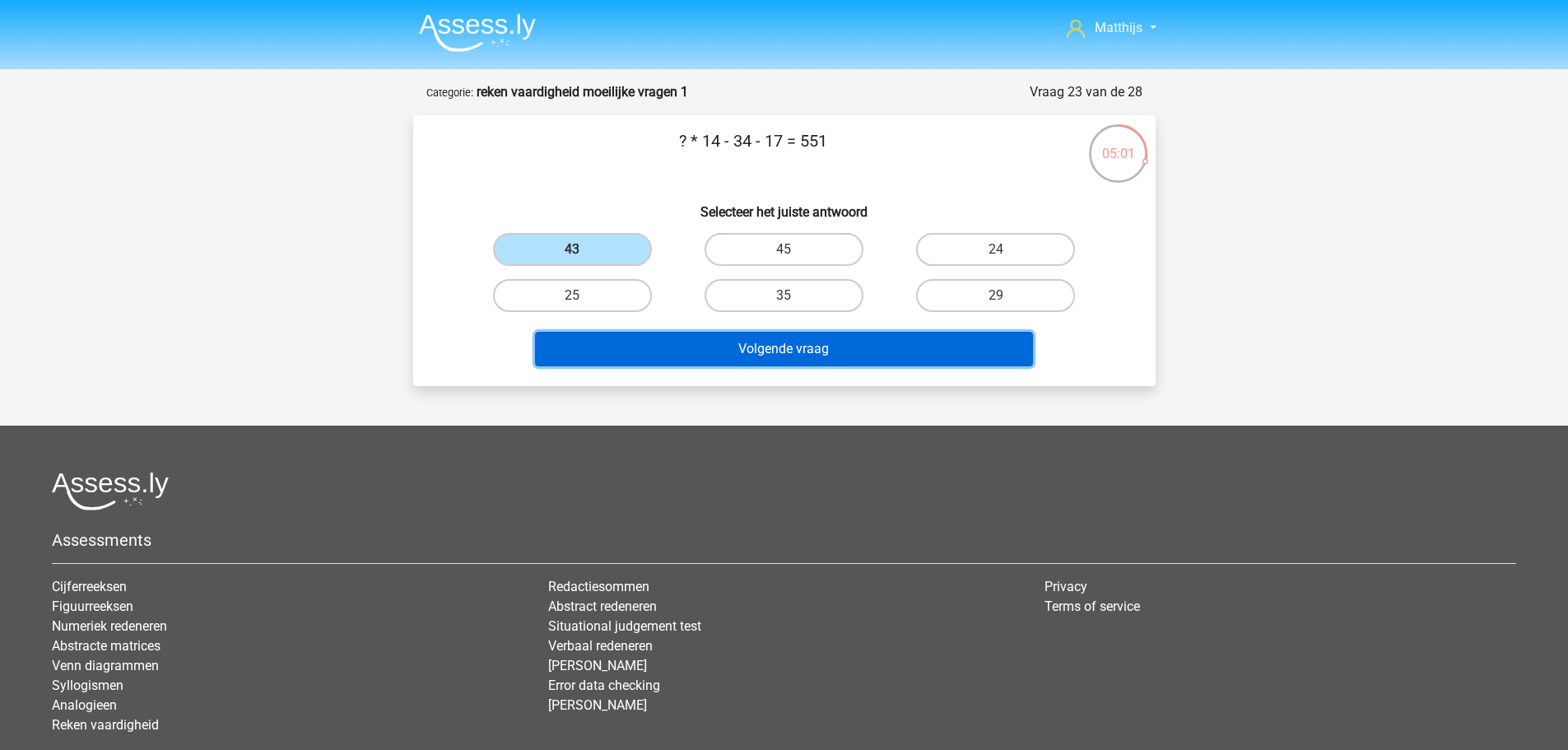
click at [880, 348] on button "Volgende vraag" at bounding box center [784, 349] width 498 height 35
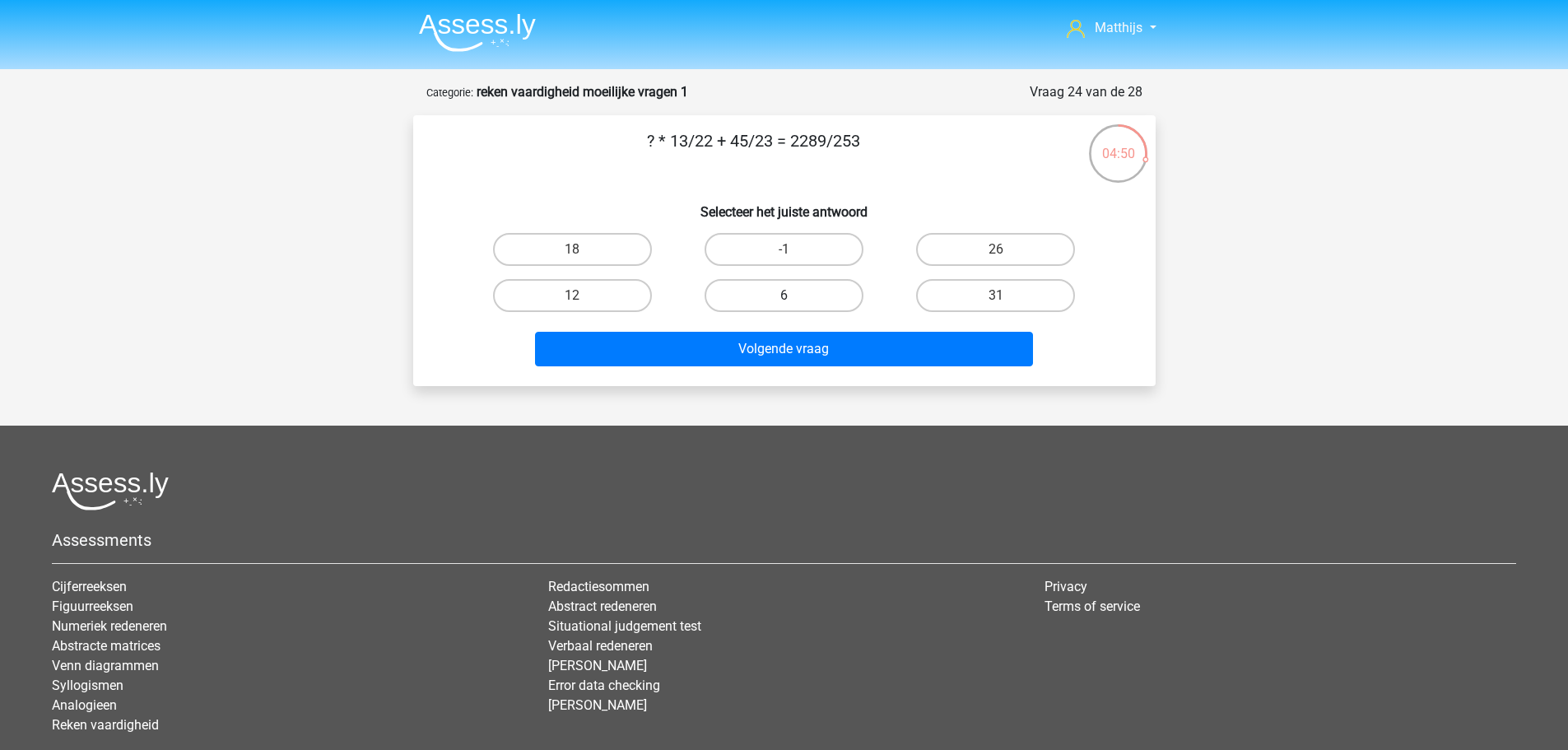
drag, startPoint x: 762, startPoint y: 297, endPoint x: 784, endPoint y: 340, distance: 48.3
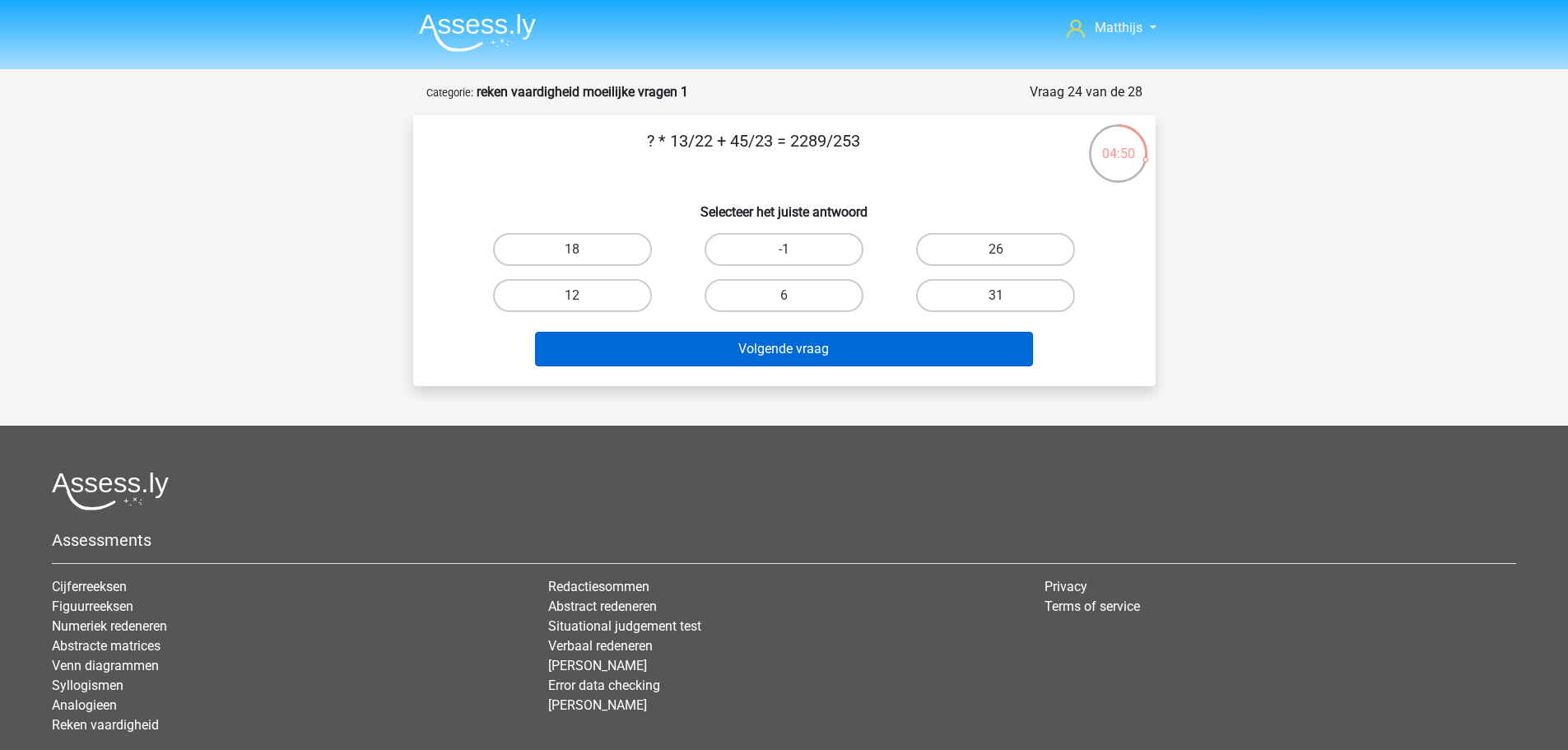
click at [762, 299] on label "6" at bounding box center [784, 295] width 159 height 33
click at [784, 299] on input "6" at bounding box center [788, 301] width 10 height 10
radio input "true"
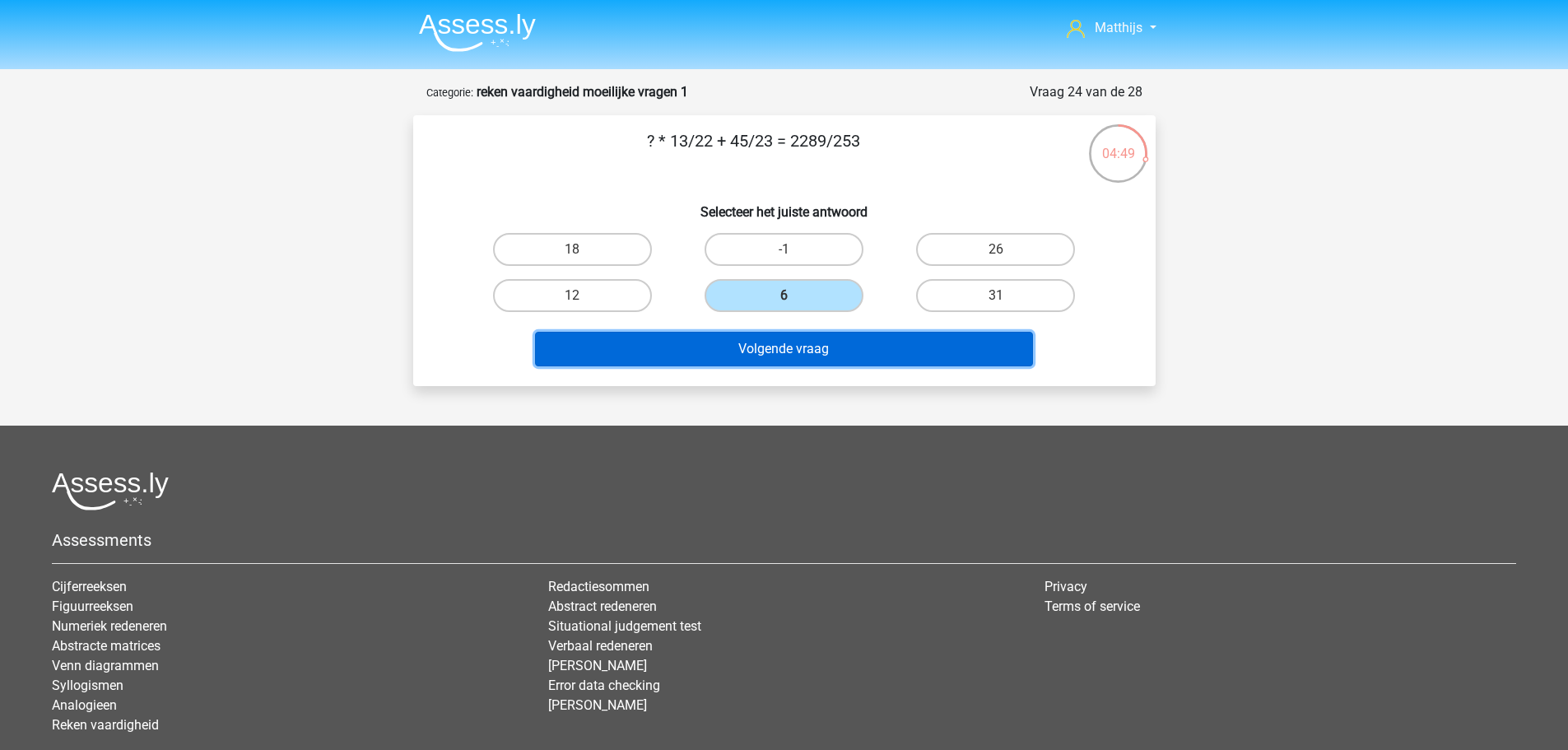
click at [820, 352] on button "Volgende vraag" at bounding box center [784, 349] width 498 height 35
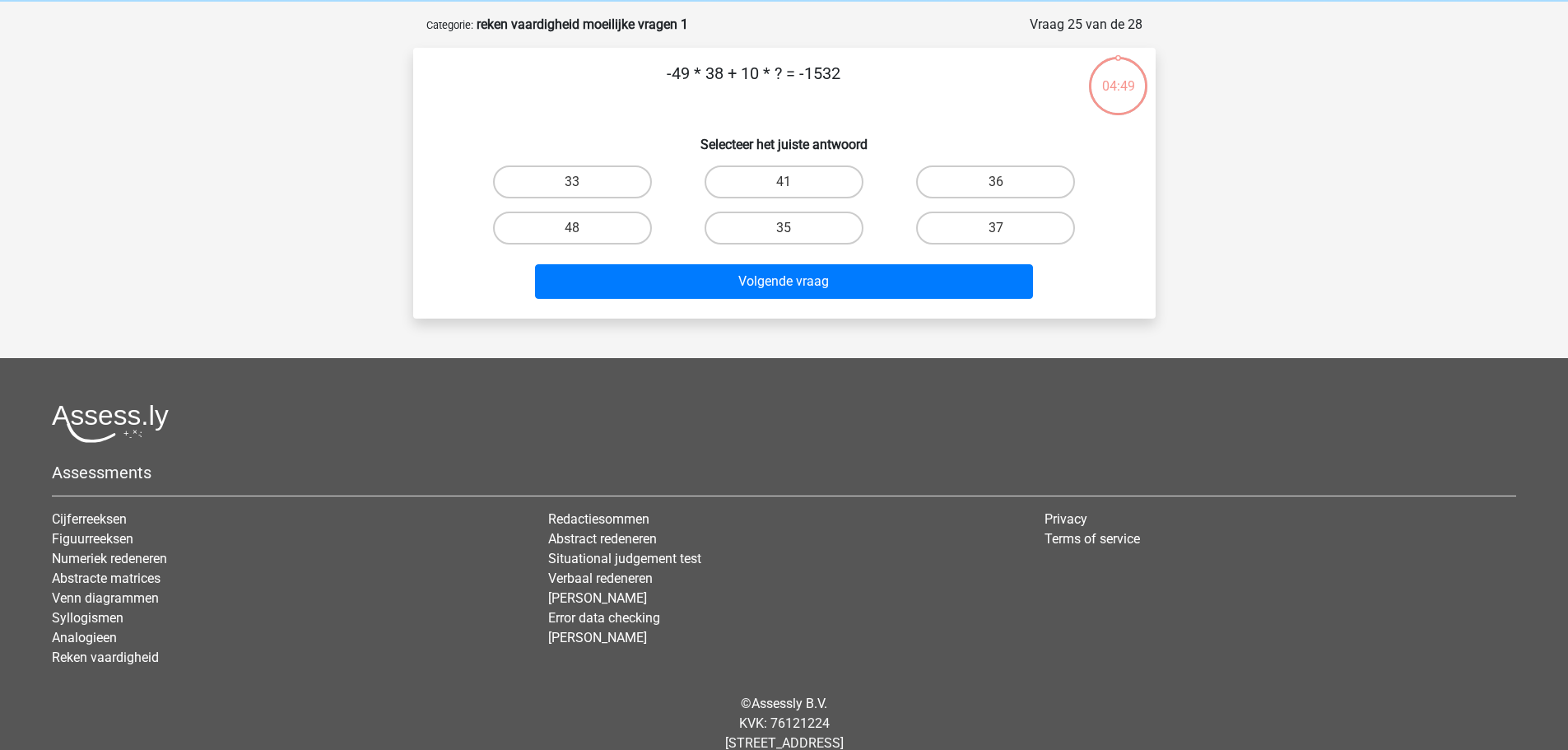
scroll to position [82, 0]
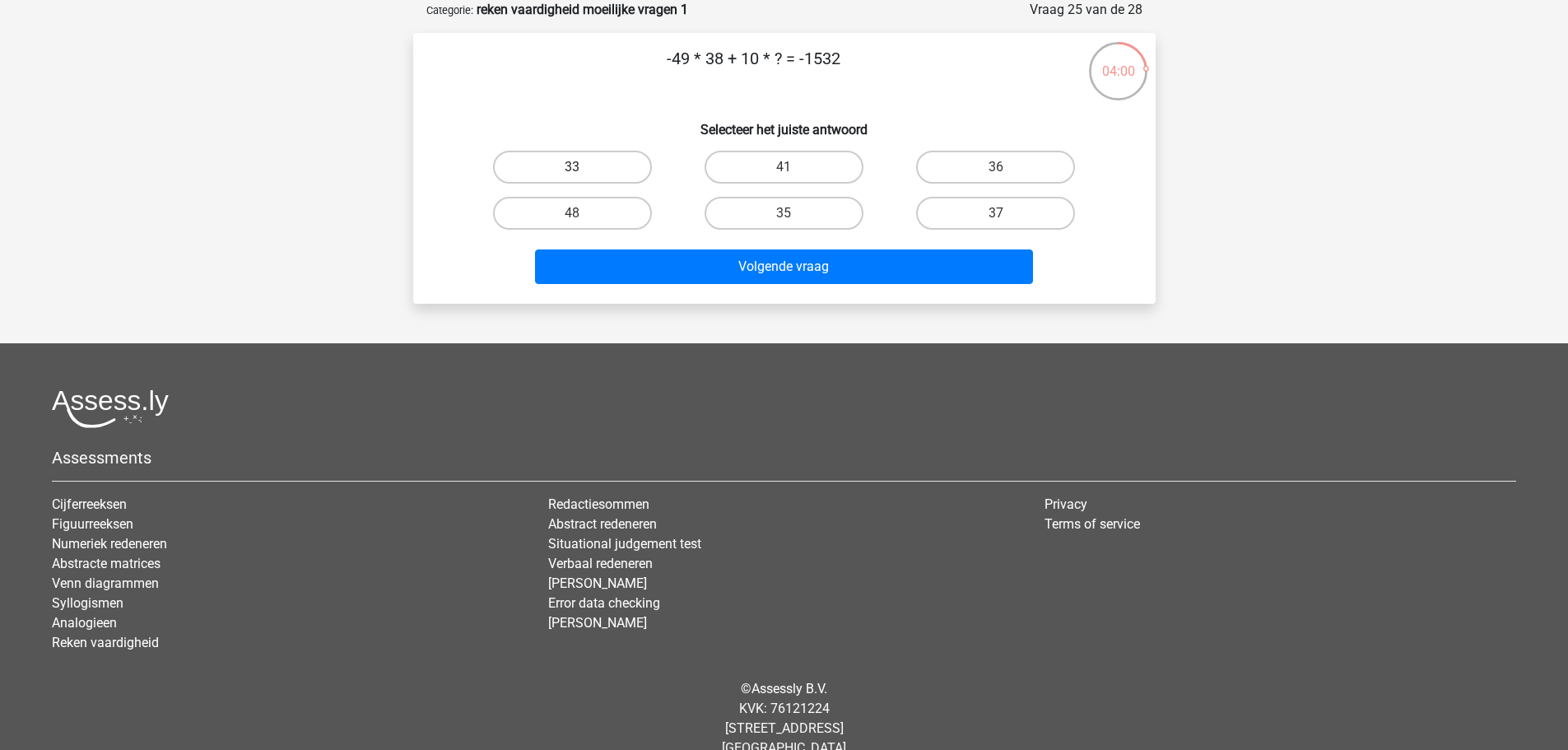
drag, startPoint x: 615, startPoint y: 160, endPoint x: 636, endPoint y: 180, distance: 29.0
click at [615, 160] on label "33" at bounding box center [572, 167] width 159 height 33
click at [583, 167] on input "33" at bounding box center [576, 171] width 10 height 10
radio input "true"
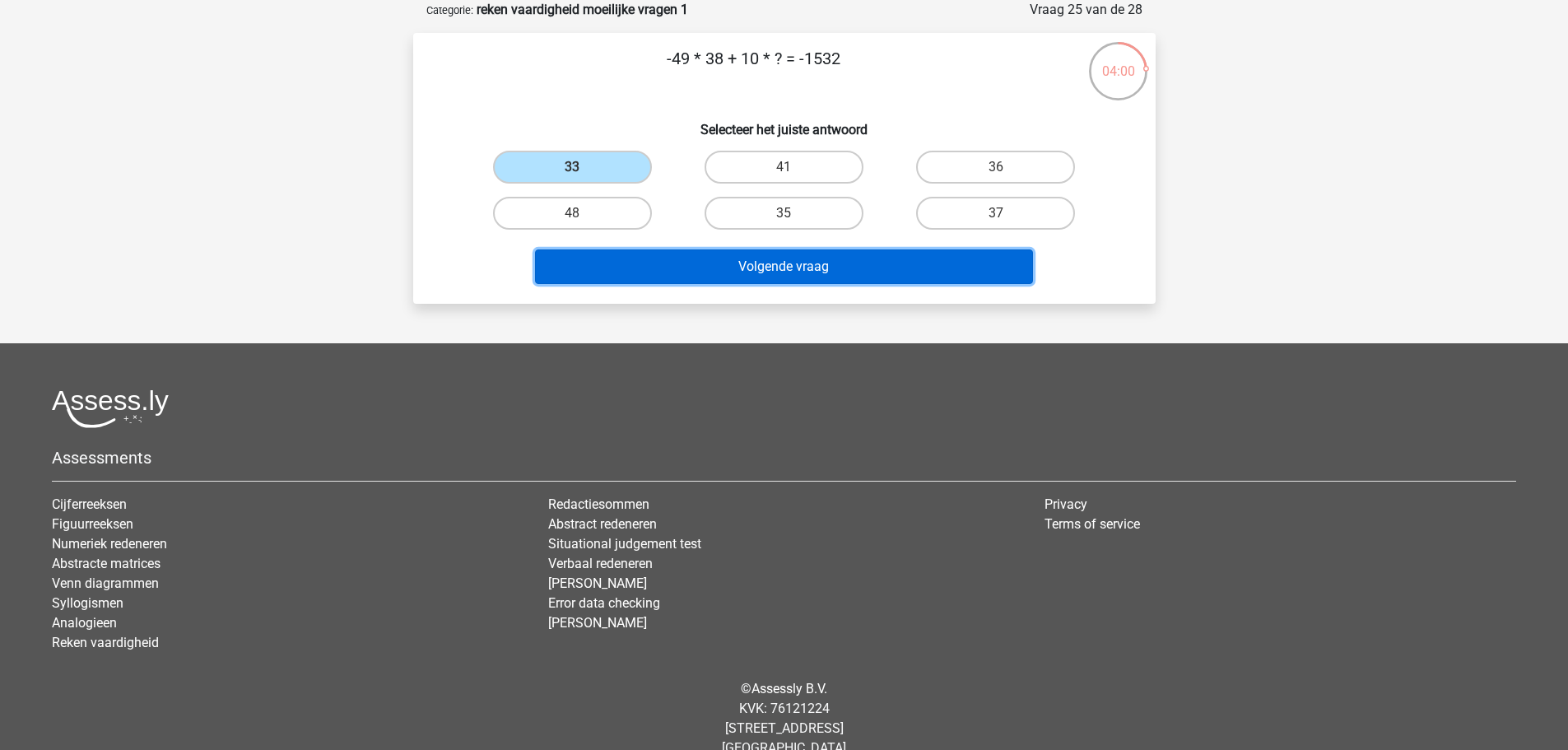
drag, startPoint x: 792, startPoint y: 271, endPoint x: 799, endPoint y: 277, distance: 9.2
click at [792, 271] on button "Volgende vraag" at bounding box center [784, 267] width 498 height 35
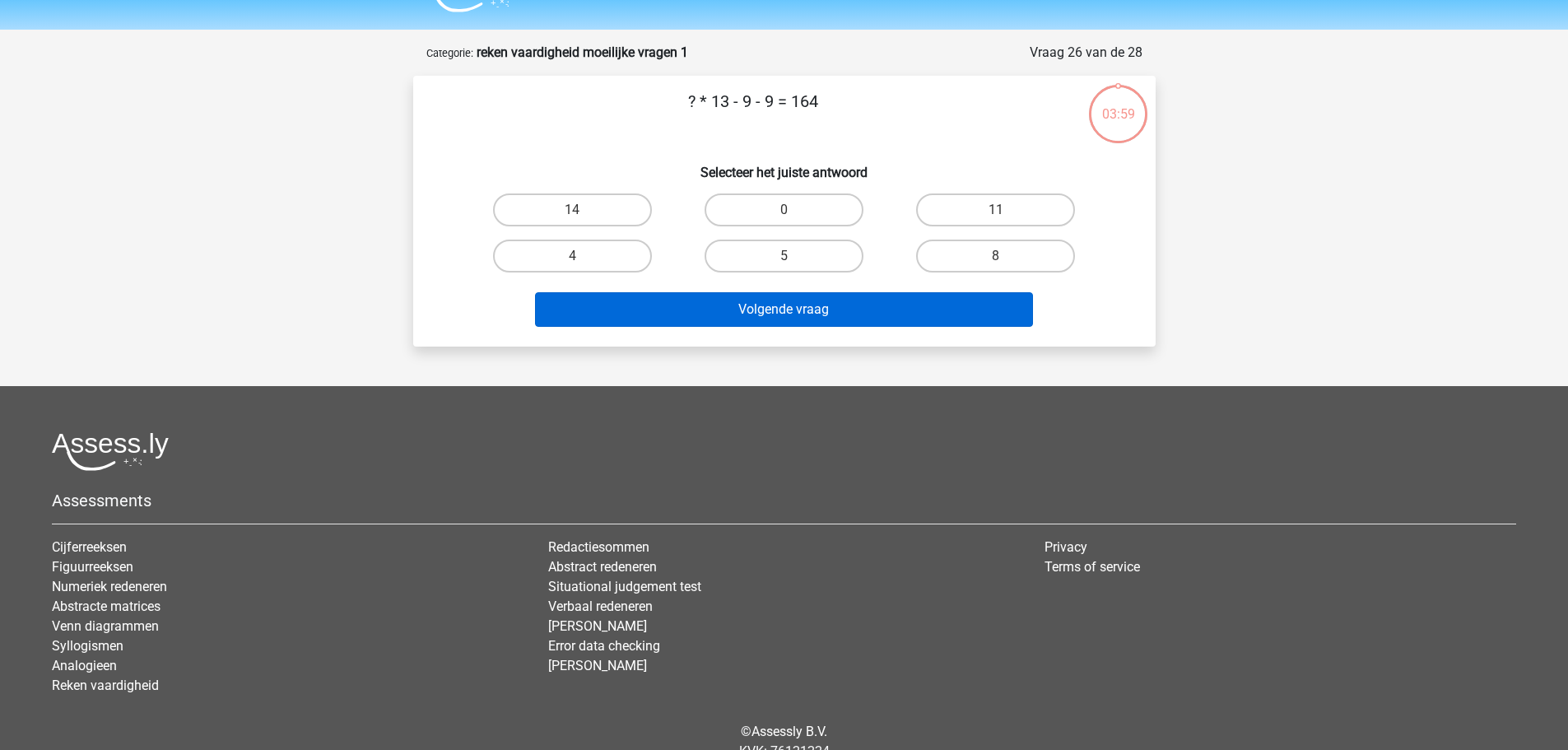
scroll to position [0, 0]
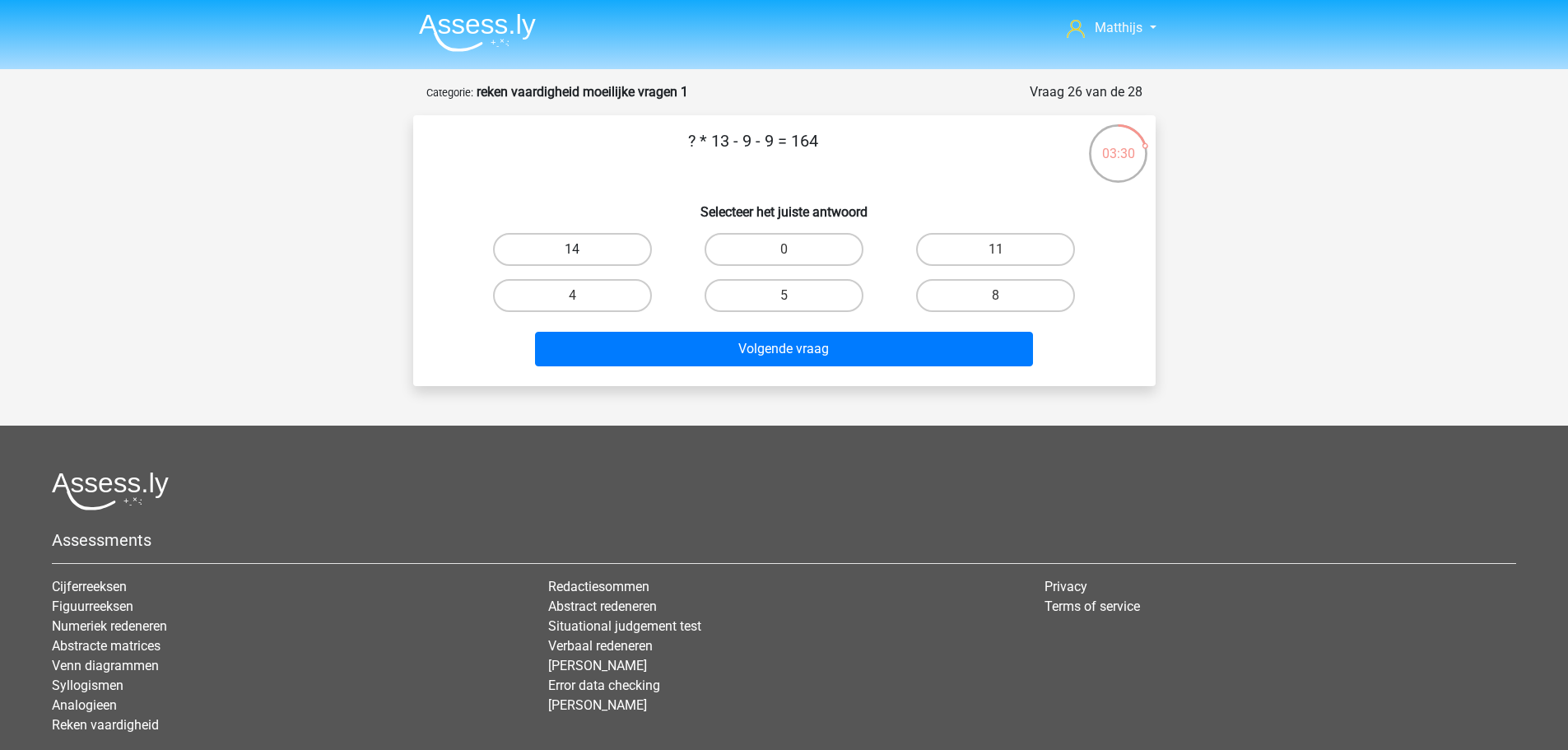
click at [620, 247] on label "14" at bounding box center [572, 249] width 159 height 33
click at [583, 250] on input "14" at bounding box center [576, 254] width 10 height 10
radio input "true"
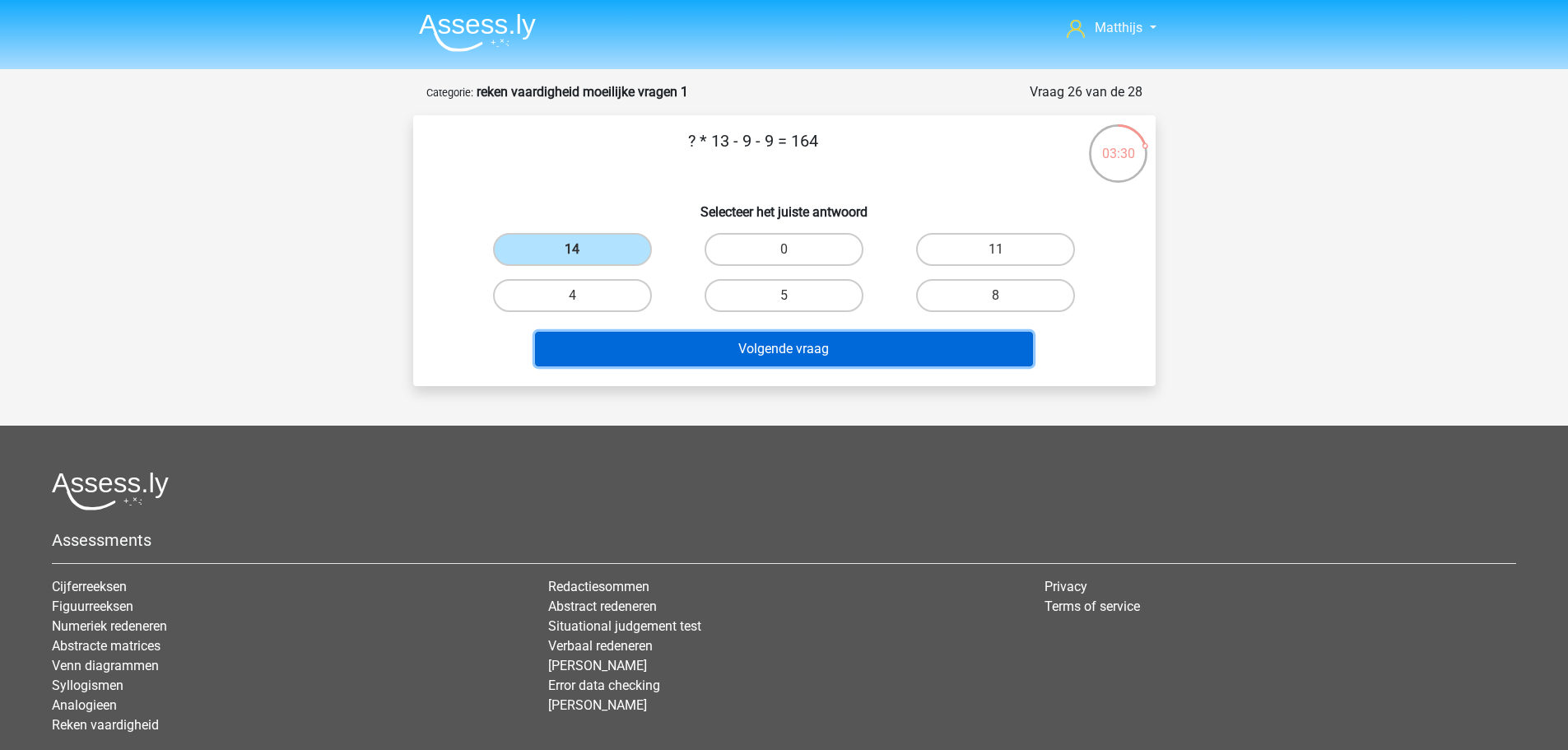
click at [828, 359] on button "Volgende vraag" at bounding box center [784, 349] width 498 height 35
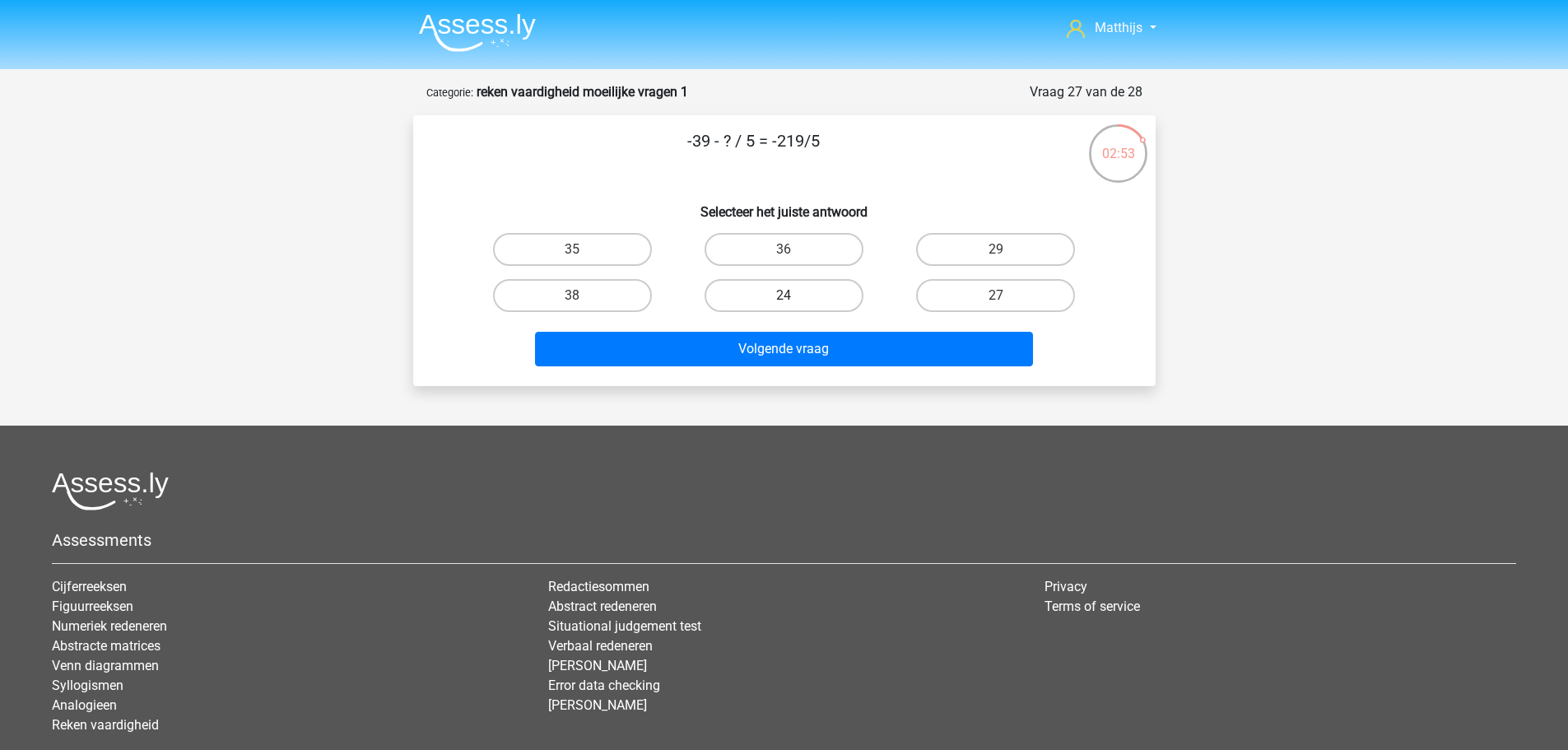
drag, startPoint x: 800, startPoint y: 286, endPoint x: 808, endPoint y: 303, distance: 18.8
click at [800, 288] on label "24" at bounding box center [784, 295] width 159 height 33
click at [794, 296] on input "24" at bounding box center [788, 301] width 10 height 10
radio input "true"
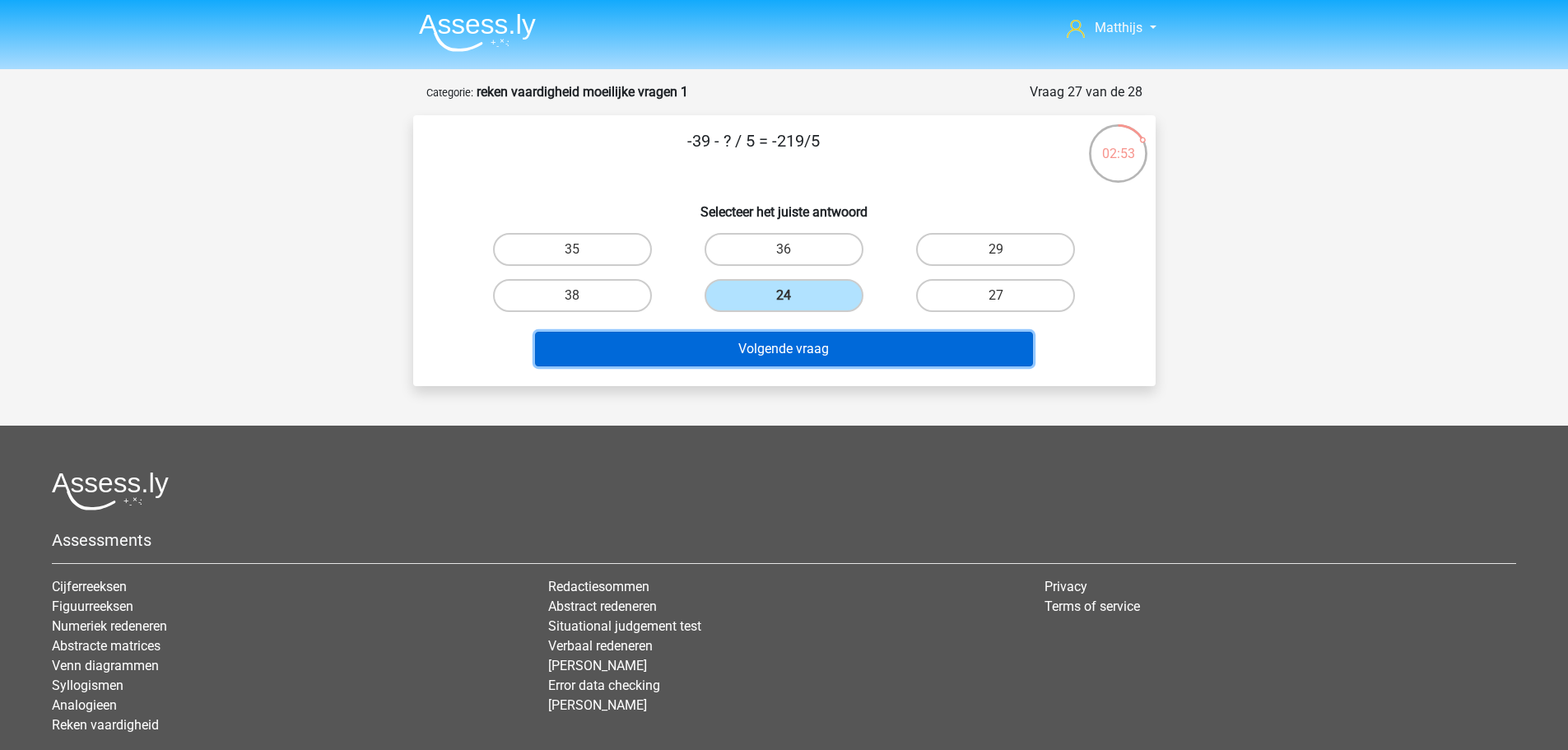
click at [862, 350] on button "Volgende vraag" at bounding box center [784, 349] width 498 height 35
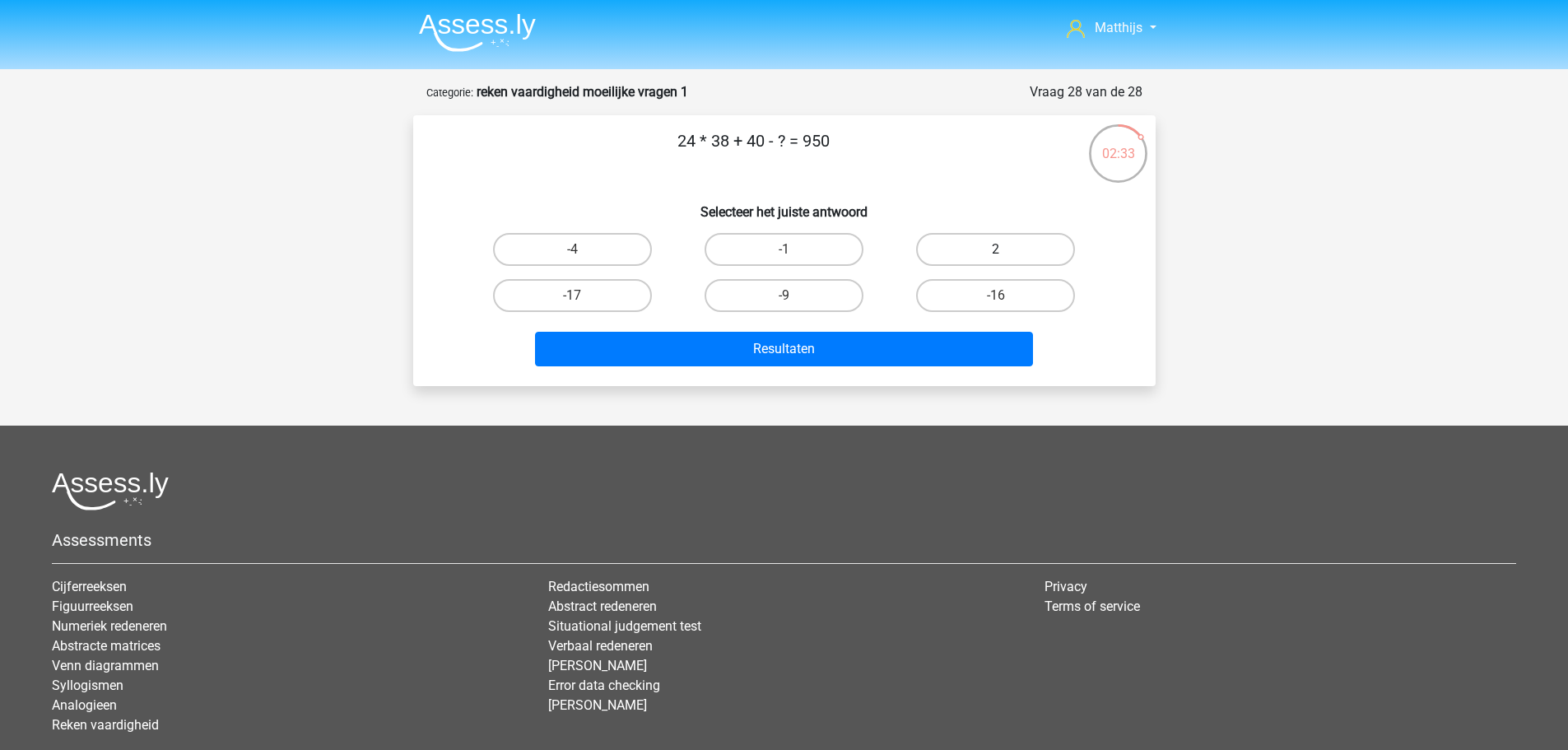
click at [958, 246] on label "2" at bounding box center [995, 249] width 159 height 33
click at [995, 250] on input "2" at bounding box center [1000, 254] width 10 height 10
radio input "true"
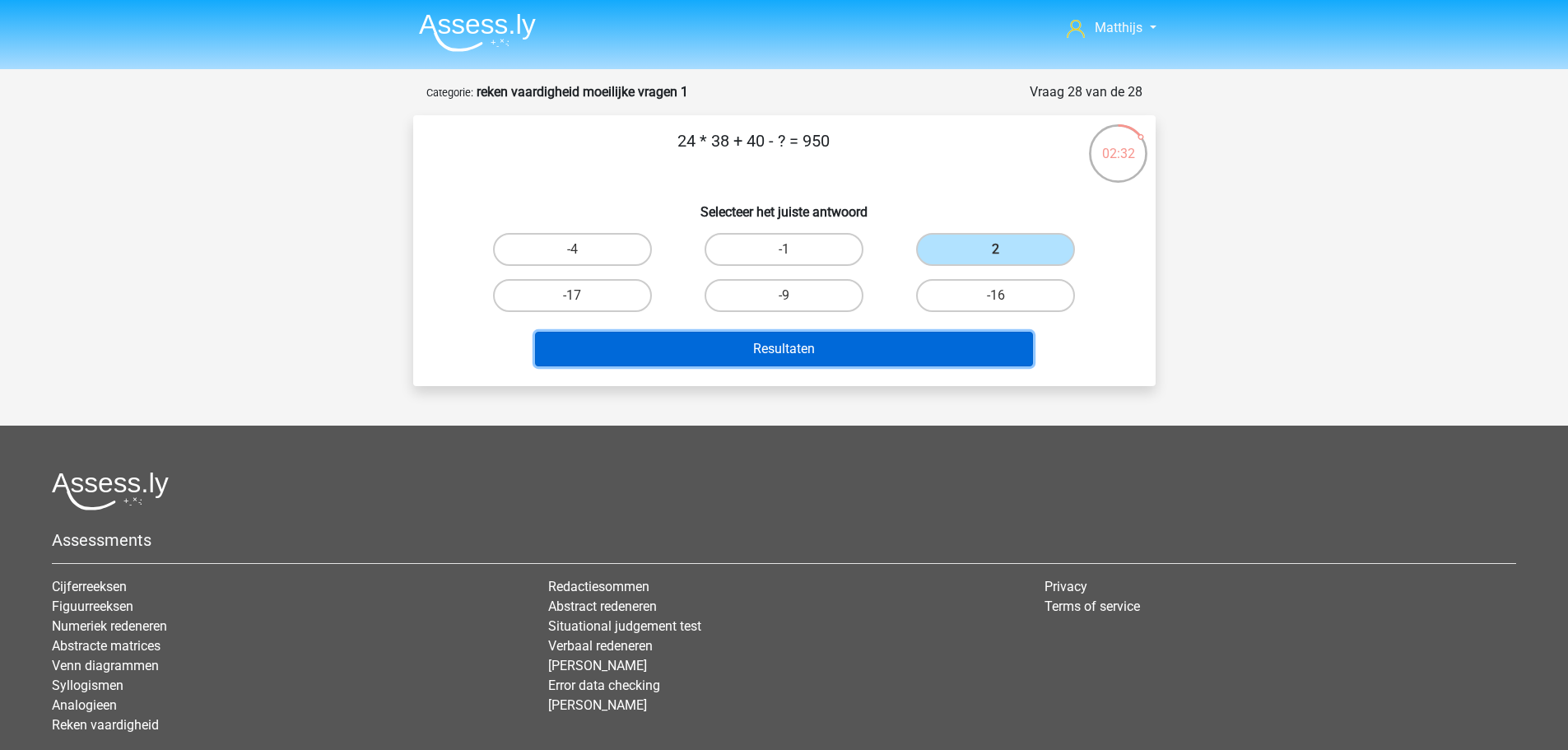
click at [906, 344] on button "Resultaten" at bounding box center [784, 349] width 498 height 35
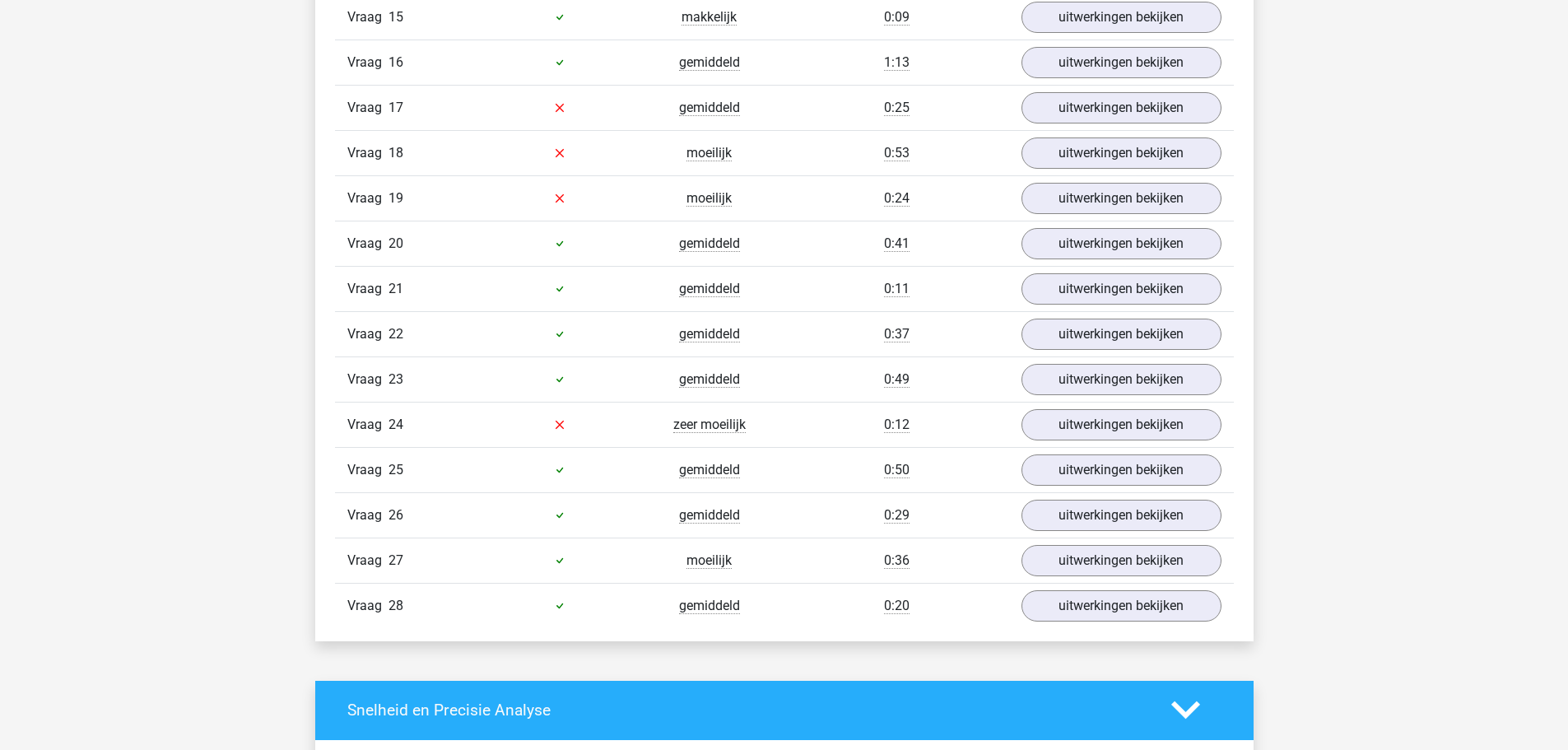
scroll to position [1894, 0]
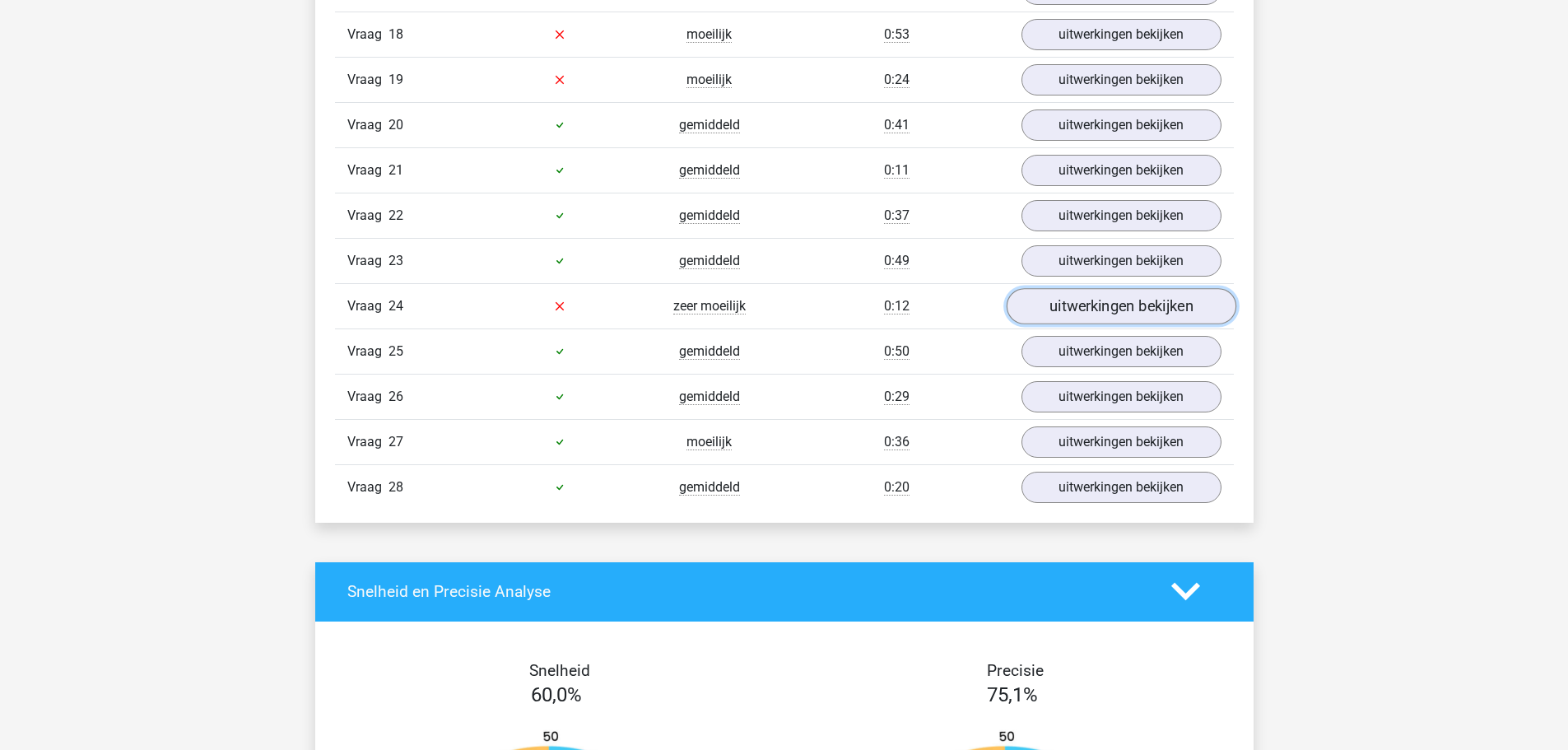
click at [1065, 316] on link "uitwerkingen bekijken" at bounding box center [1121, 306] width 230 height 36
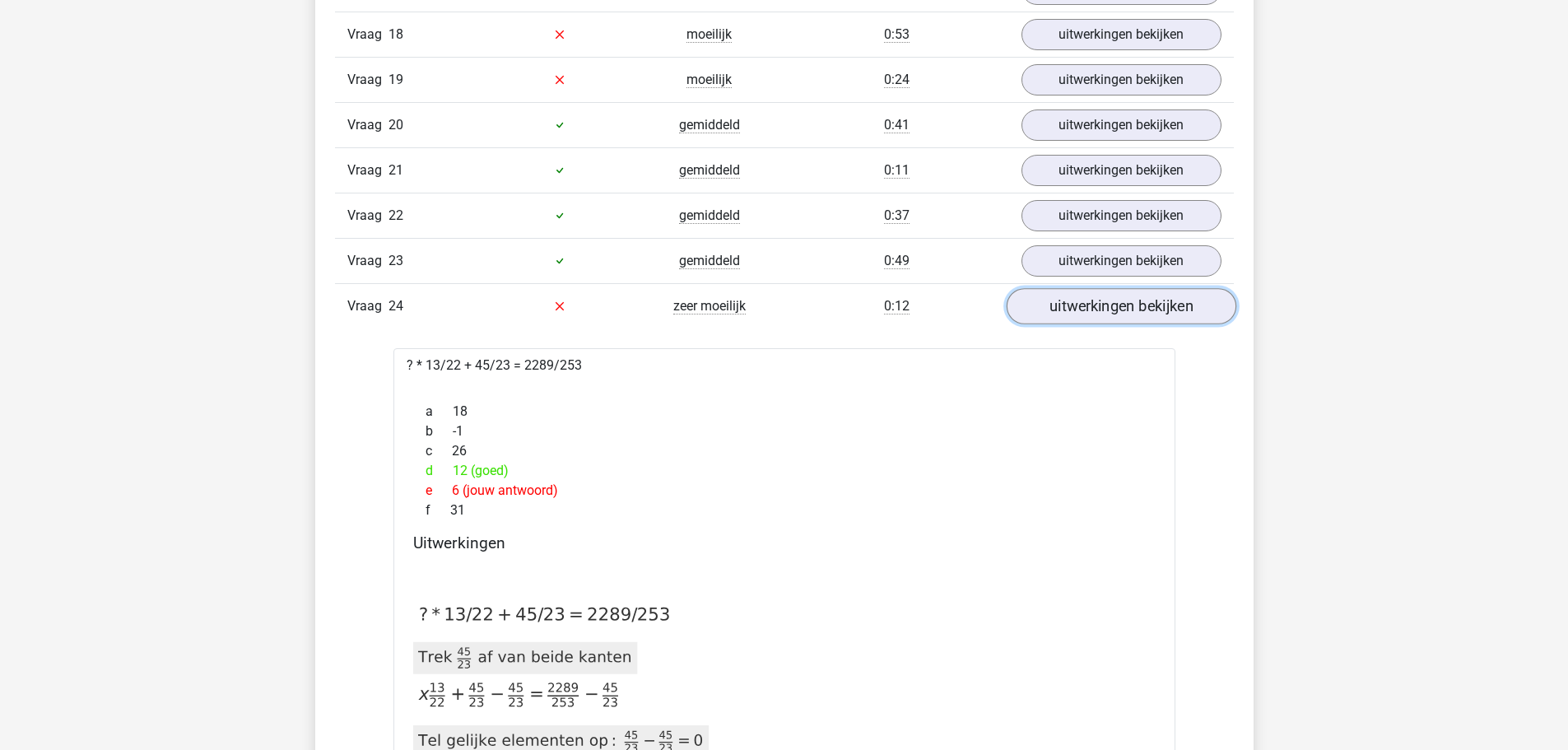
click at [1074, 310] on link "uitwerkingen bekijken" at bounding box center [1121, 306] width 230 height 36
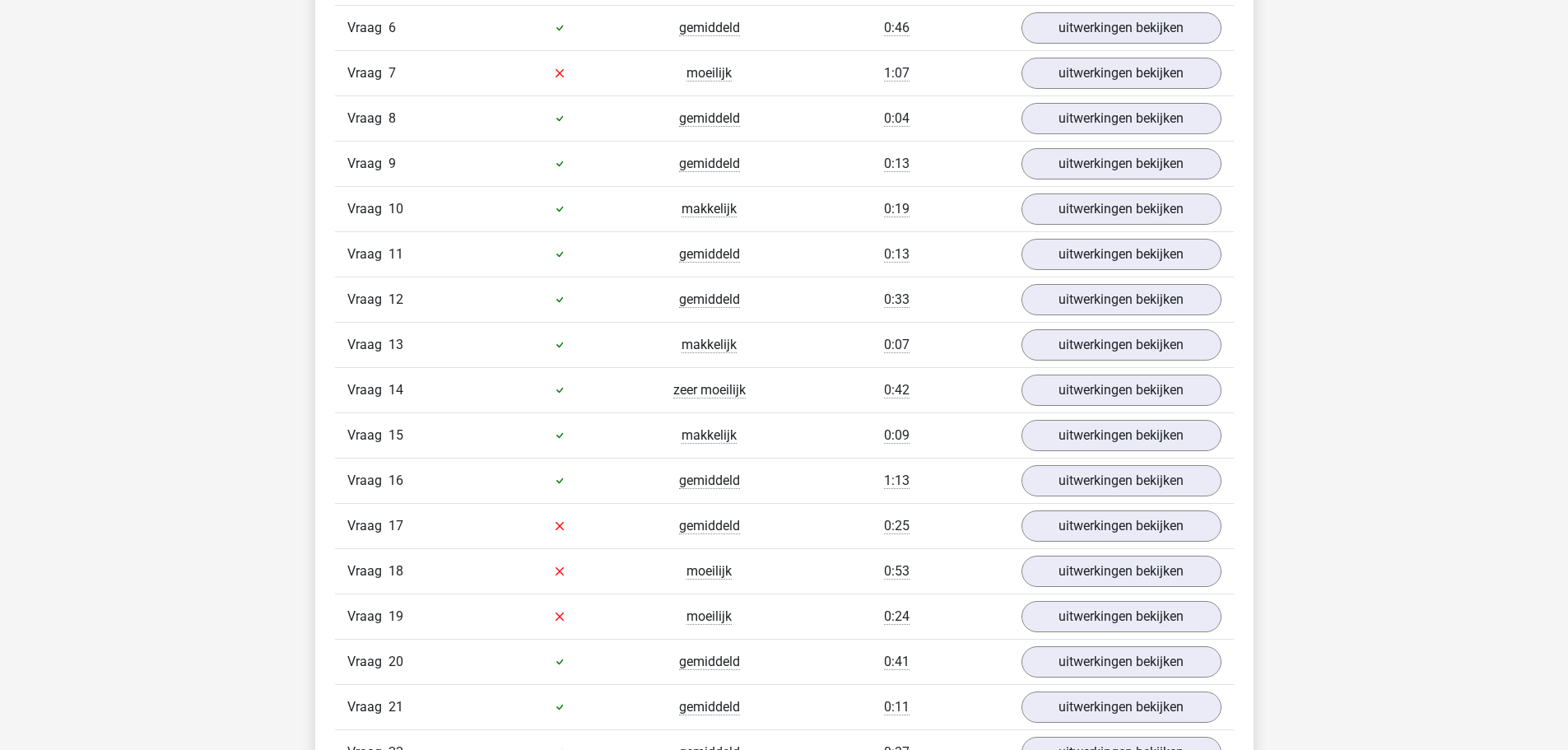
scroll to position [1482, 0]
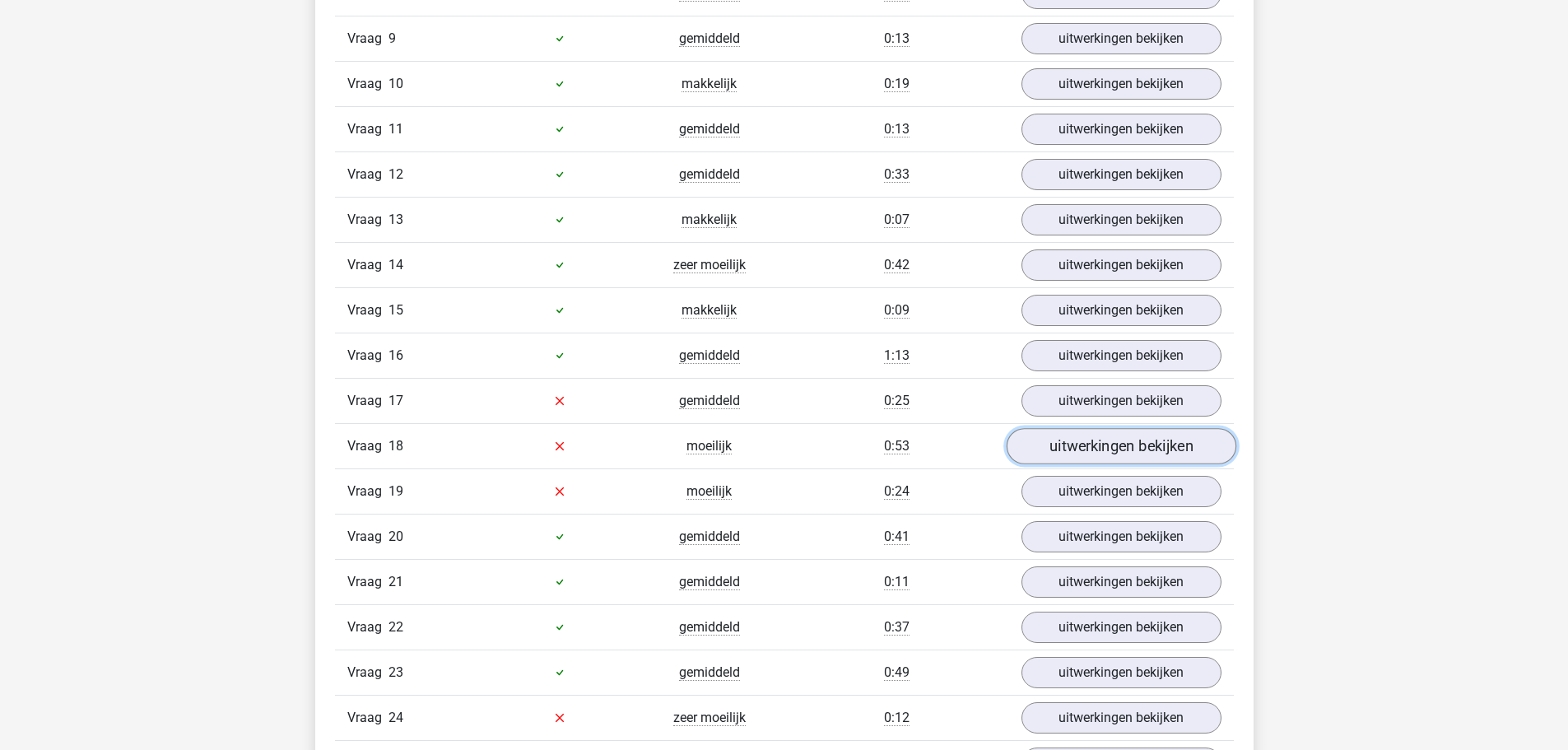
click at [1177, 447] on link "uitwerkingen bekijken" at bounding box center [1121, 446] width 230 height 36
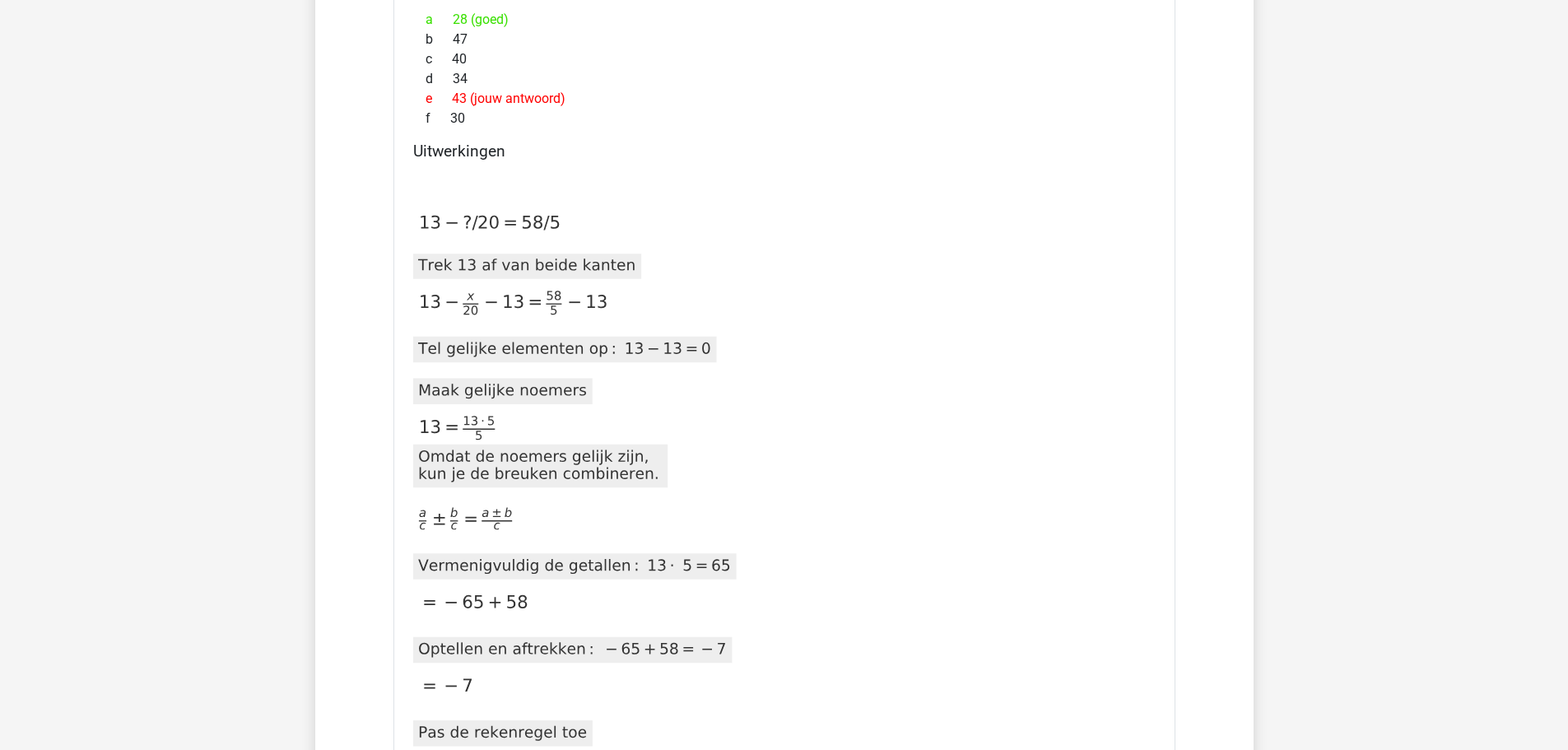
scroll to position [1647, 0]
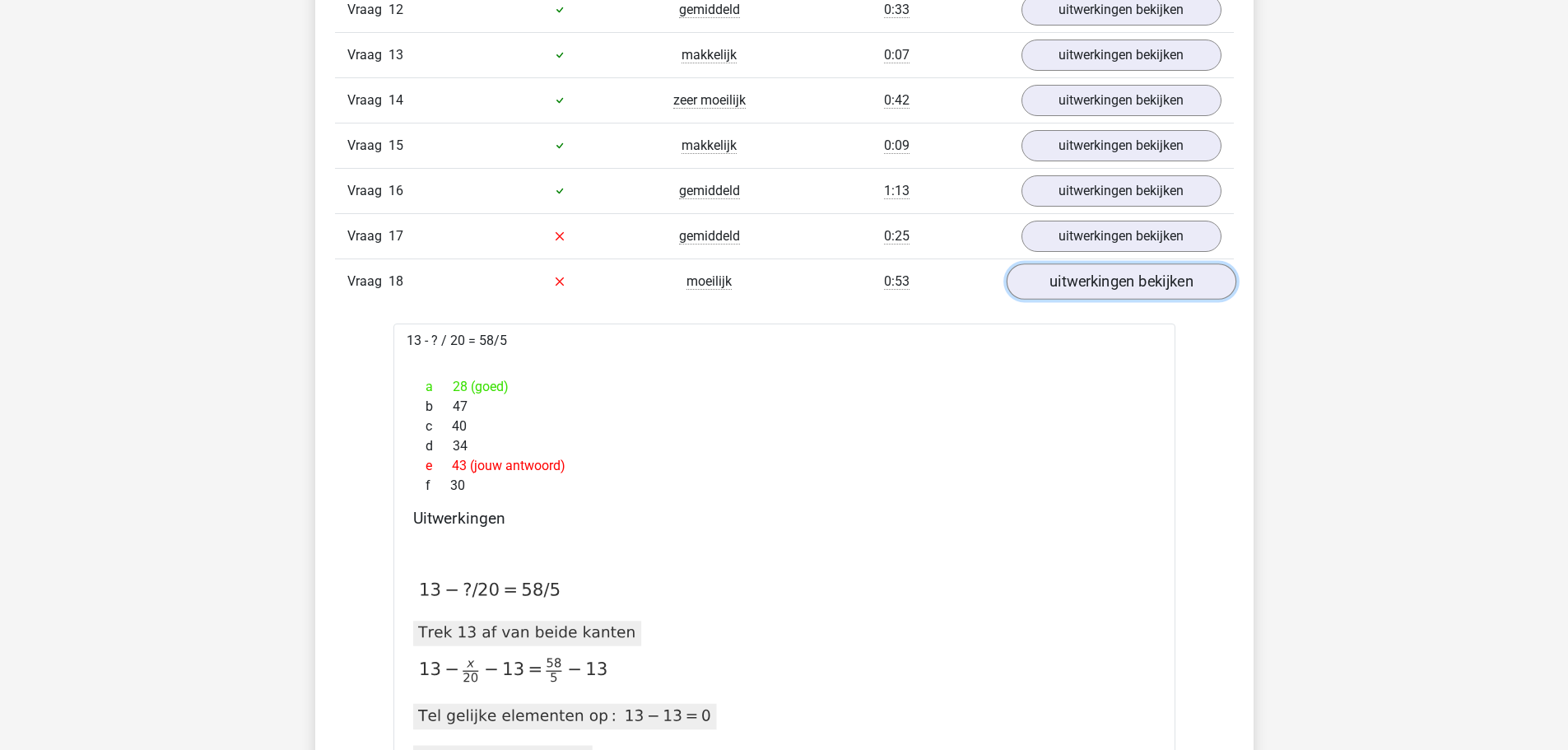
click at [1199, 281] on link "uitwerkingen bekijken" at bounding box center [1121, 282] width 230 height 36
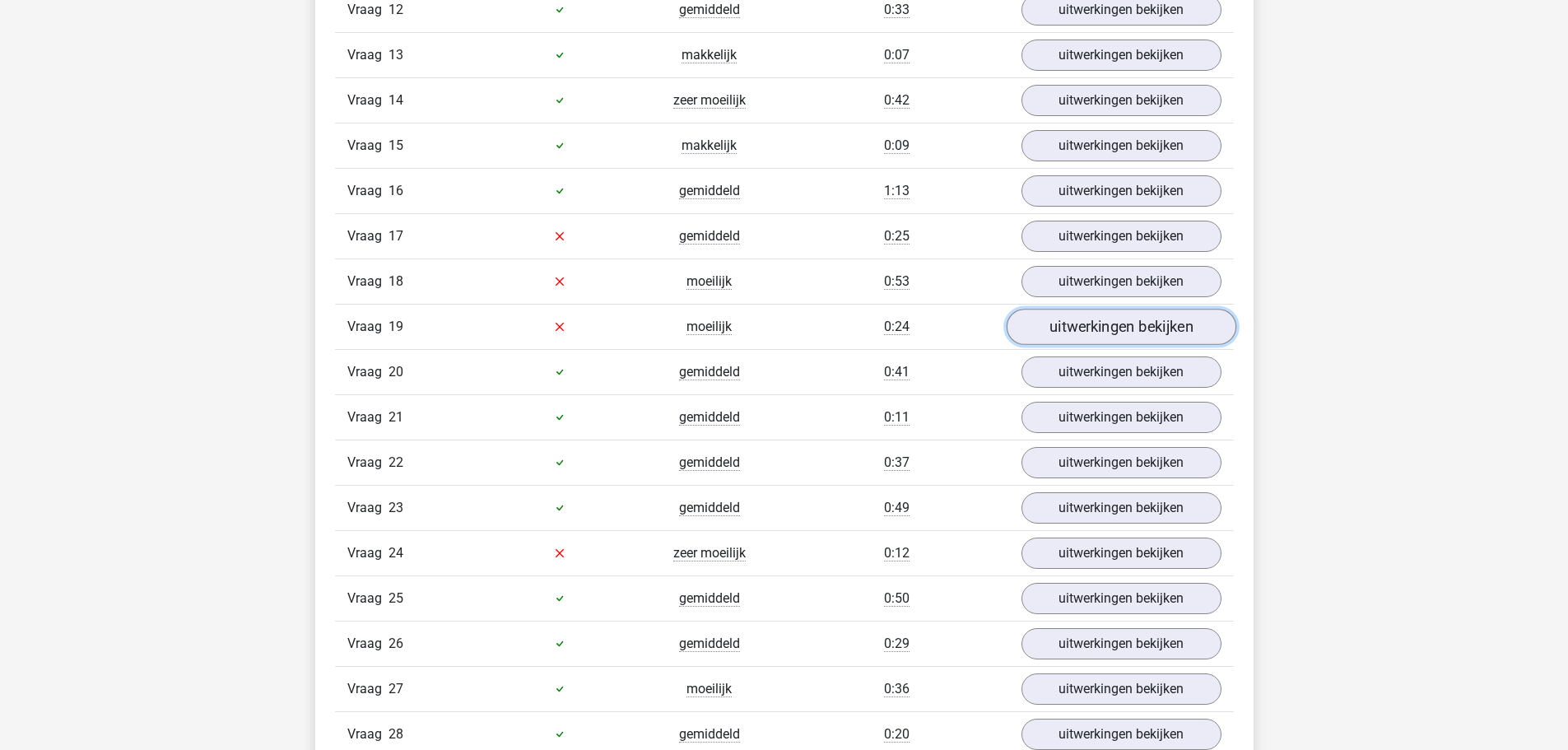
click at [1151, 323] on link "uitwerkingen bekijken" at bounding box center [1121, 327] width 230 height 36
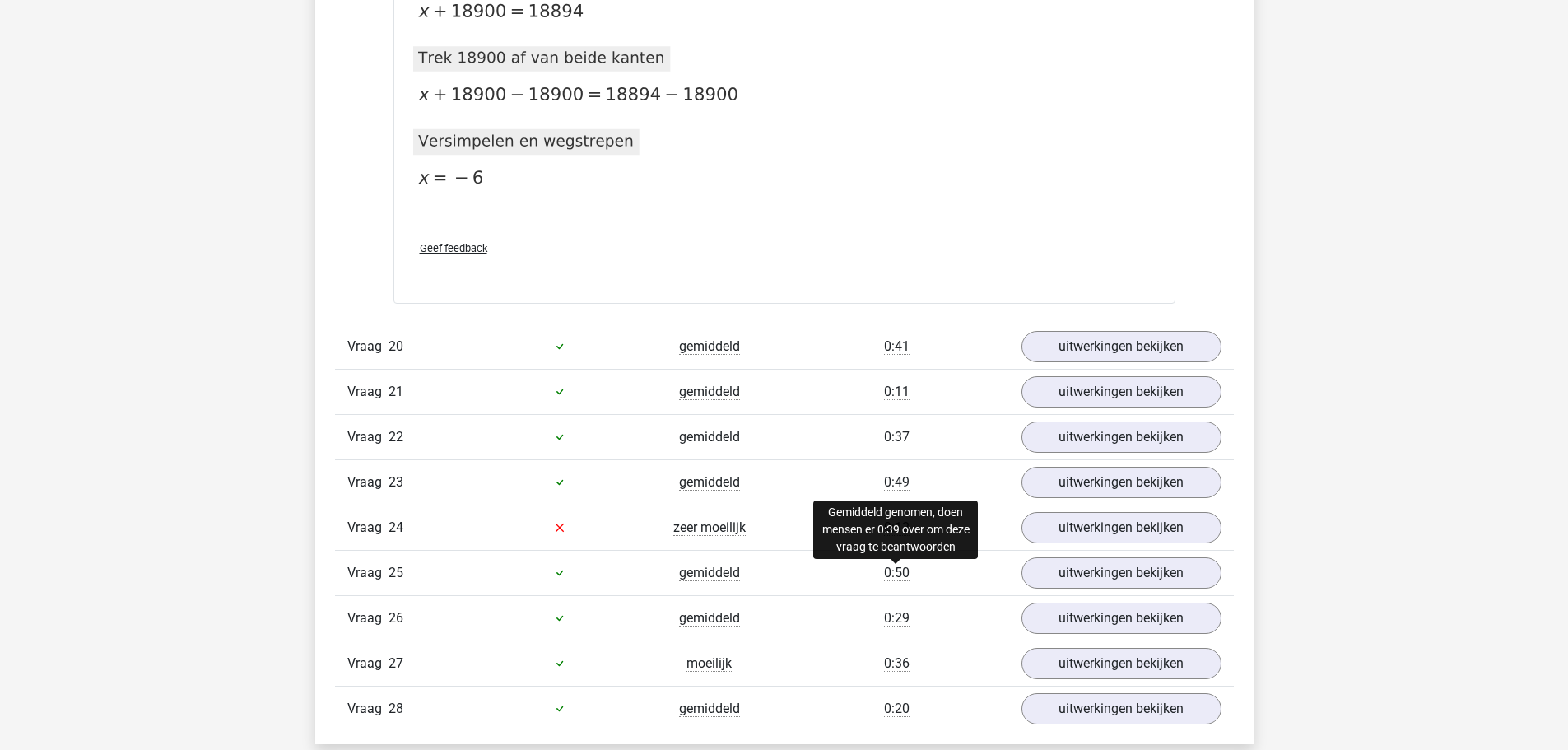
scroll to position [2552, 0]
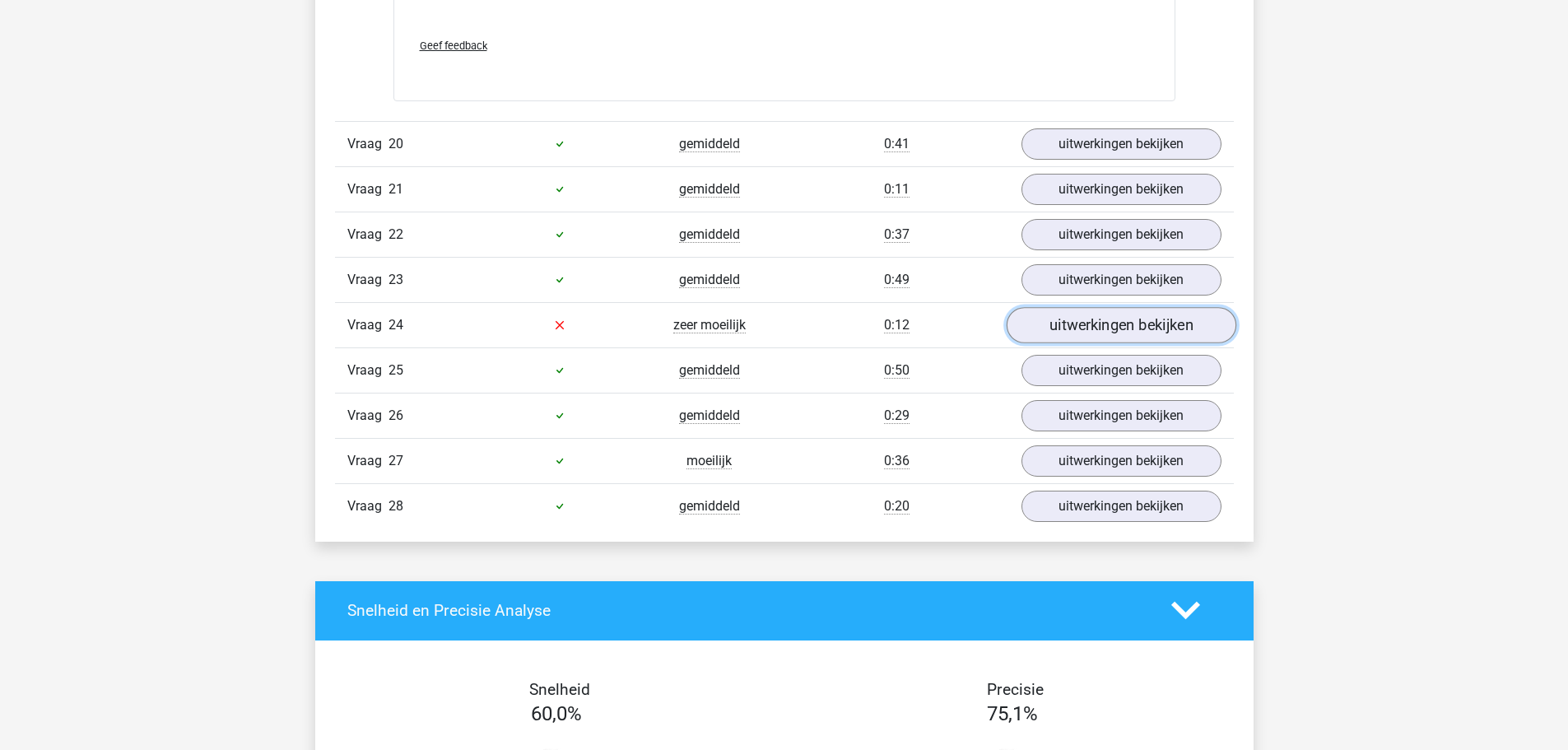
click at [1143, 315] on link "uitwerkingen bekijken" at bounding box center [1121, 325] width 230 height 36
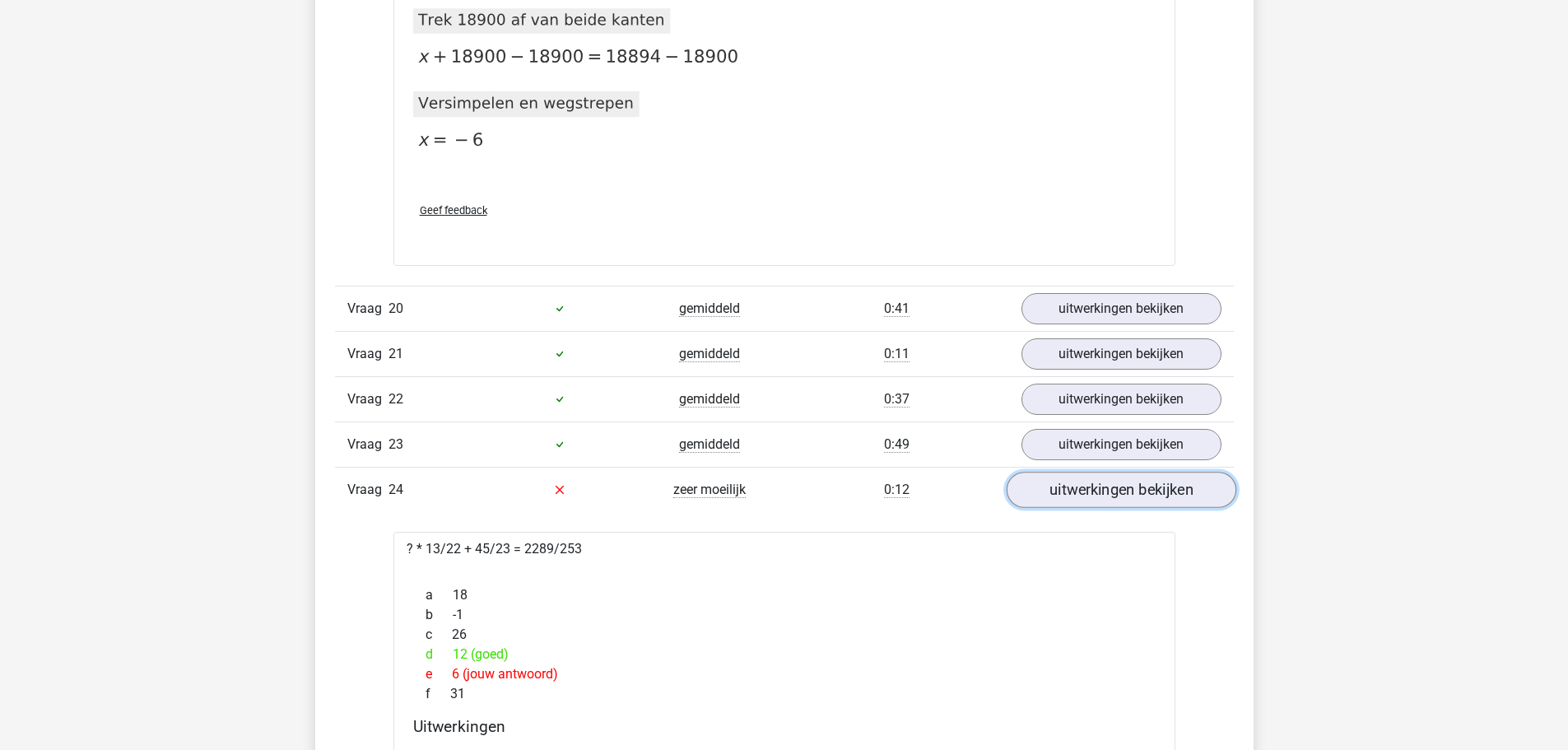
click at [1107, 481] on link "uitwerkingen bekijken" at bounding box center [1121, 490] width 230 height 36
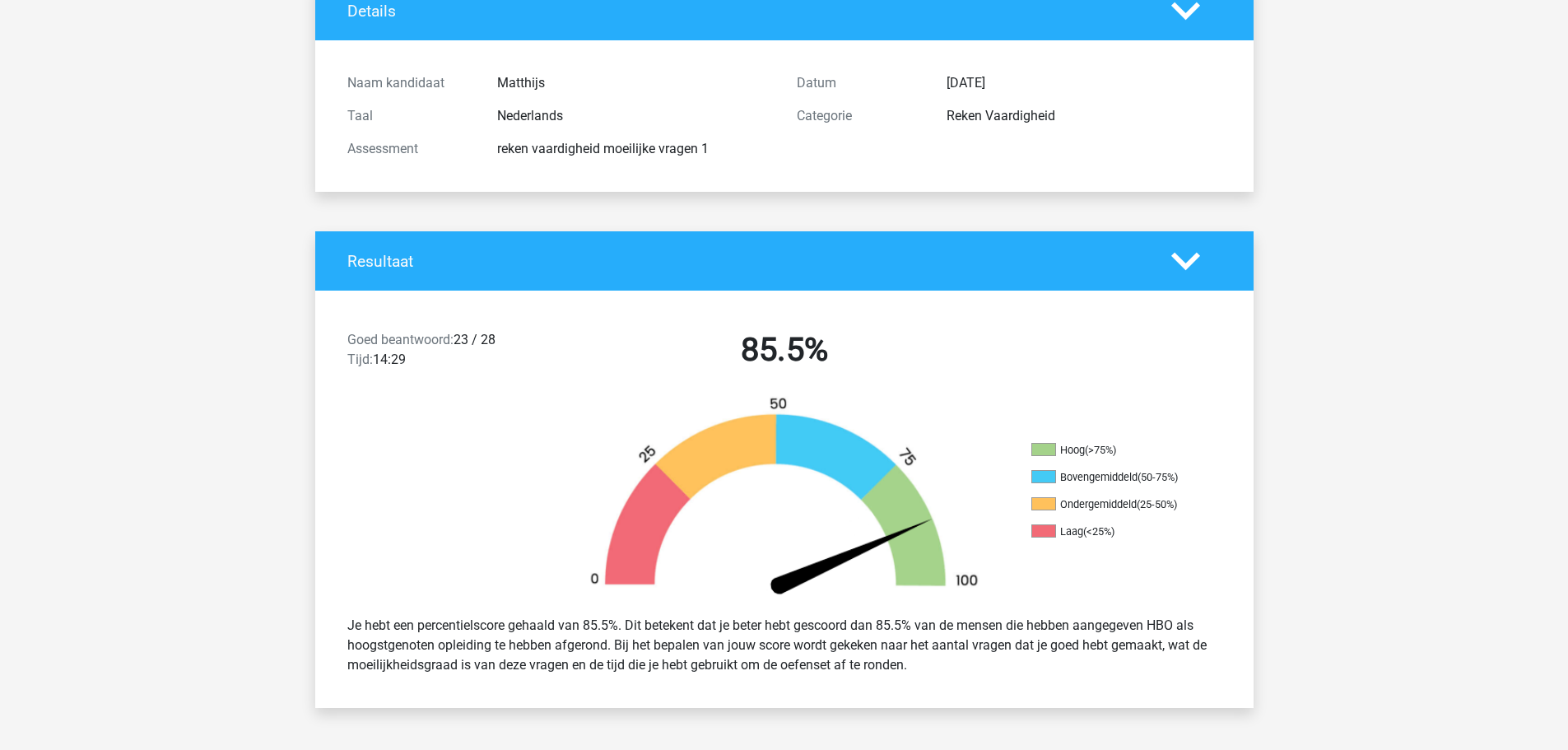
scroll to position [0, 0]
